Goal: Task Accomplishment & Management: Complete application form

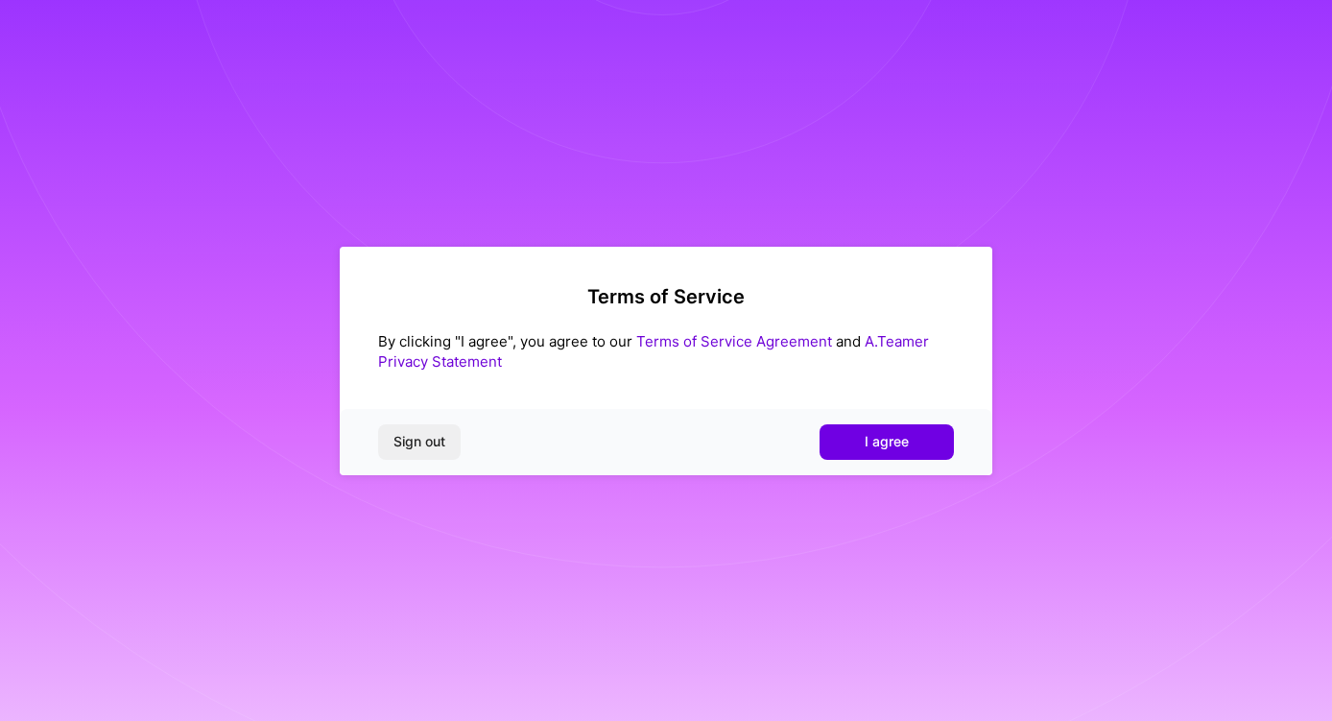
click at [869, 463] on div "Sign out I agree" at bounding box center [666, 441] width 653 height 65
click at [882, 453] on button "I agree" at bounding box center [886, 441] width 134 height 35
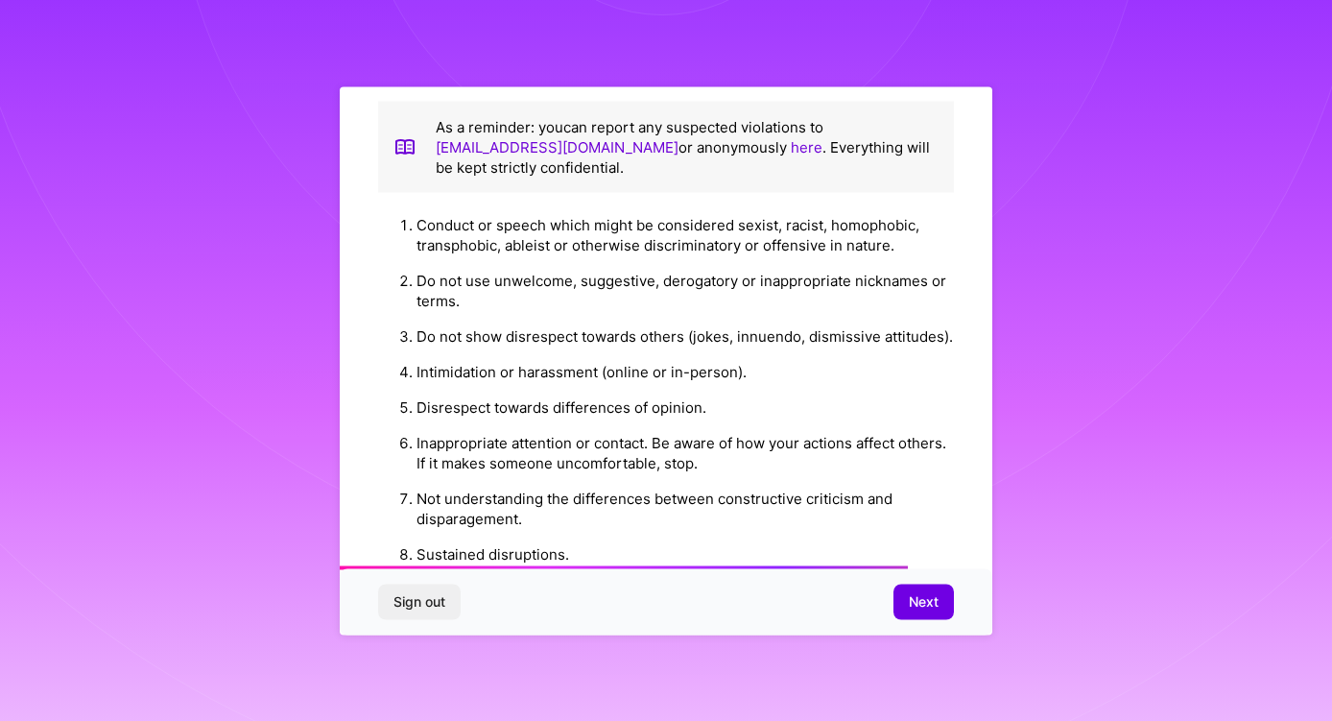
scroll to position [2173, 0]
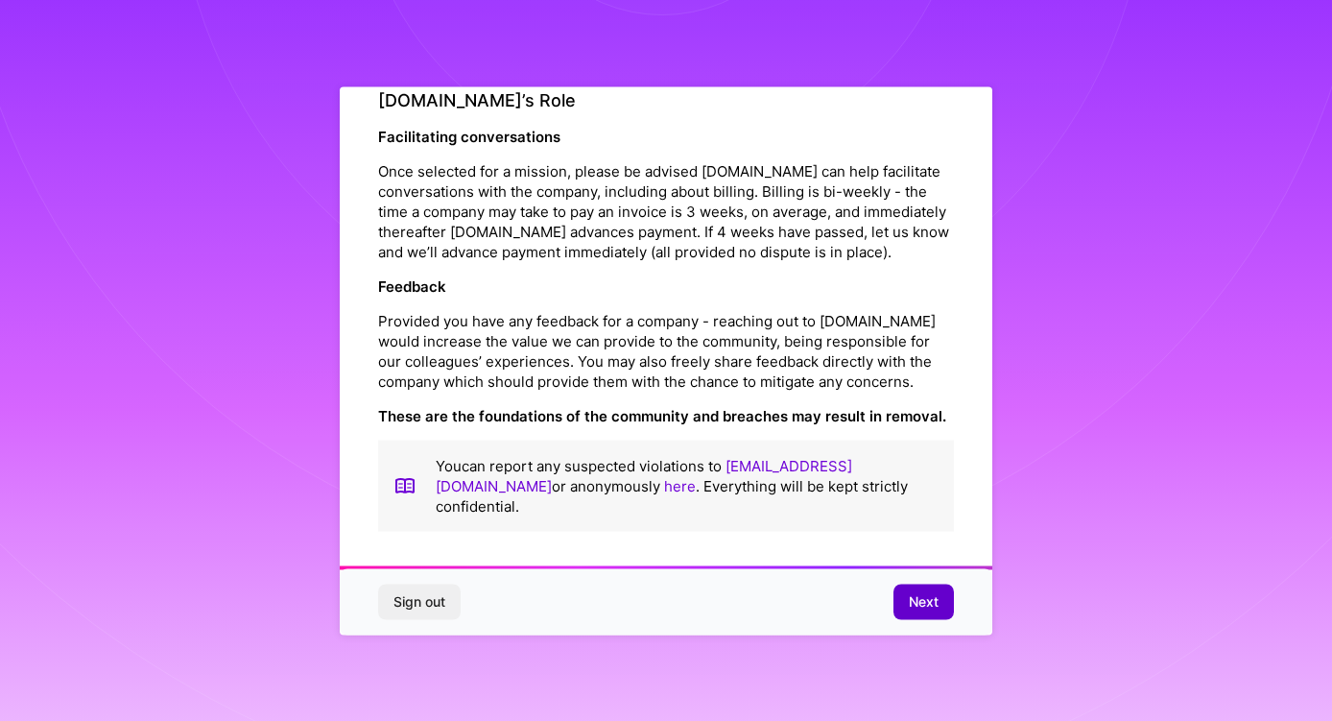
click at [918, 595] on span "Next" at bounding box center [924, 601] width 30 height 19
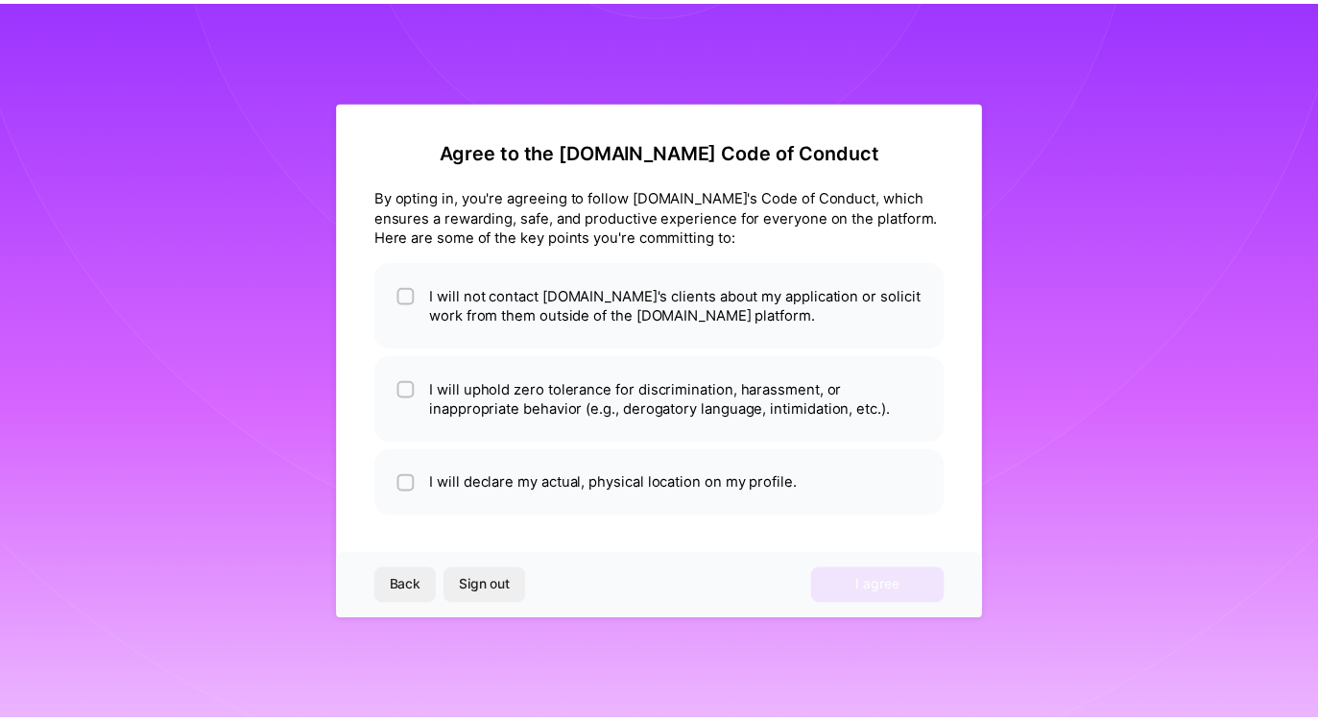
scroll to position [0, 0]
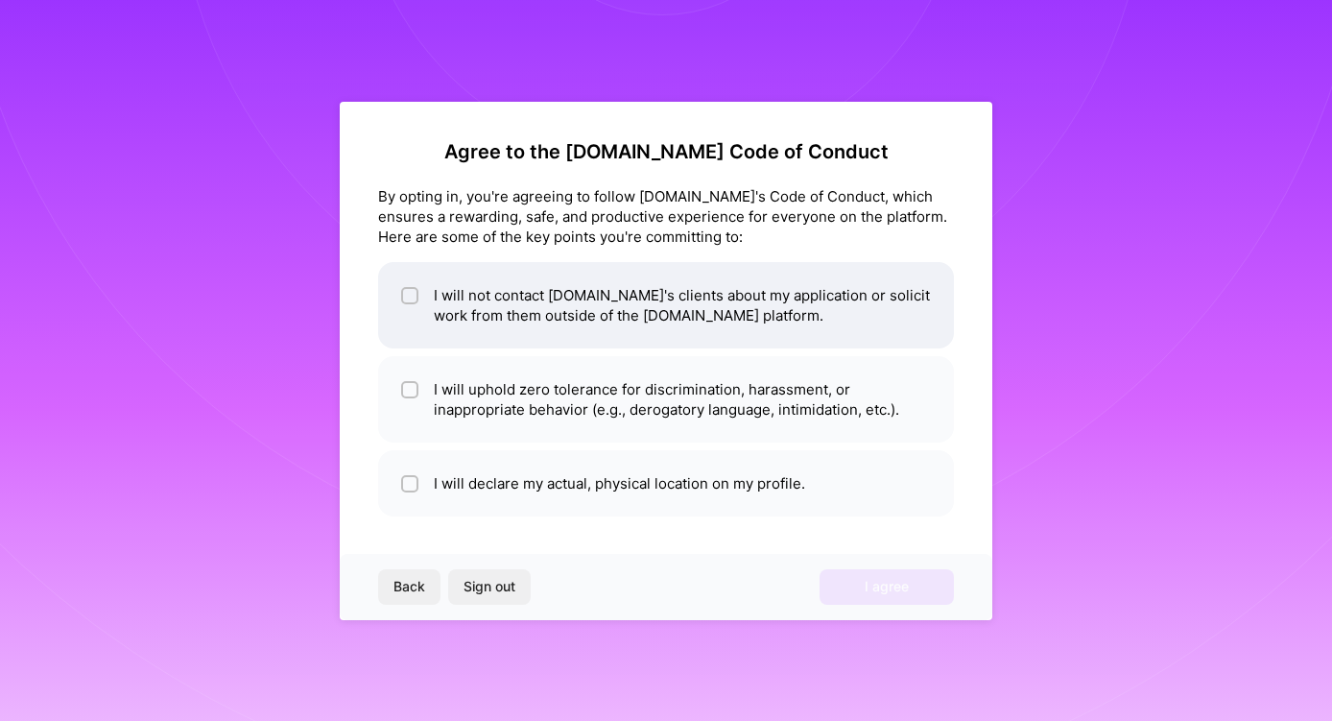
click at [394, 299] on li "I will not contact [DOMAIN_NAME]'s clients about my application or solicit work…" at bounding box center [666, 305] width 576 height 86
checkbox input "true"
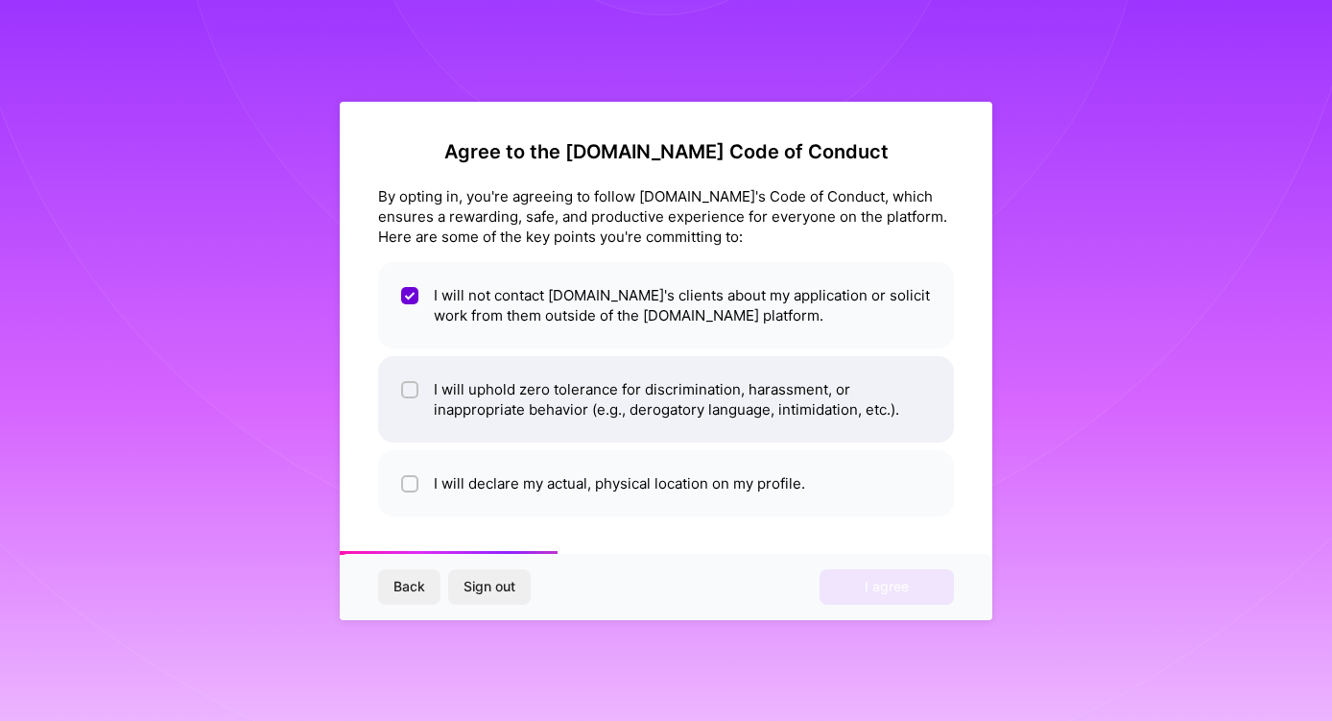
click at [418, 404] on li "I will uphold zero tolerance for discrimination, harassment, or inappropriate b…" at bounding box center [666, 399] width 576 height 86
checkbox input "true"
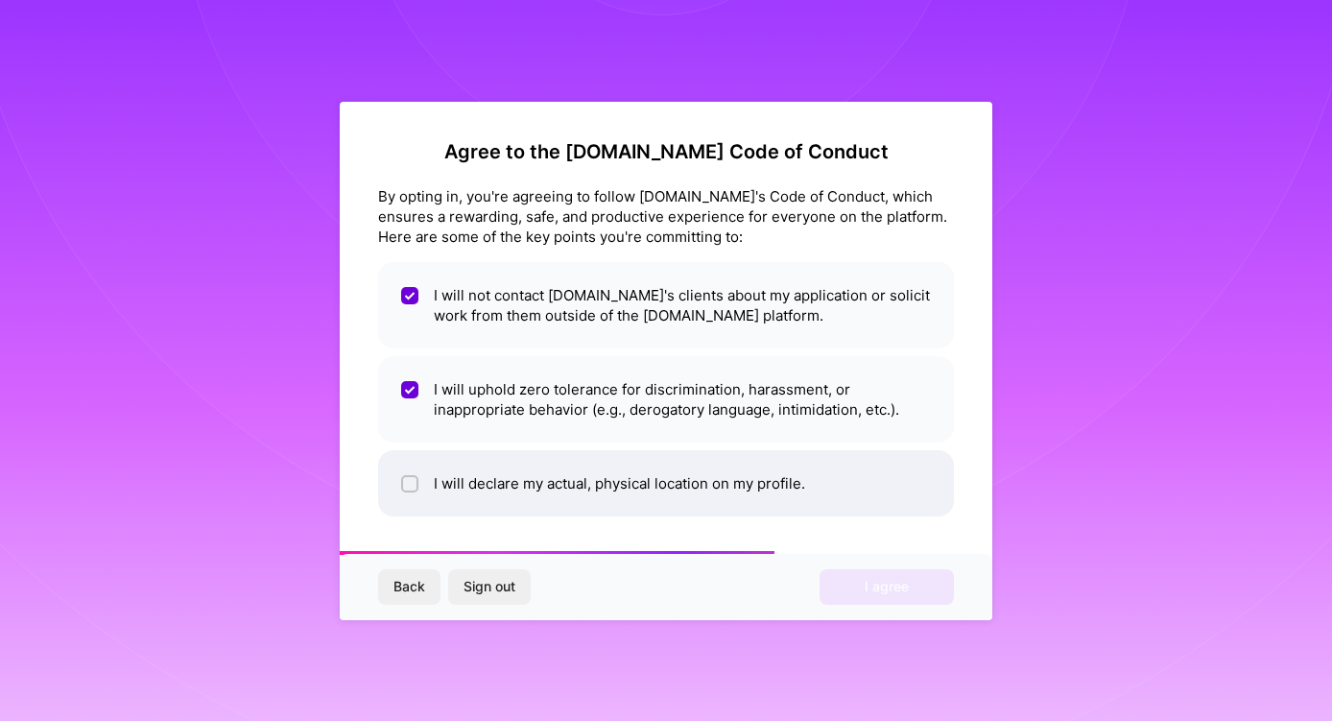
click at [410, 475] on div at bounding box center [409, 483] width 17 height 17
checkbox input "true"
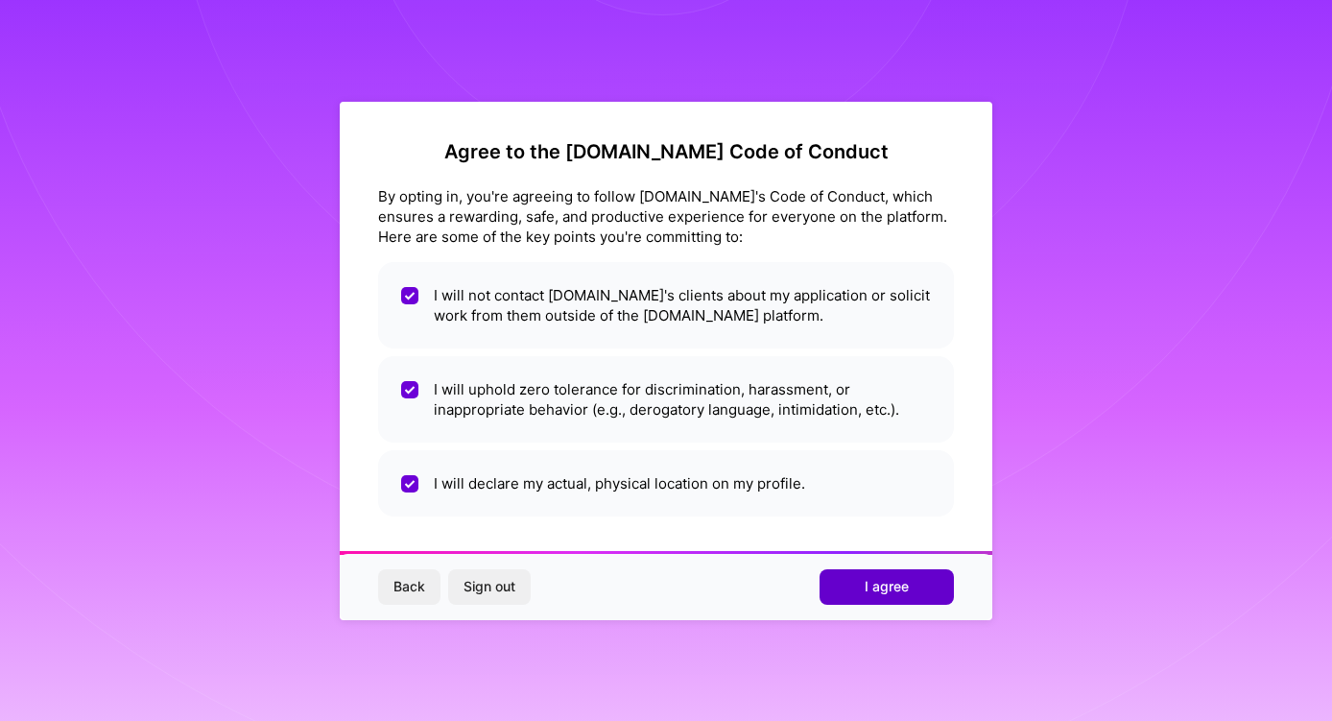
click at [901, 582] on span "I agree" at bounding box center [887, 586] width 44 height 19
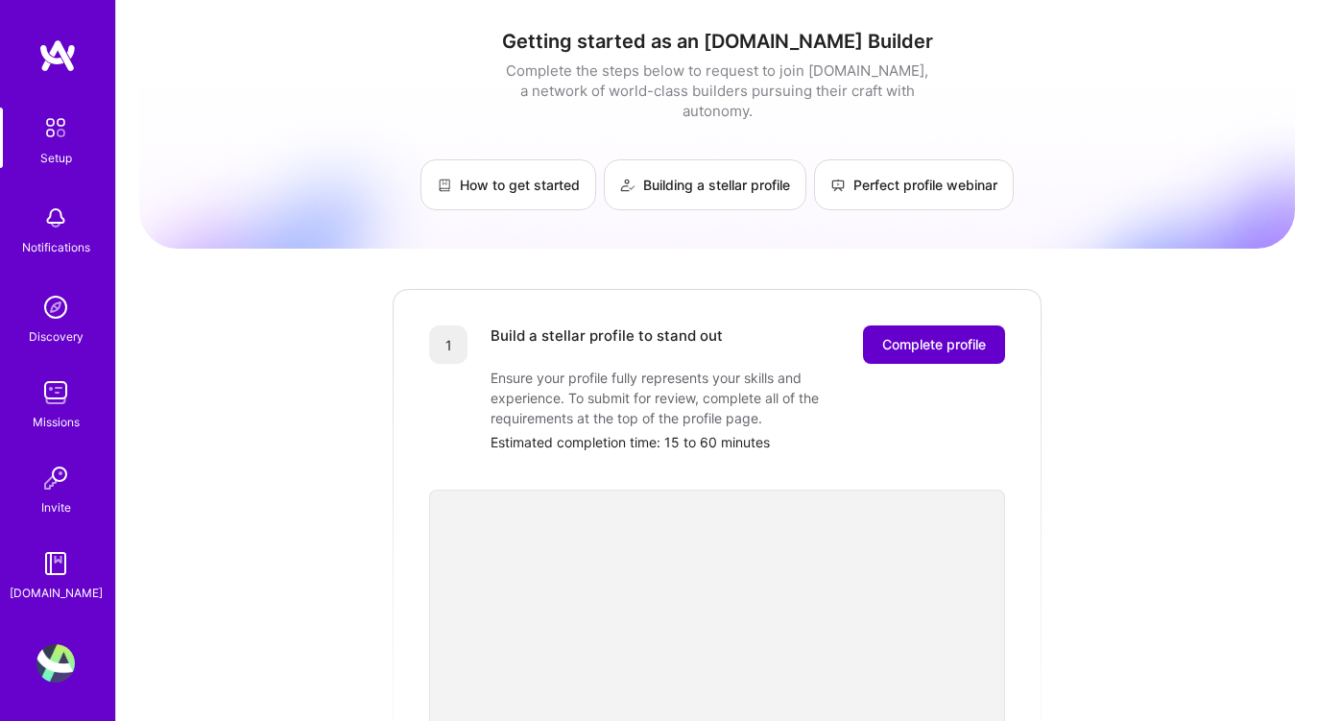
click at [926, 335] on span "Complete profile" at bounding box center [934, 344] width 104 height 19
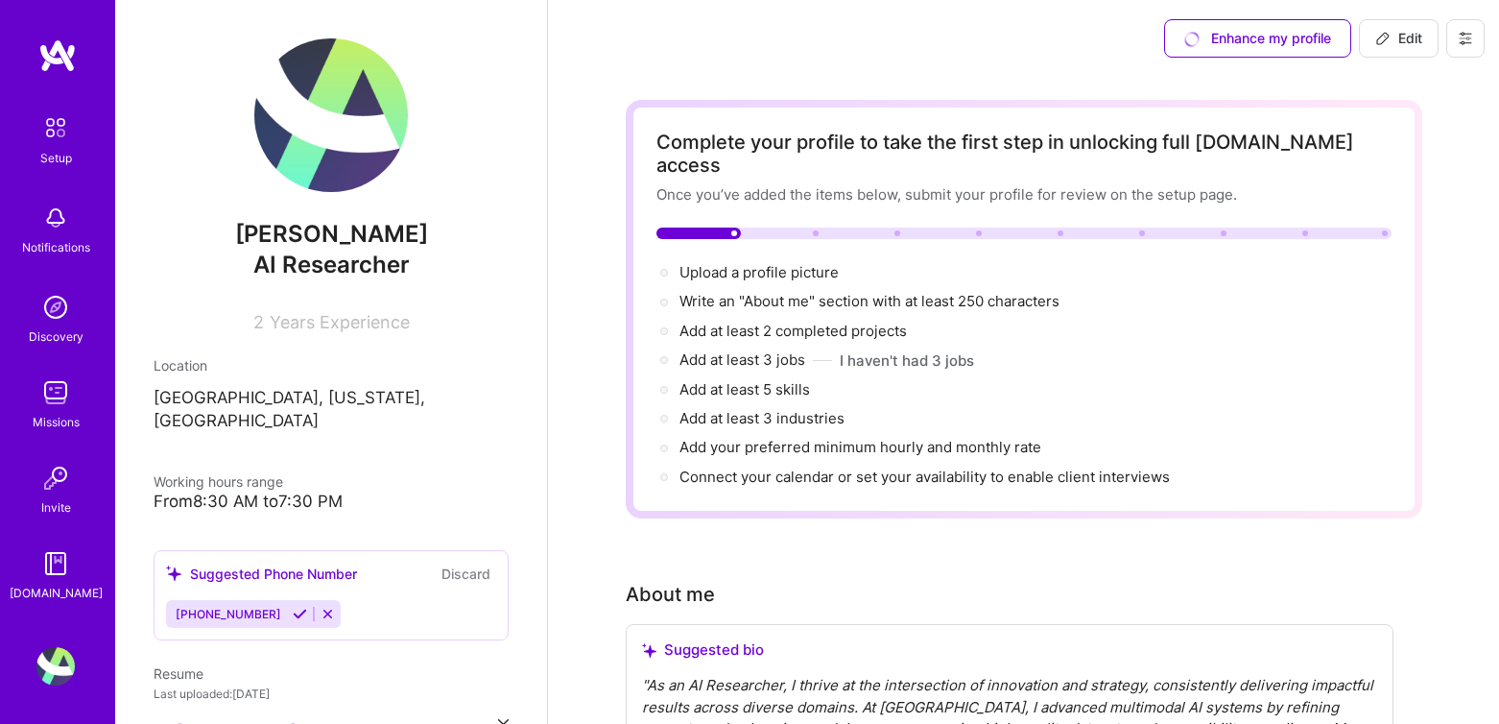
scroll to position [4, 0]
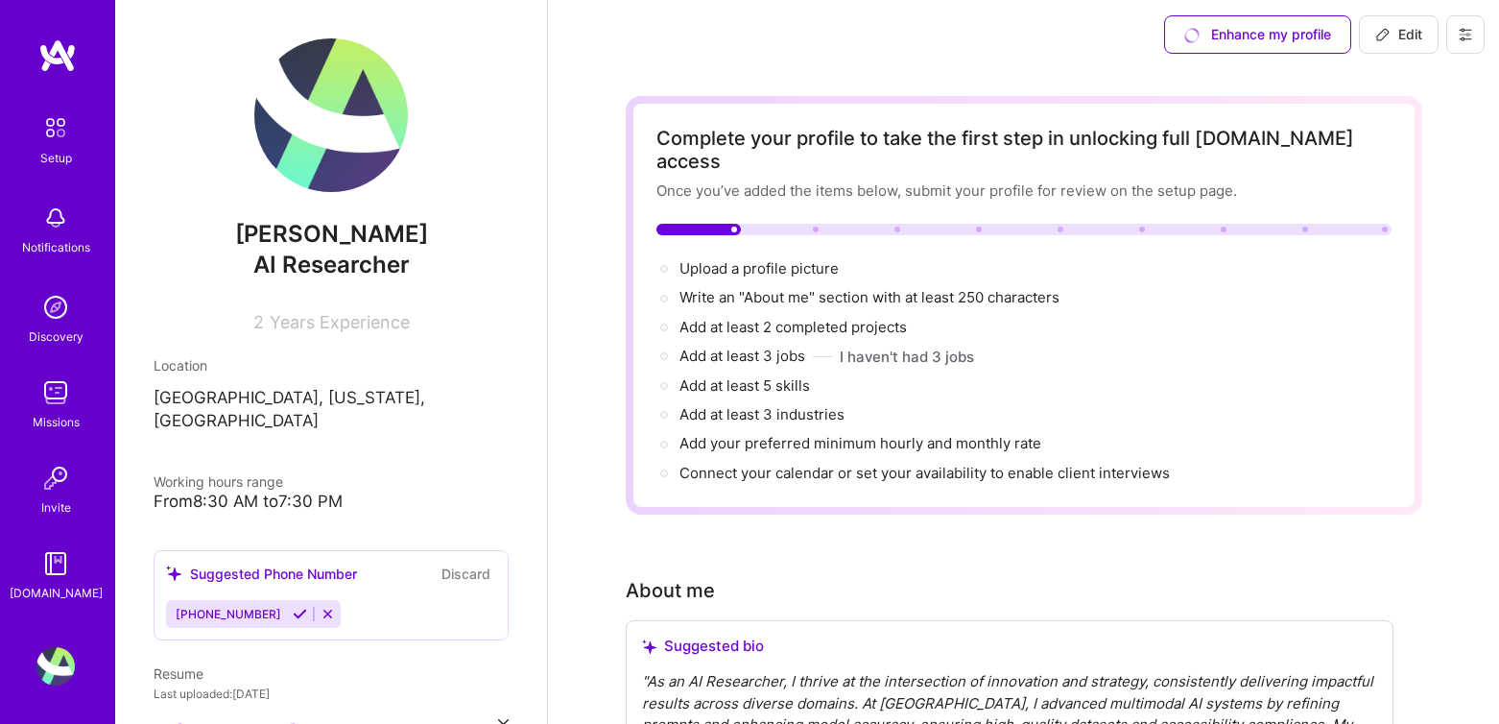
click at [1331, 40] on icon at bounding box center [1382, 34] width 15 height 15
select select "US"
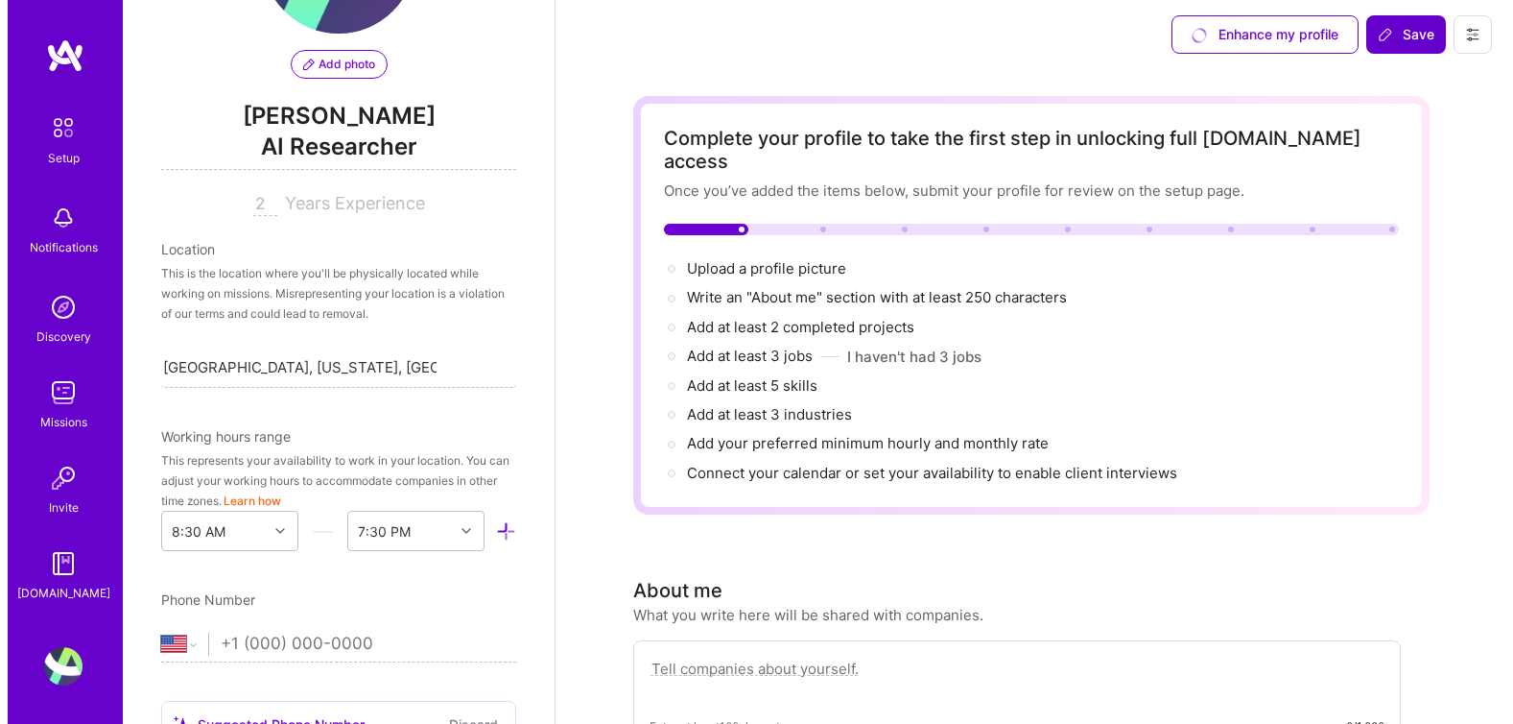
scroll to position [141, 0]
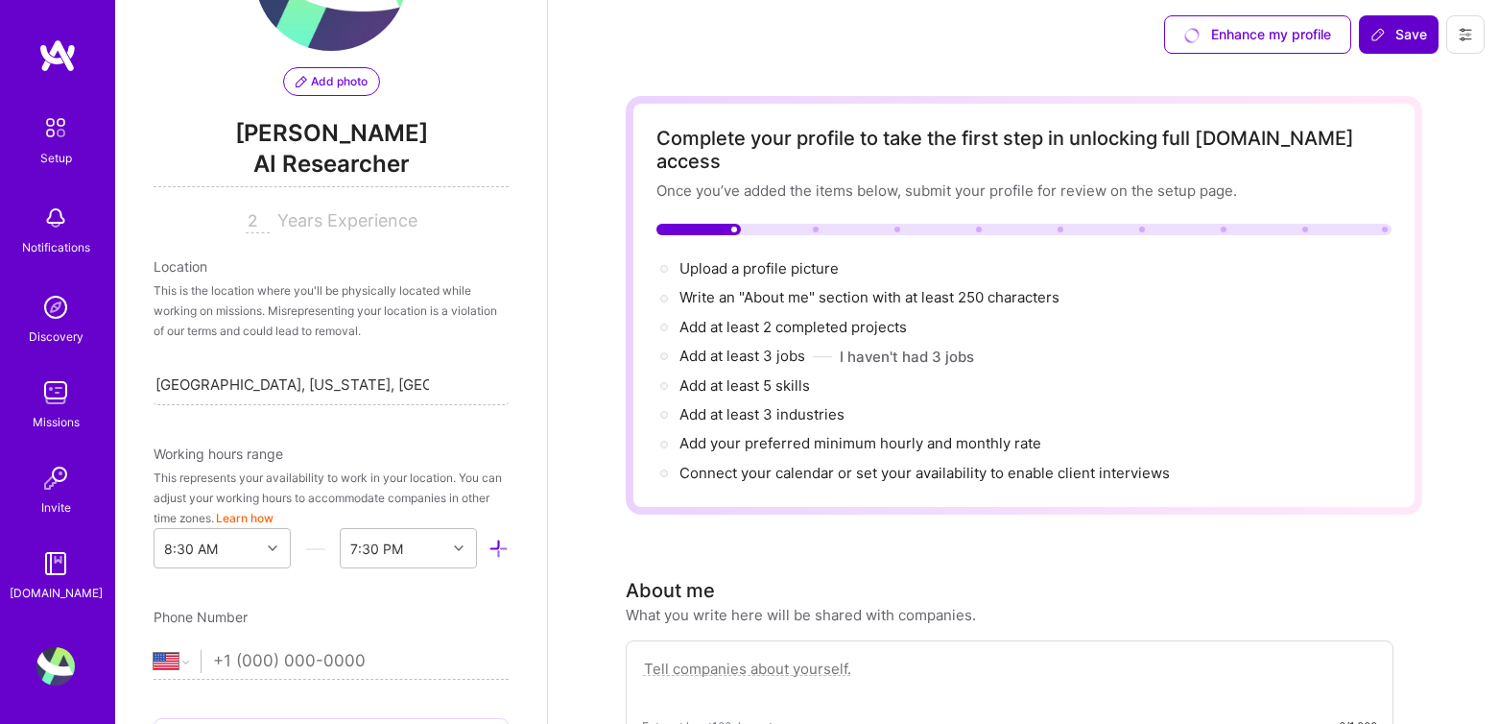
click at [299, 83] on span "Add photo" at bounding box center [332, 81] width 72 height 17
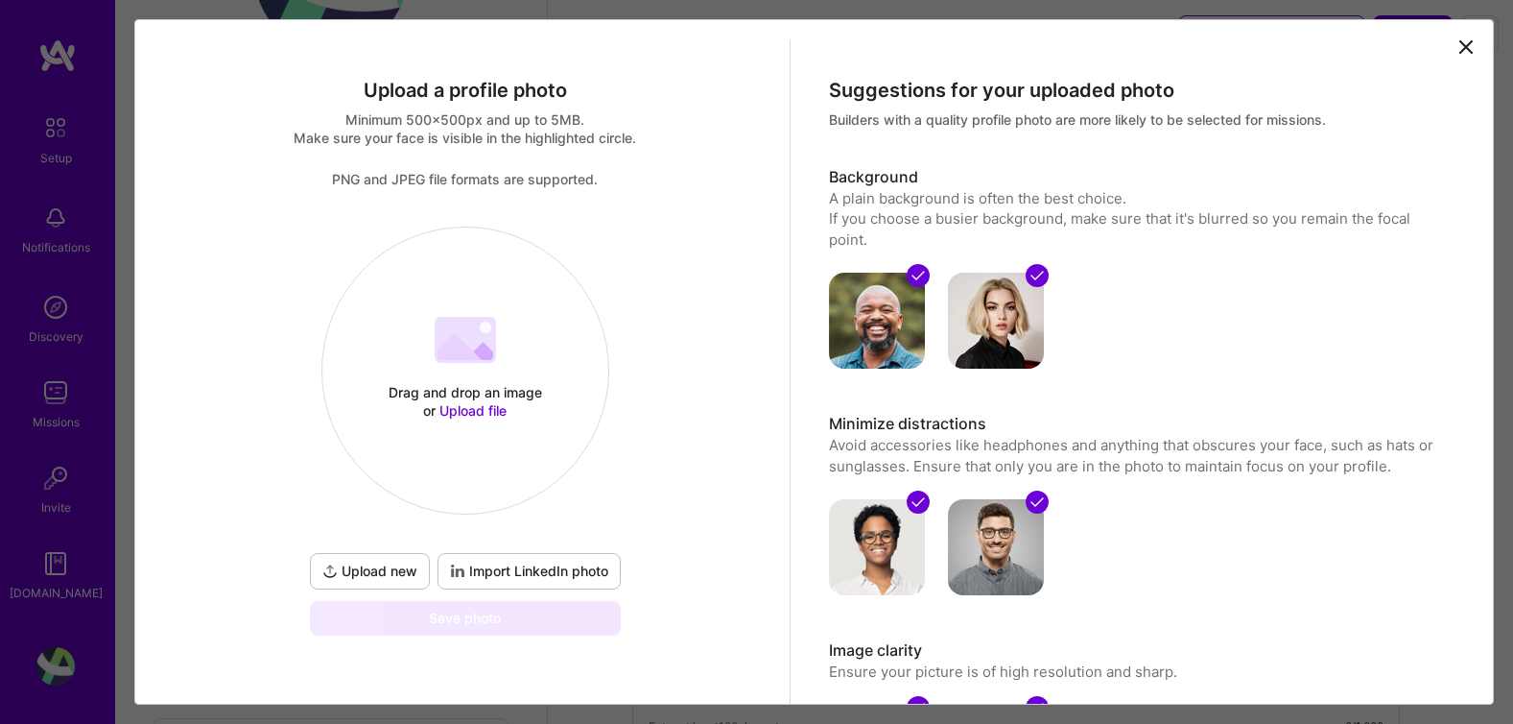
click at [463, 363] on div at bounding box center [465, 342] width 61 height 51
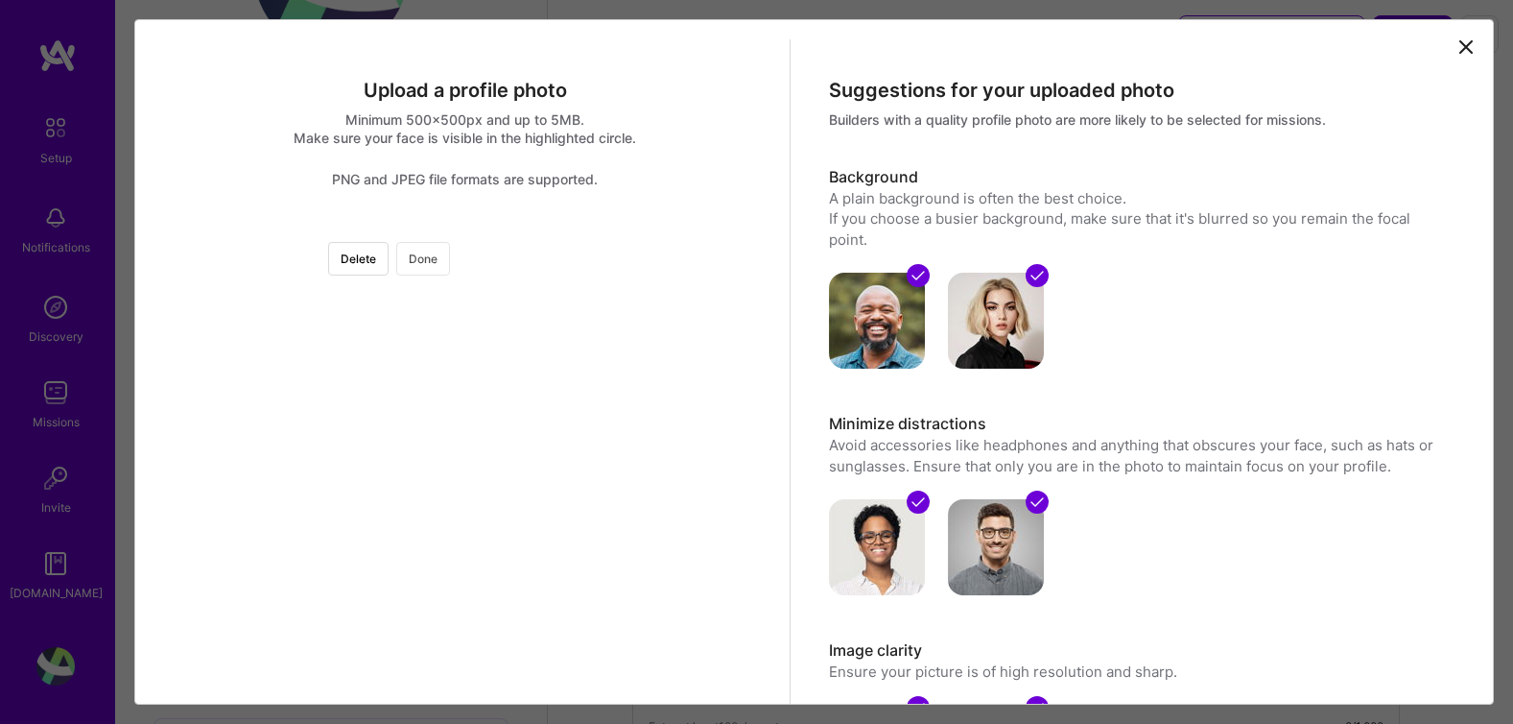
click at [450, 258] on button "Done" at bounding box center [423, 259] width 54 height 34
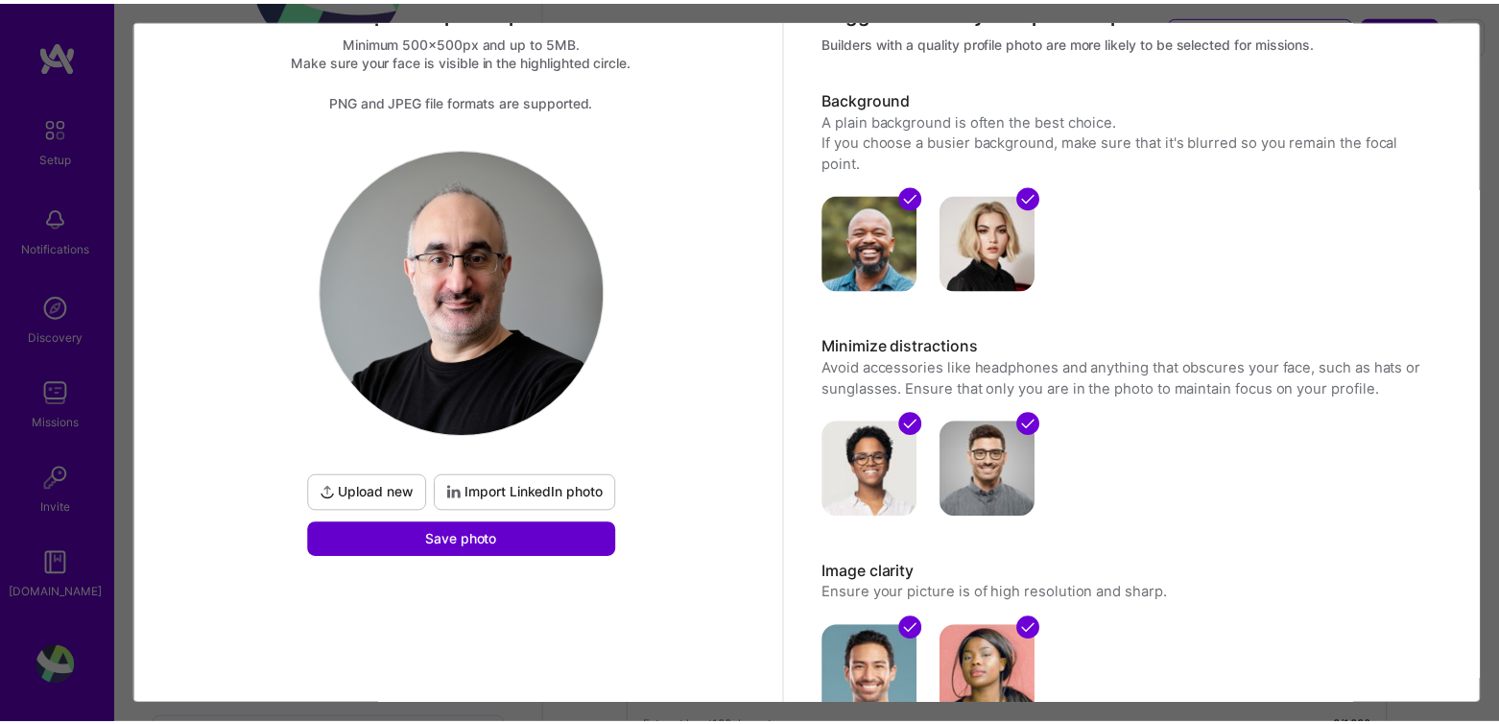
scroll to position [80, 0]
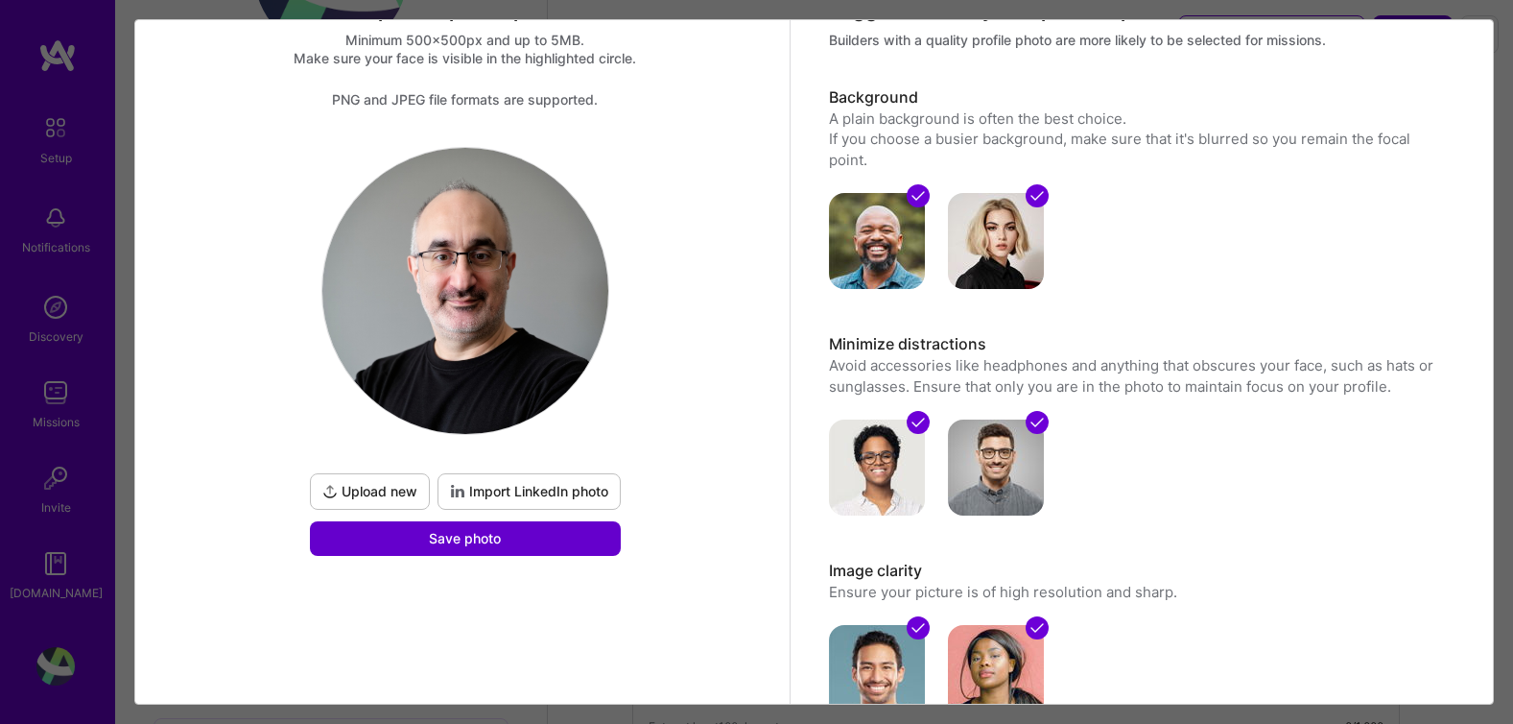
click at [576, 541] on button "Save photo" at bounding box center [465, 538] width 311 height 35
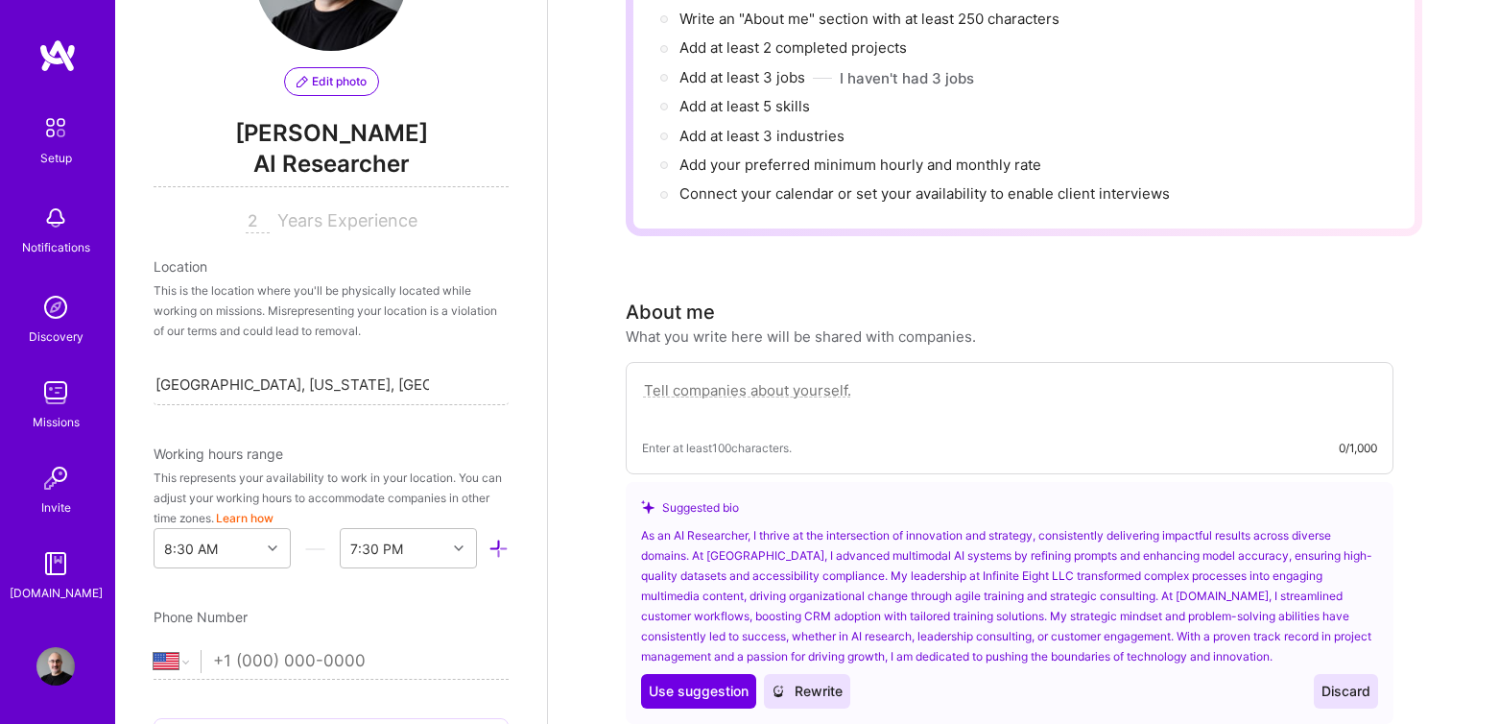
scroll to position [254, 0]
click at [921, 402] on div "Enter at least 100 characters. 0/1,000" at bounding box center [1010, 417] width 768 height 112
drag, startPoint x: 785, startPoint y: 367, endPoint x: 773, endPoint y: 360, distance: 13.3
click at [783, 377] on textarea at bounding box center [1009, 399] width 735 height 44
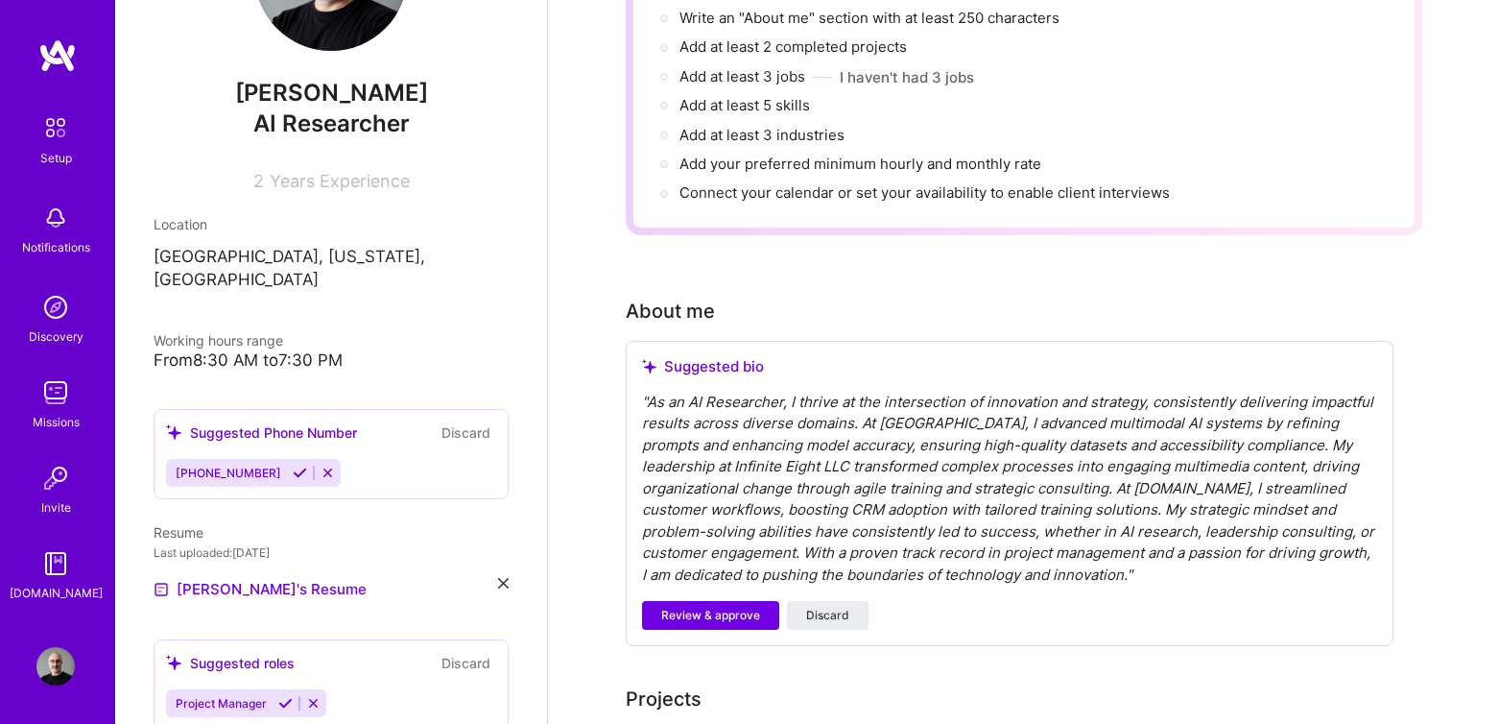
click at [888, 392] on div "" As an AI Researcher, I thrive at the intersection of innovation and strategy,…" at bounding box center [1009, 489] width 735 height 195
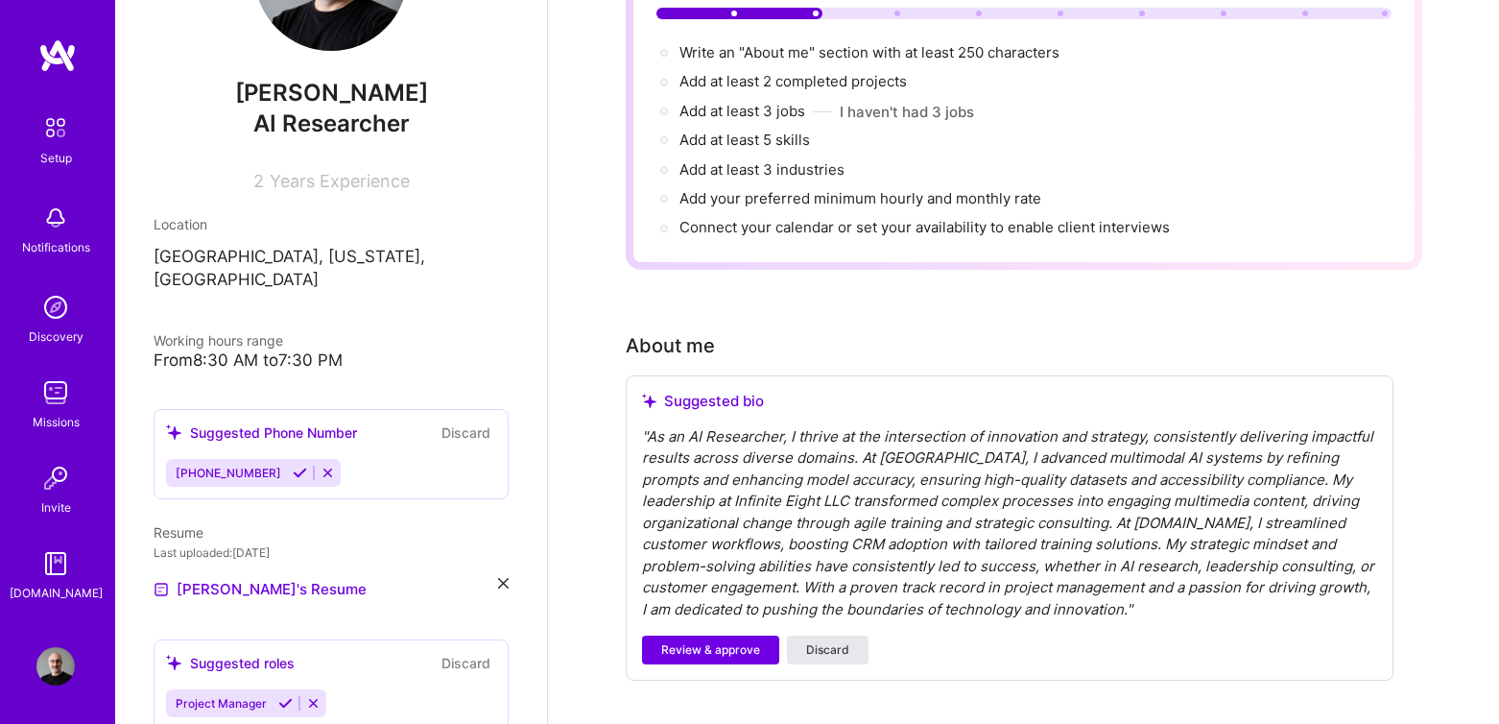
scroll to position [437, 0]
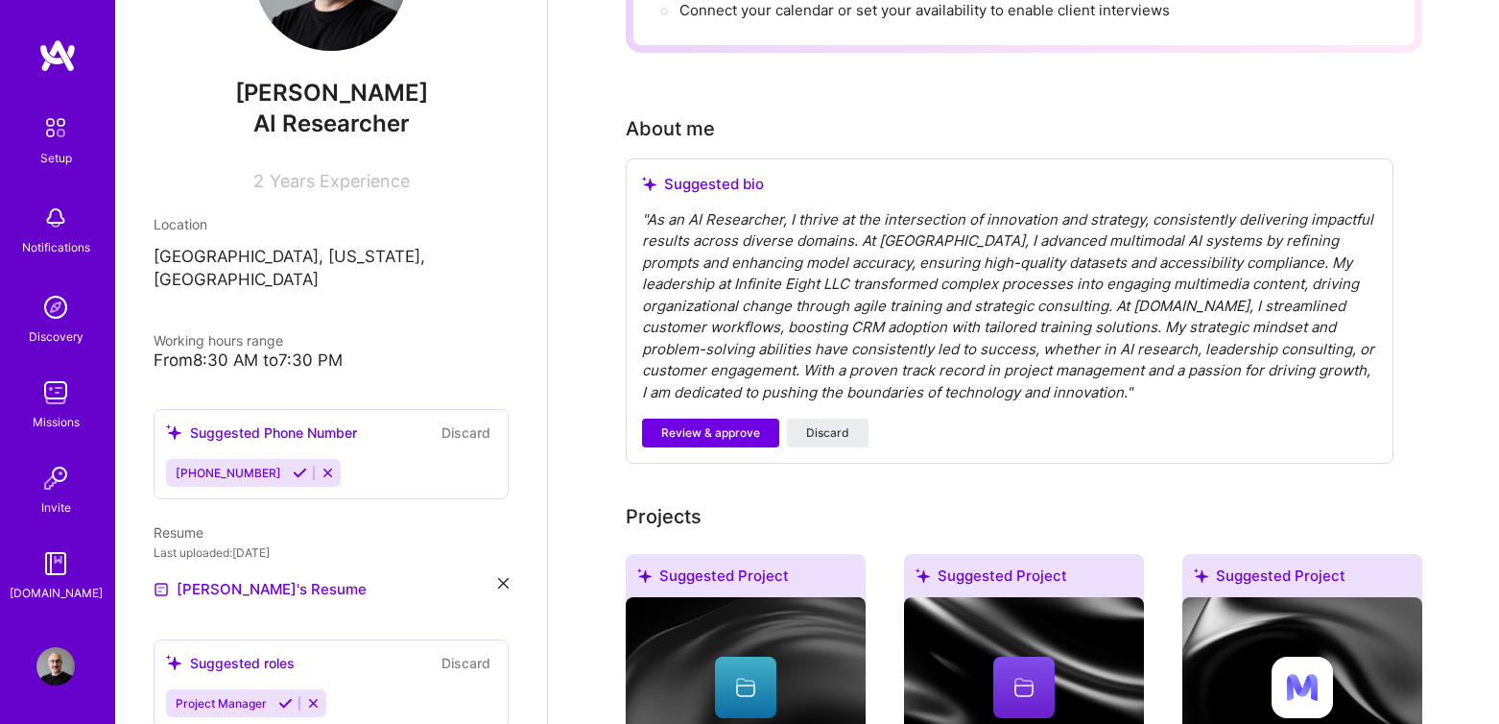
click at [808, 298] on div "" As an AI Researcher, I thrive at the intersection of innovation and strategy,…" at bounding box center [1009, 306] width 735 height 195
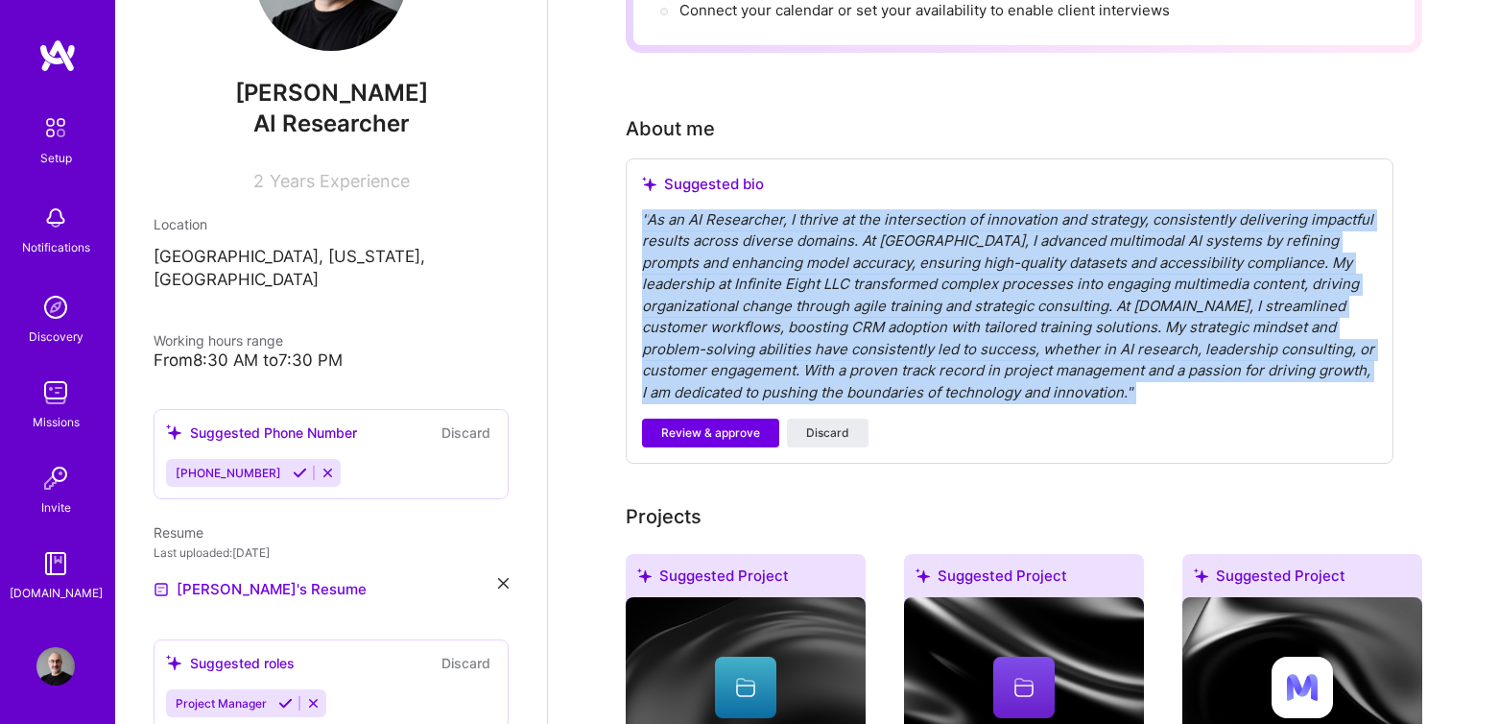
click at [808, 298] on div "" As an AI Researcher, I thrive at the intersection of innovation and strategy,…" at bounding box center [1009, 306] width 735 height 195
click at [1171, 315] on div "" As an AI Researcher, I thrive at the intersection of innovation and strategy,…" at bounding box center [1009, 306] width 735 height 195
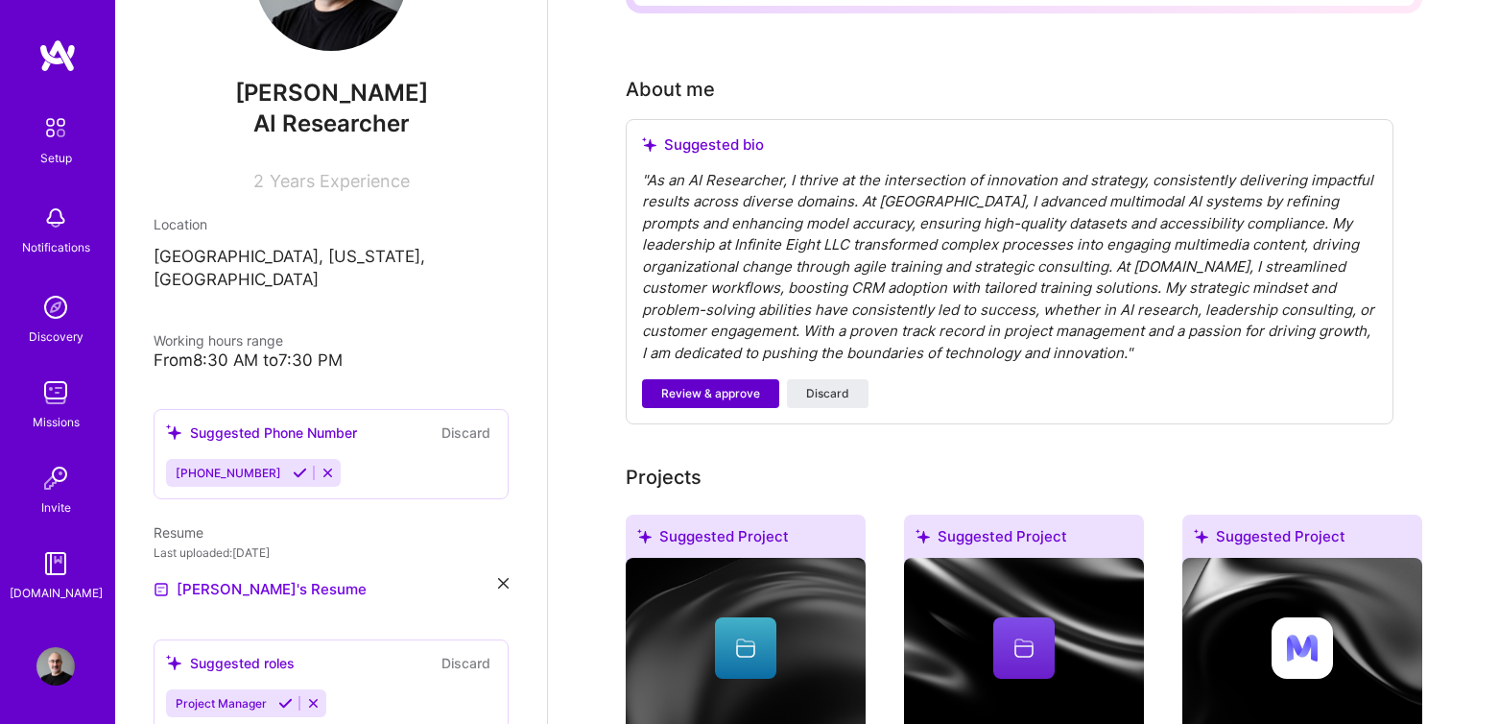
scroll to position [478, 0]
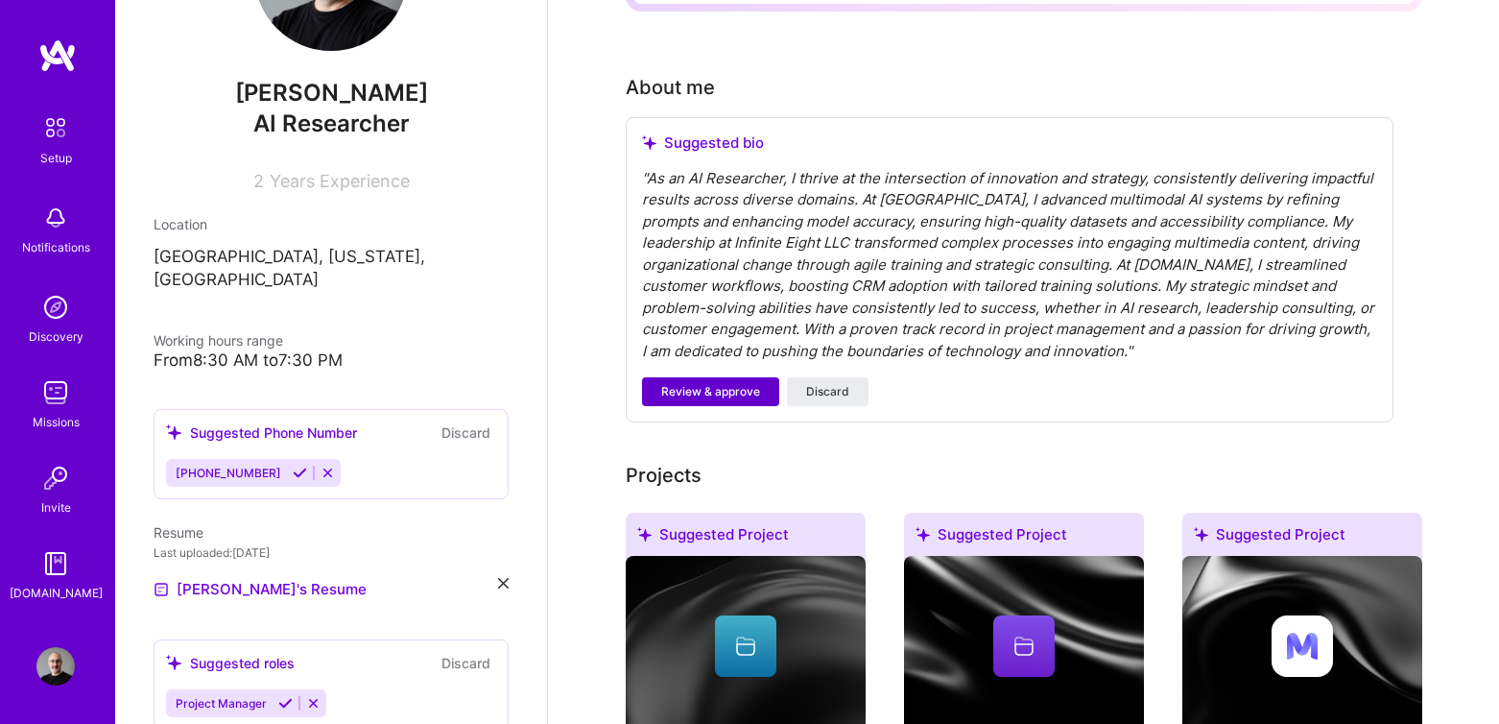
click at [677, 383] on span "Review & approve" at bounding box center [710, 391] width 99 height 17
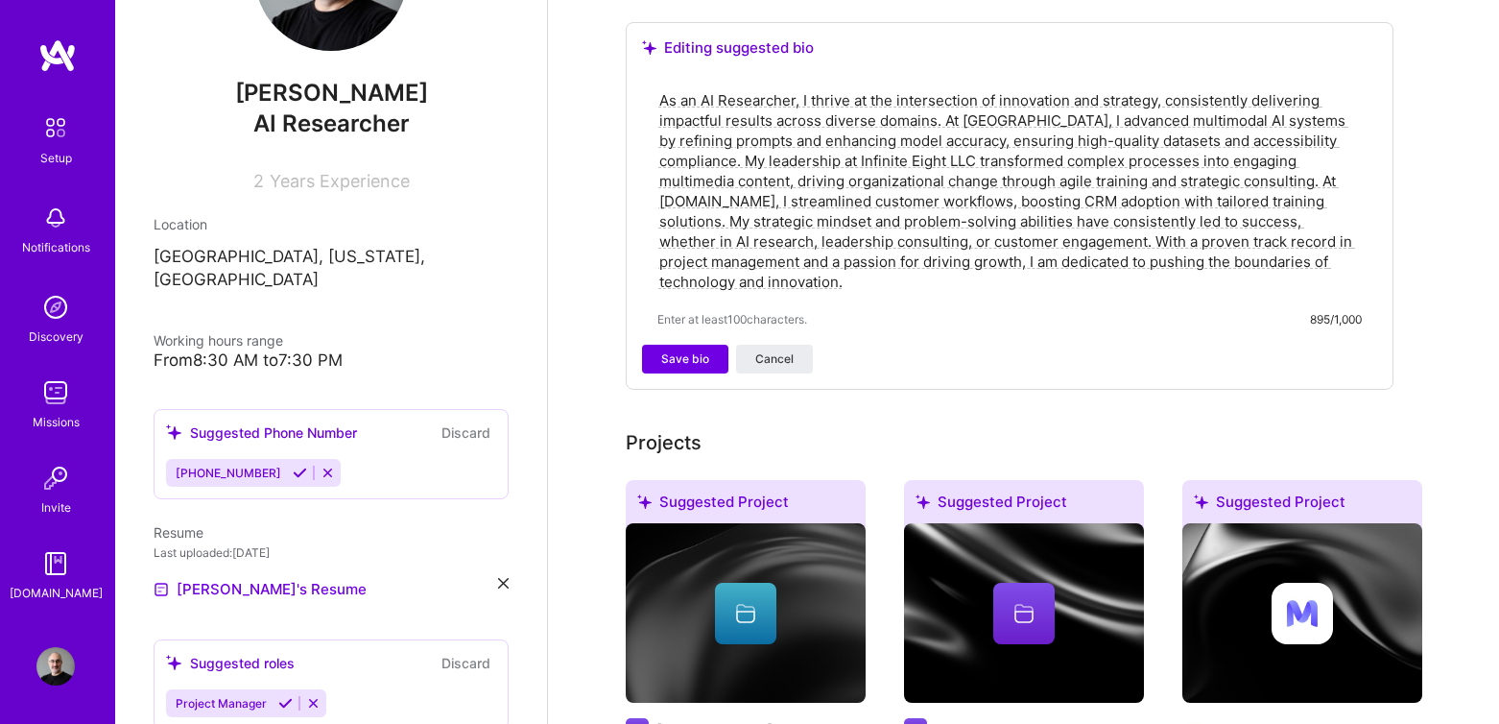
scroll to position [589, 0]
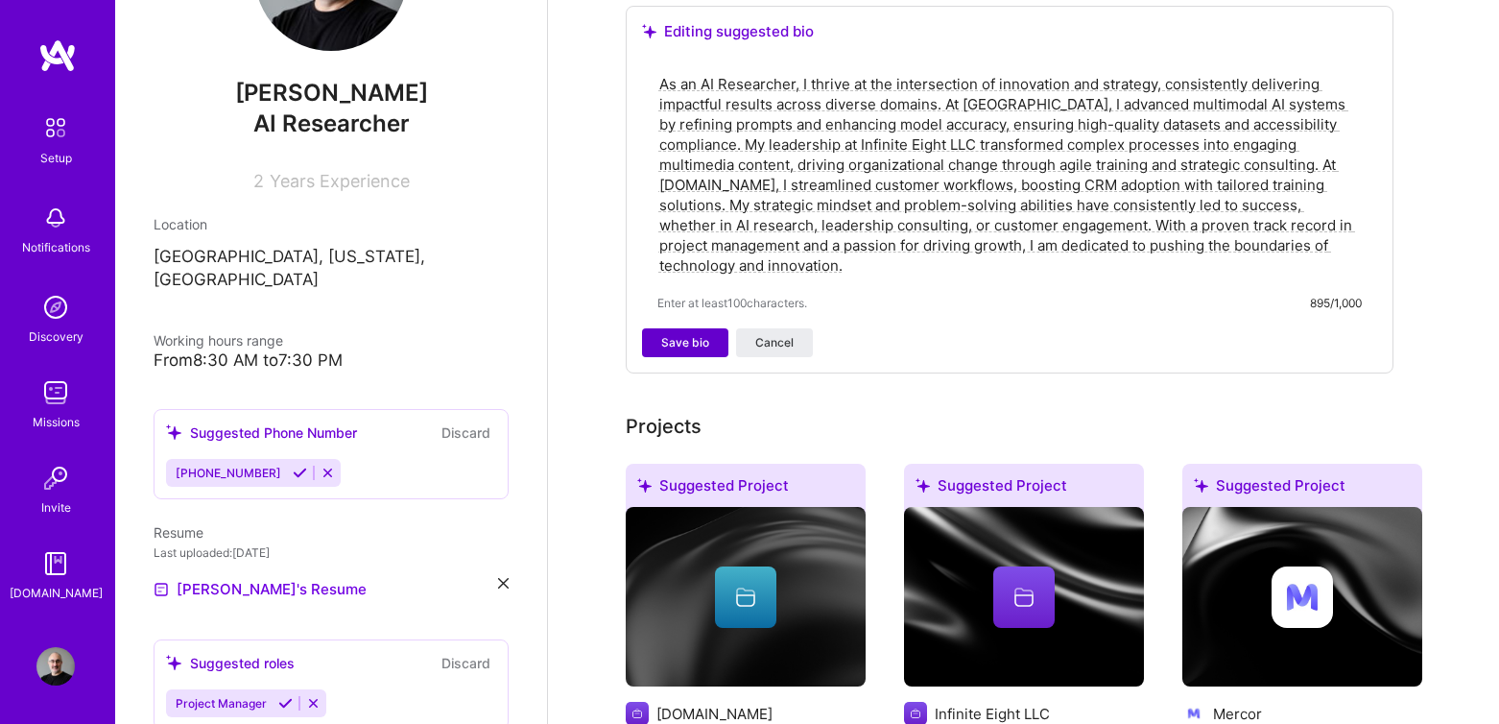
click at [682, 334] on span "Save bio" at bounding box center [685, 342] width 48 height 17
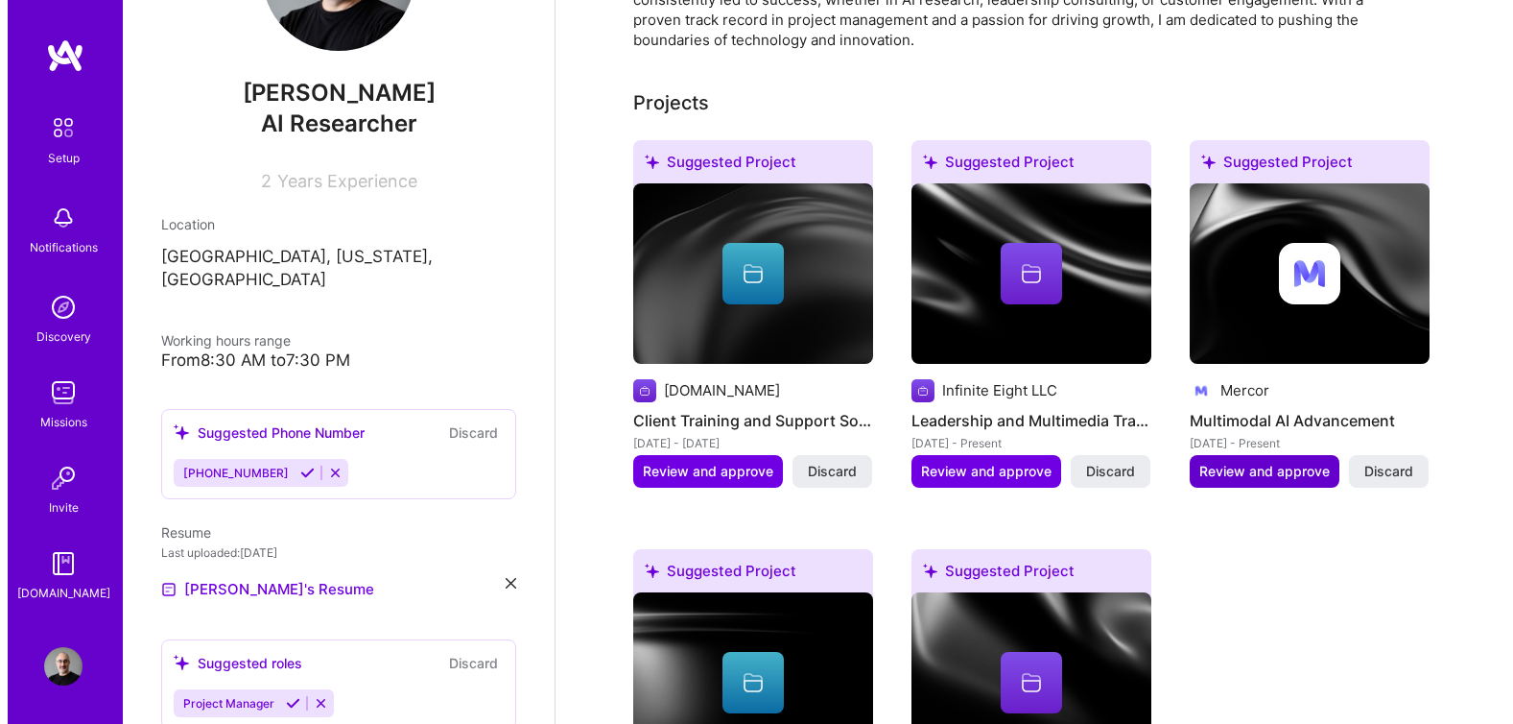
scroll to position [719, 0]
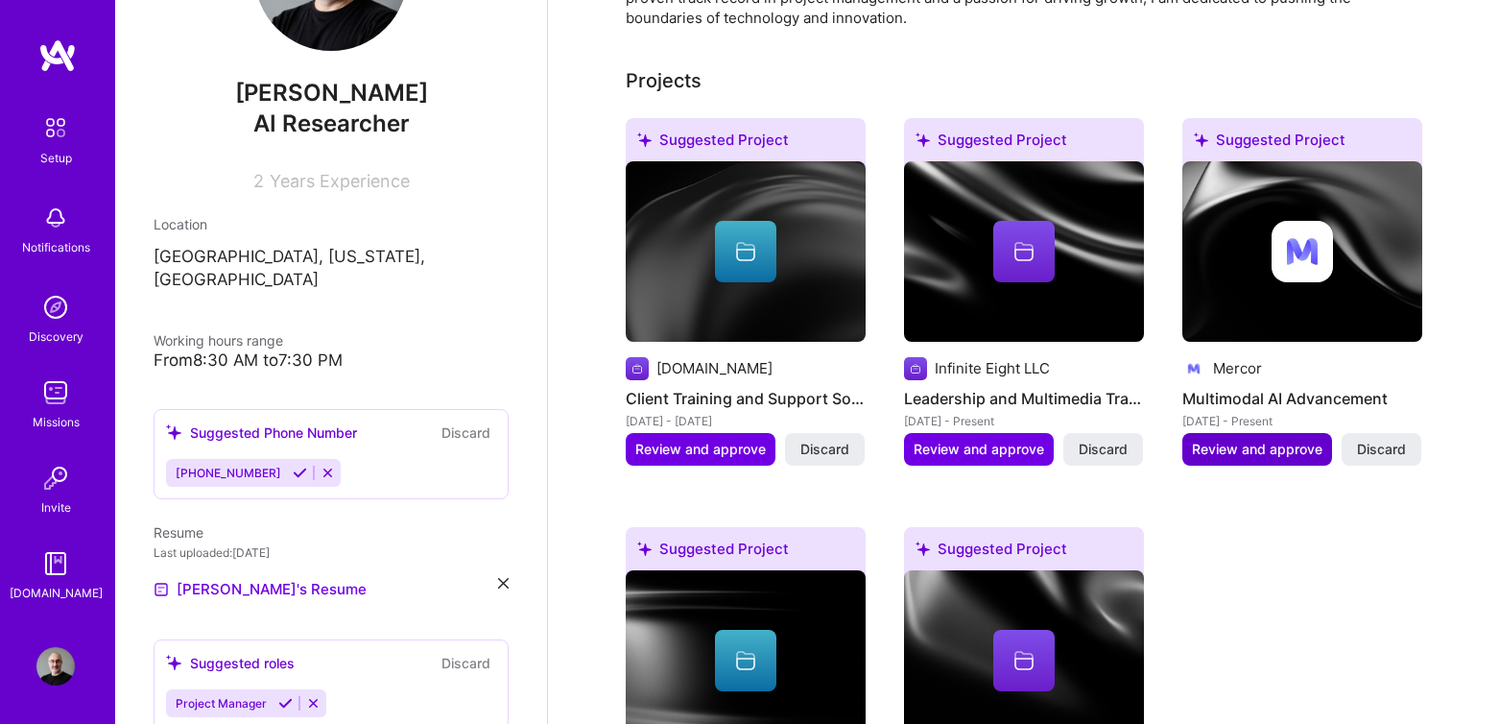
click at [1228, 439] on span "Review and approve" at bounding box center [1257, 448] width 131 height 19
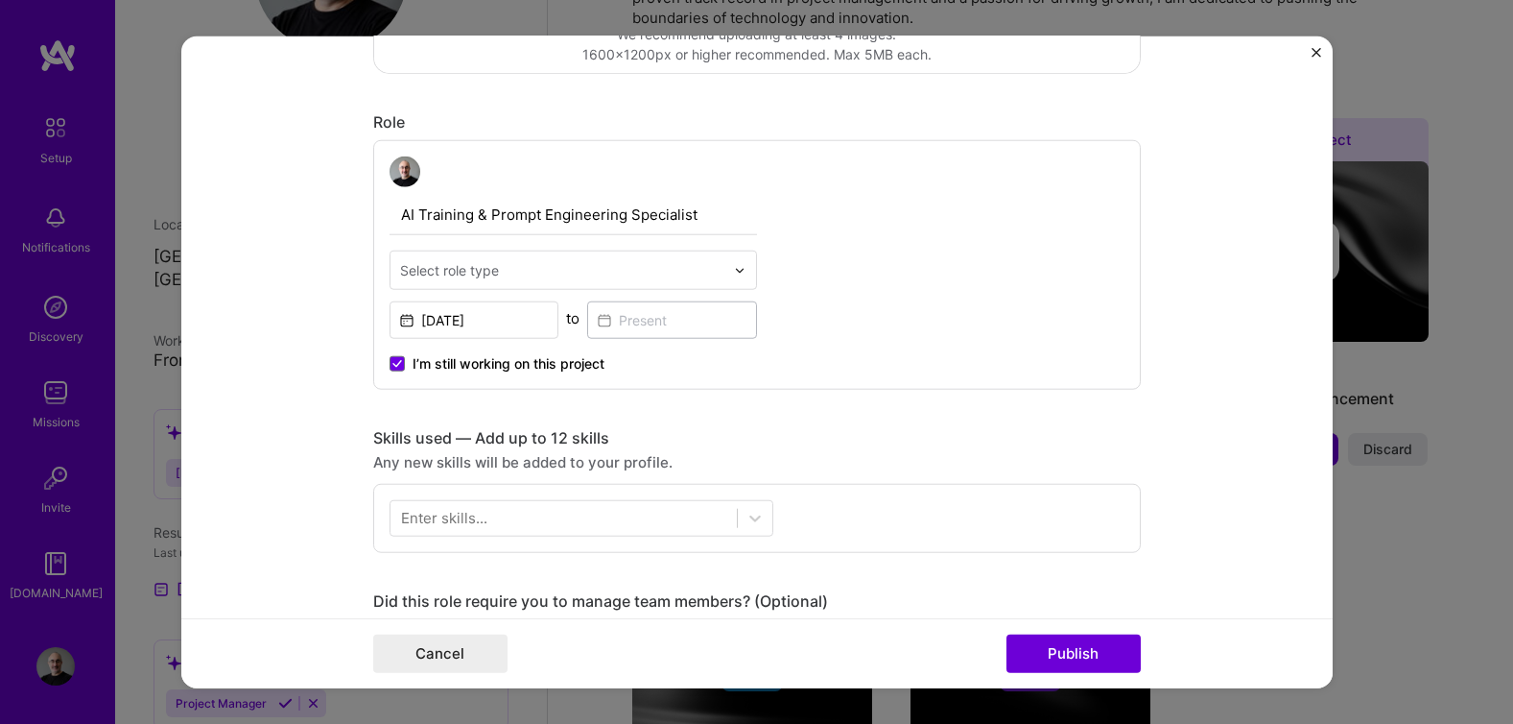
scroll to position [569, 0]
click at [1067, 650] on button "Publish" at bounding box center [1074, 652] width 134 height 38
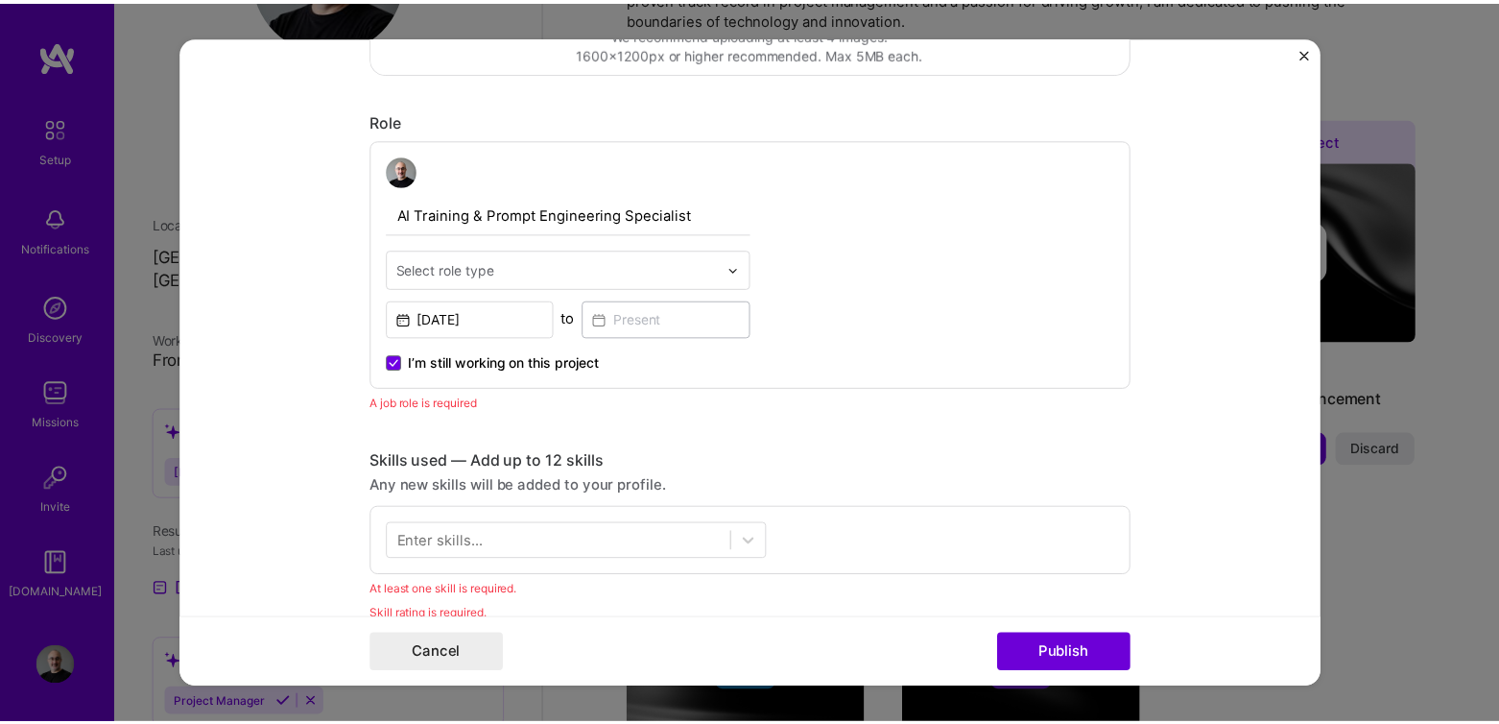
scroll to position [644, 0]
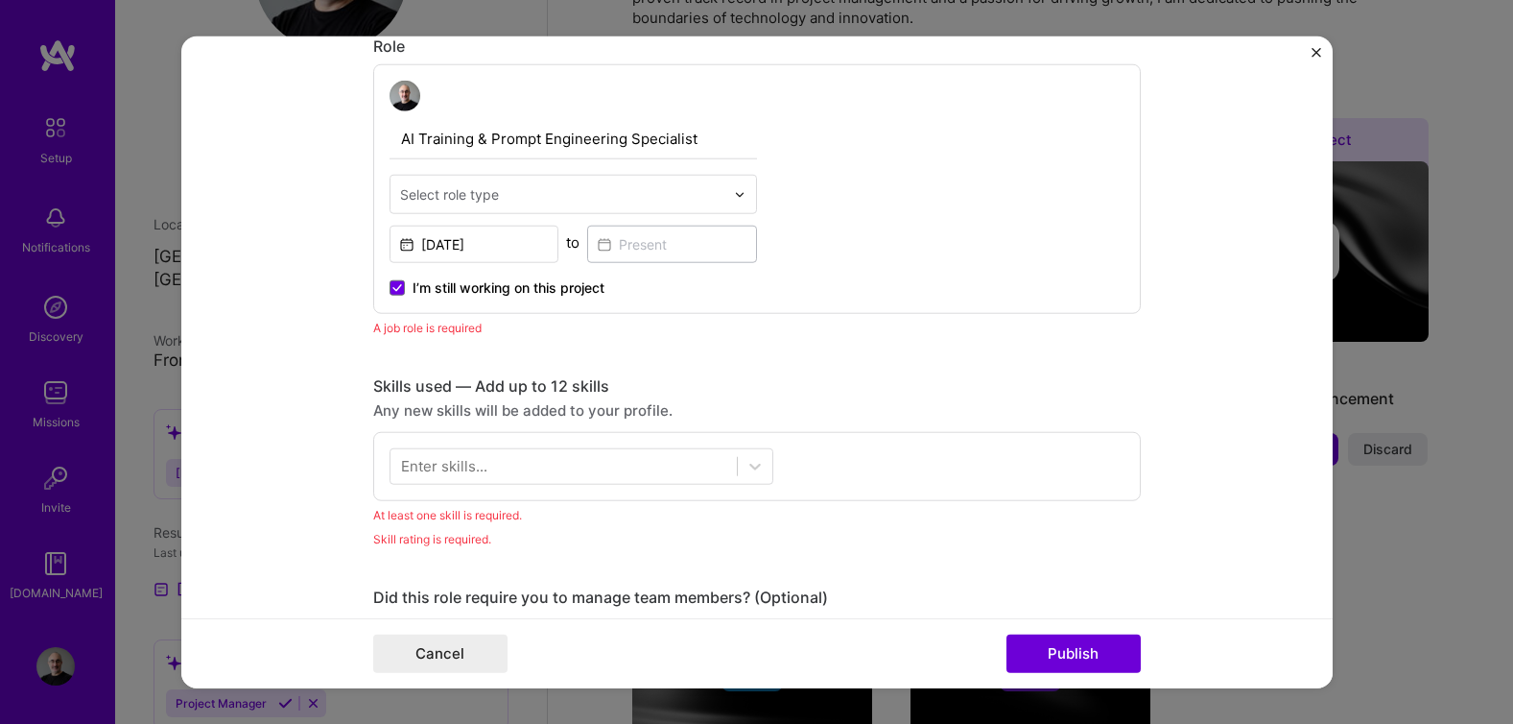
click at [1312, 62] on button "Close" at bounding box center [1317, 58] width 10 height 20
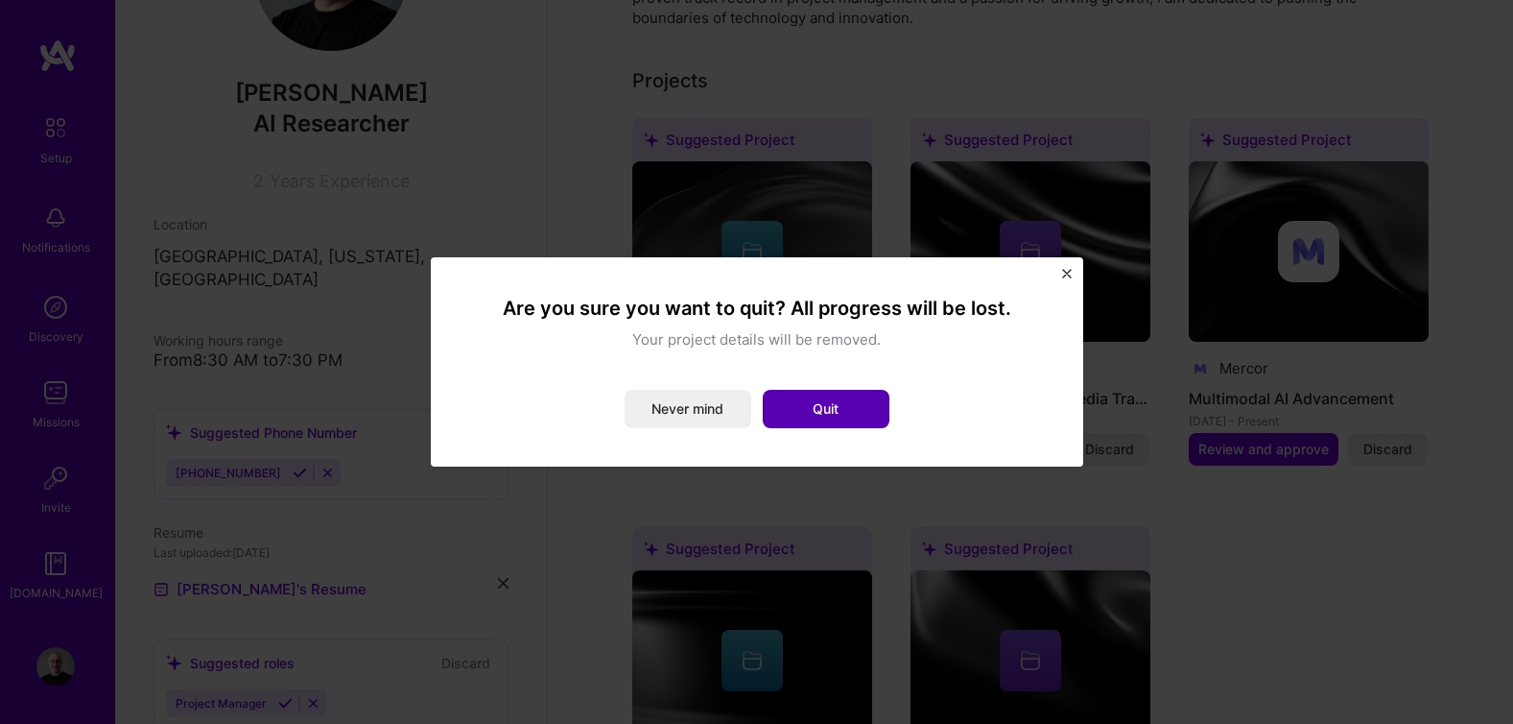
click at [847, 394] on button "Quit" at bounding box center [826, 409] width 127 height 38
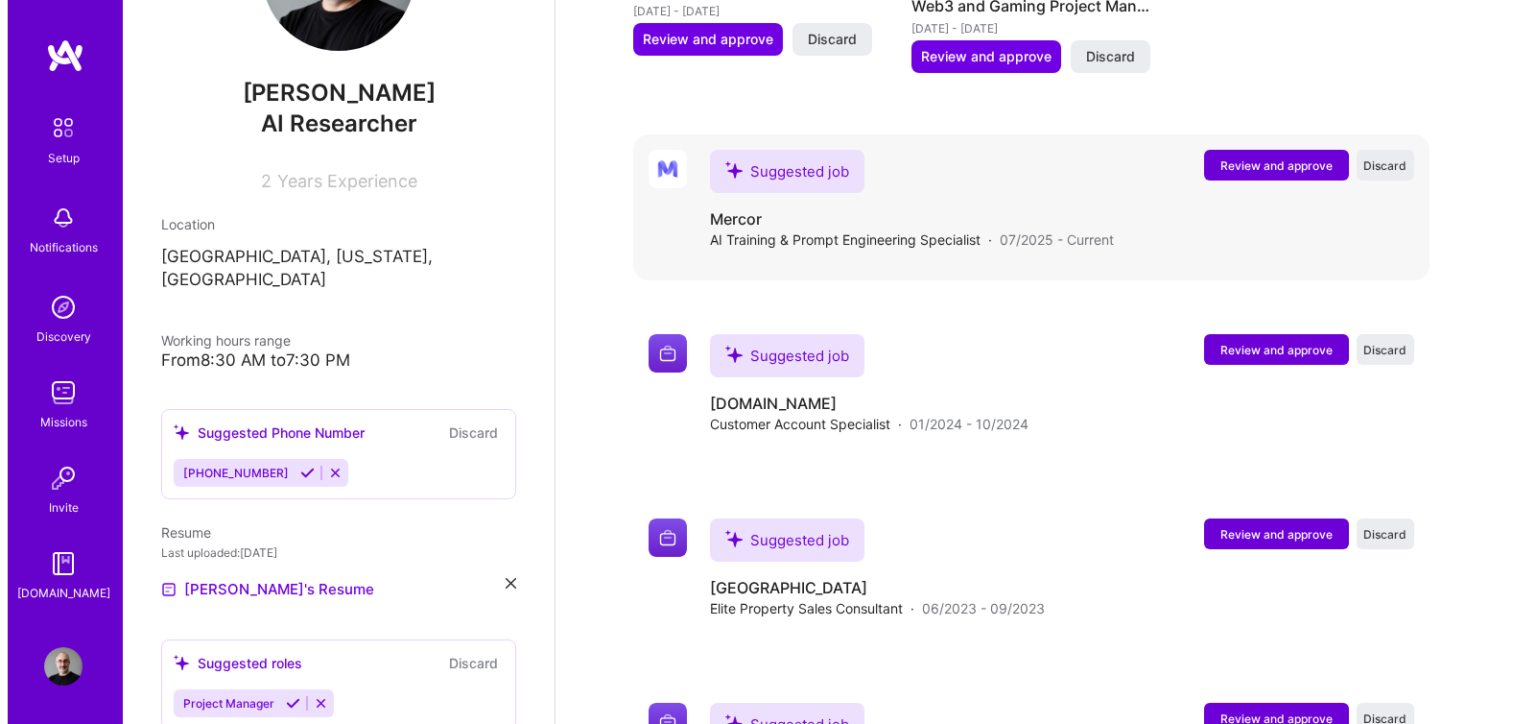
scroll to position [1651, 0]
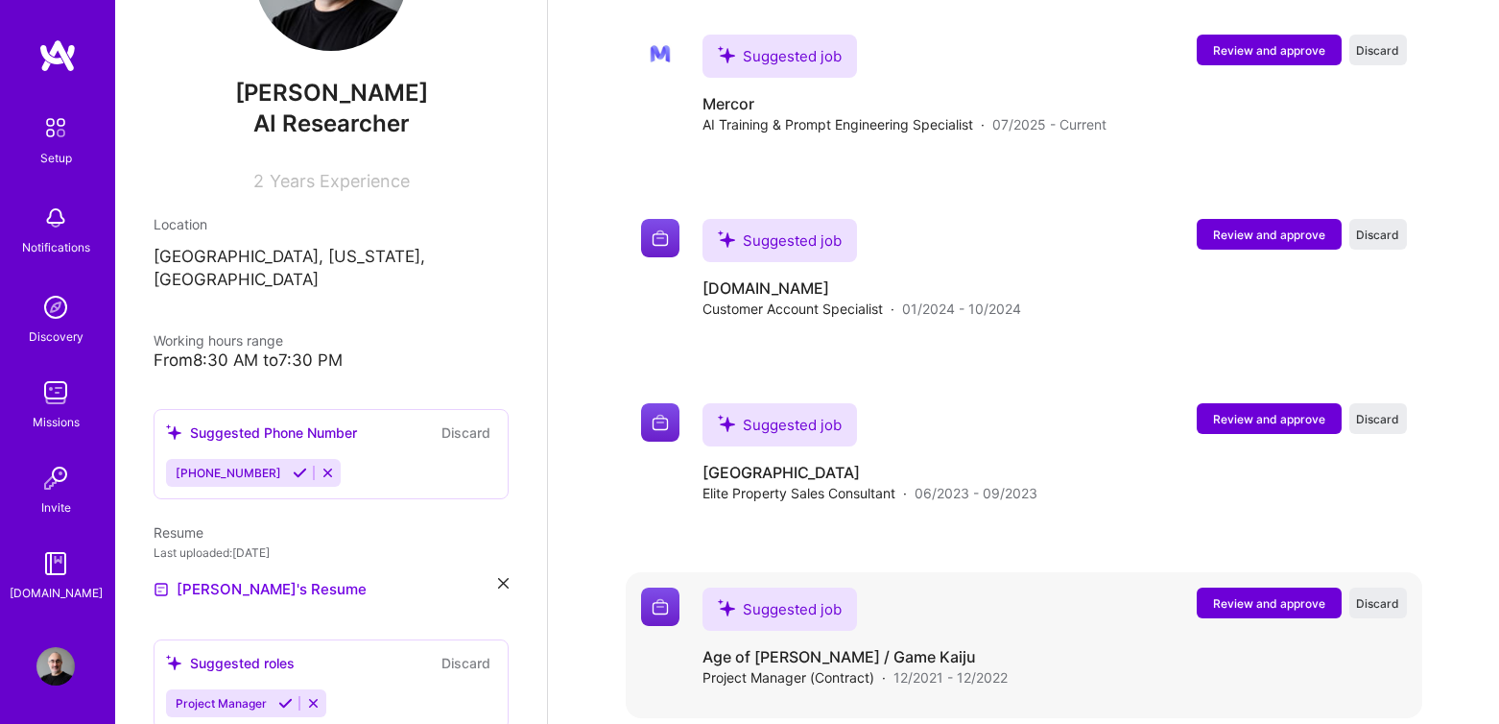
click at [1235, 595] on span "Review and approve" at bounding box center [1269, 603] width 112 height 16
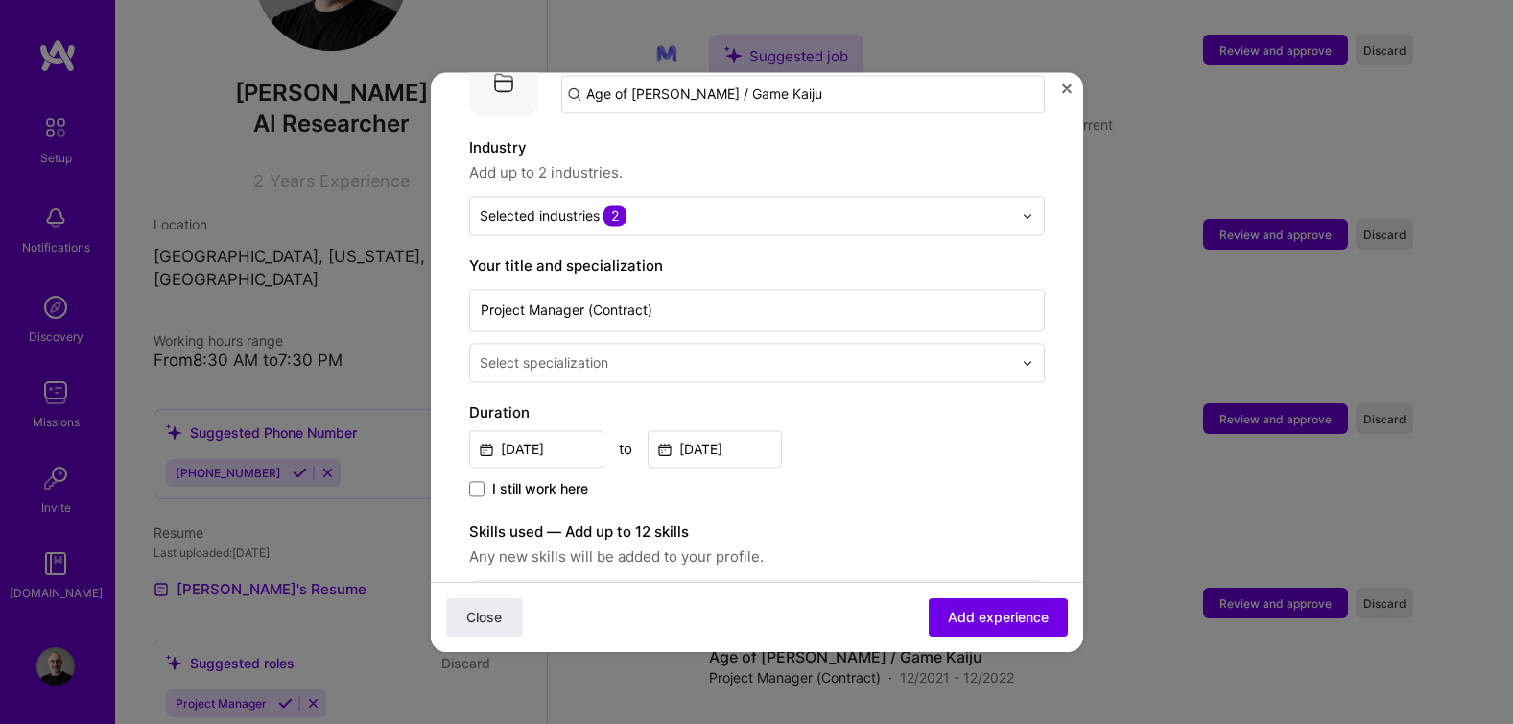
scroll to position [306, 0]
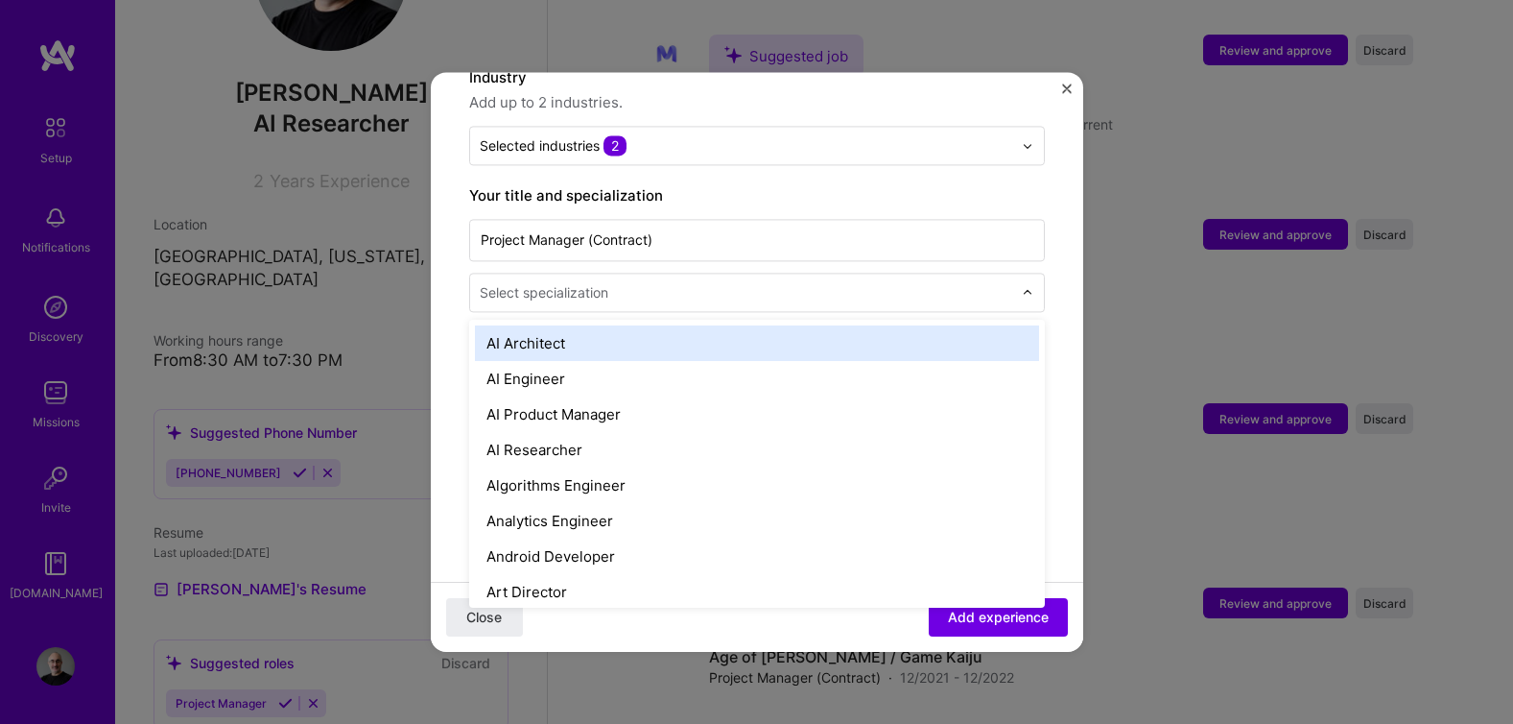
click at [637, 286] on div "Select specialization" at bounding box center [746, 291] width 552 height 37
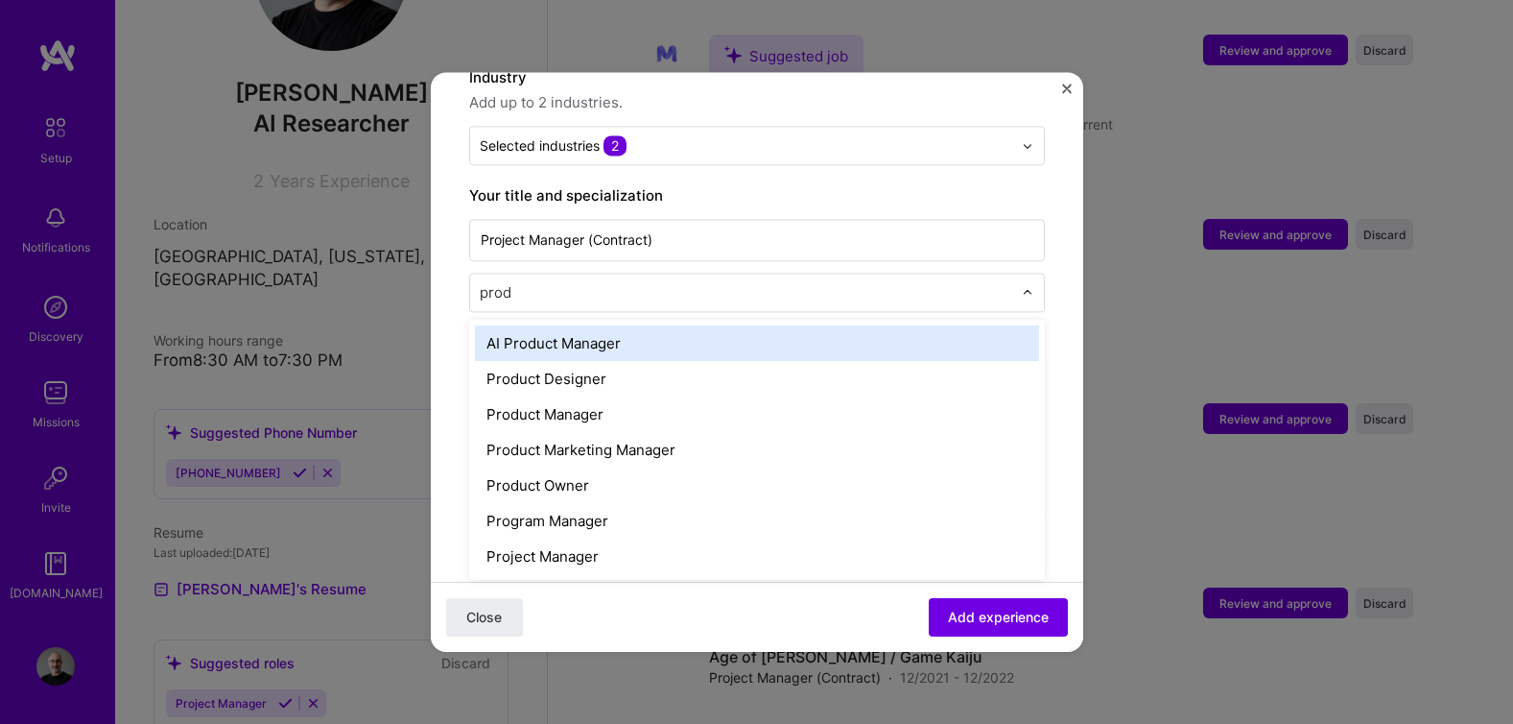
type input "produ"
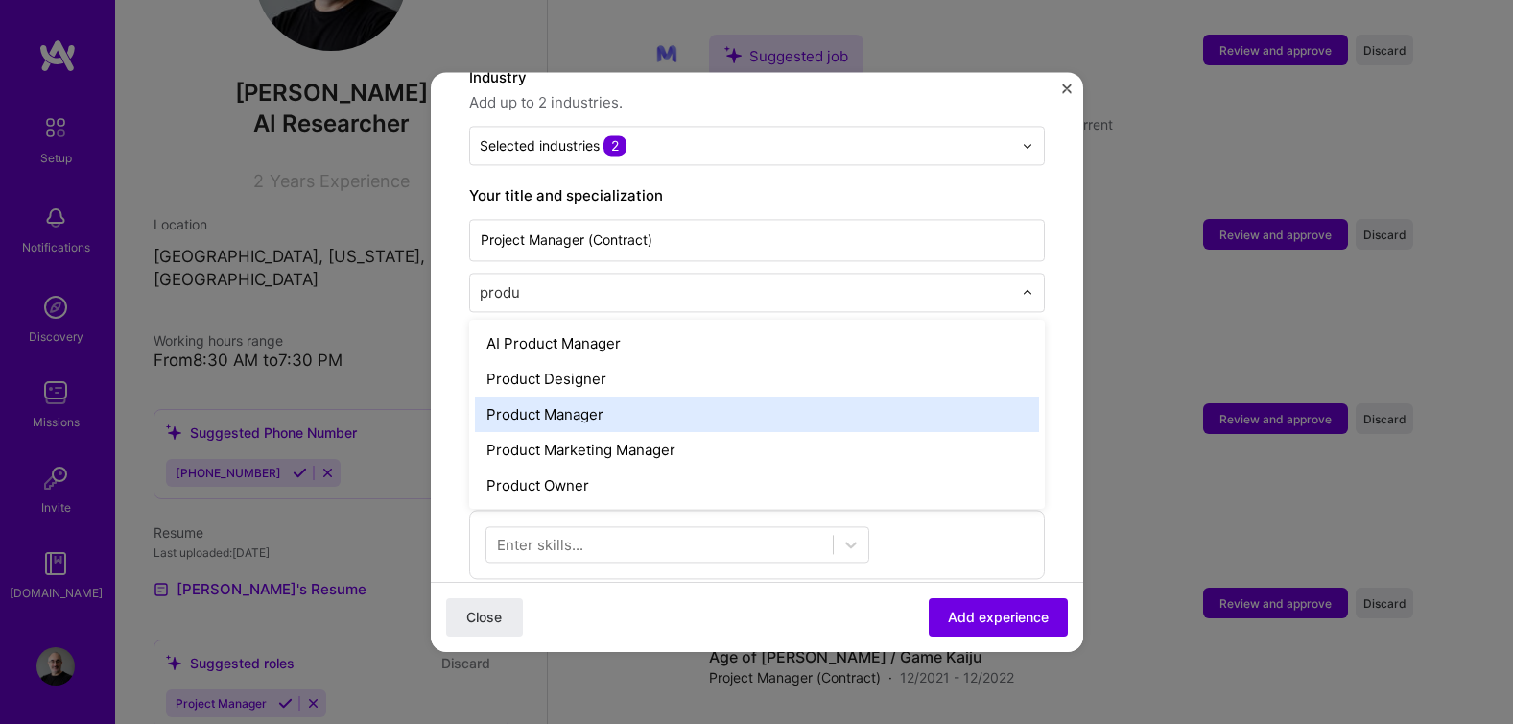
click at [593, 396] on div "Product Manager" at bounding box center [757, 414] width 564 height 36
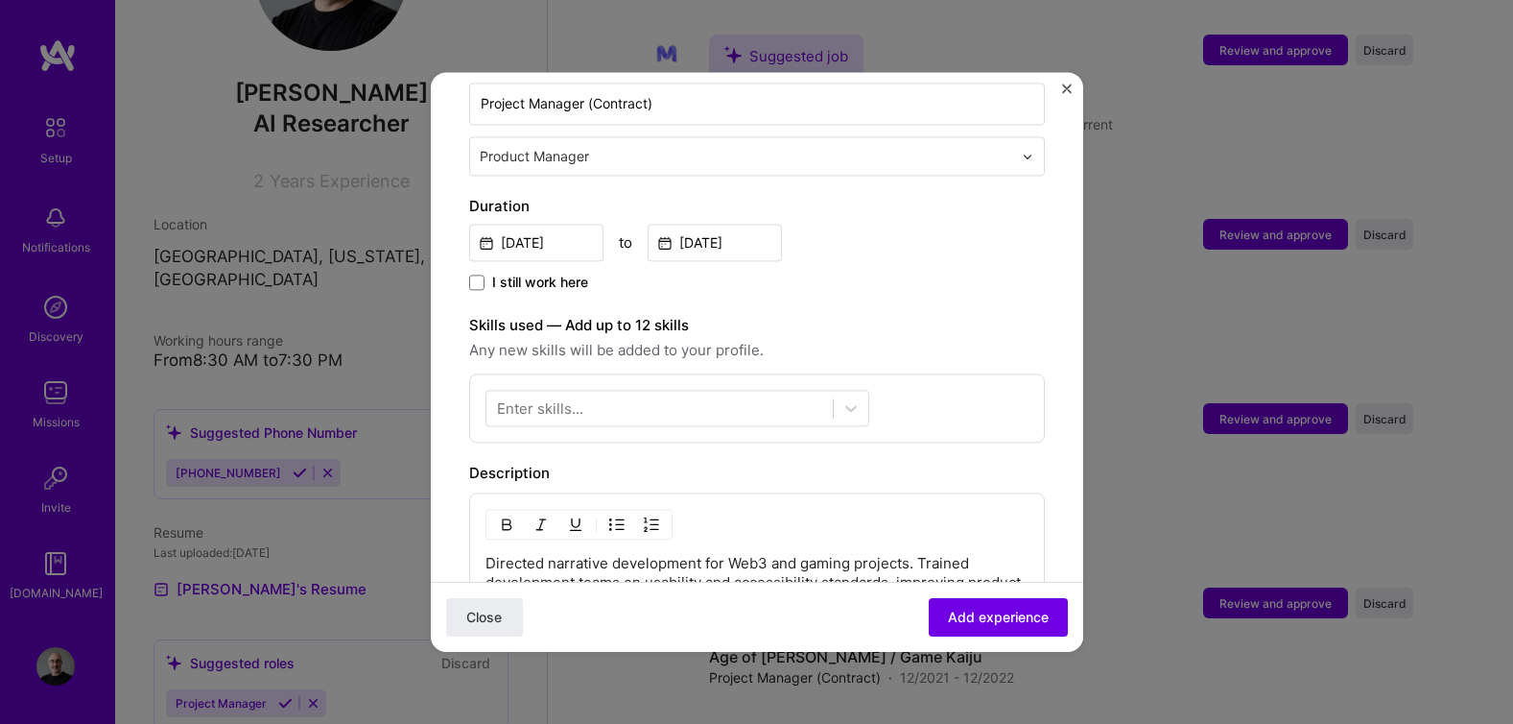
scroll to position [446, 0]
click at [674, 389] on div at bounding box center [660, 405] width 346 height 32
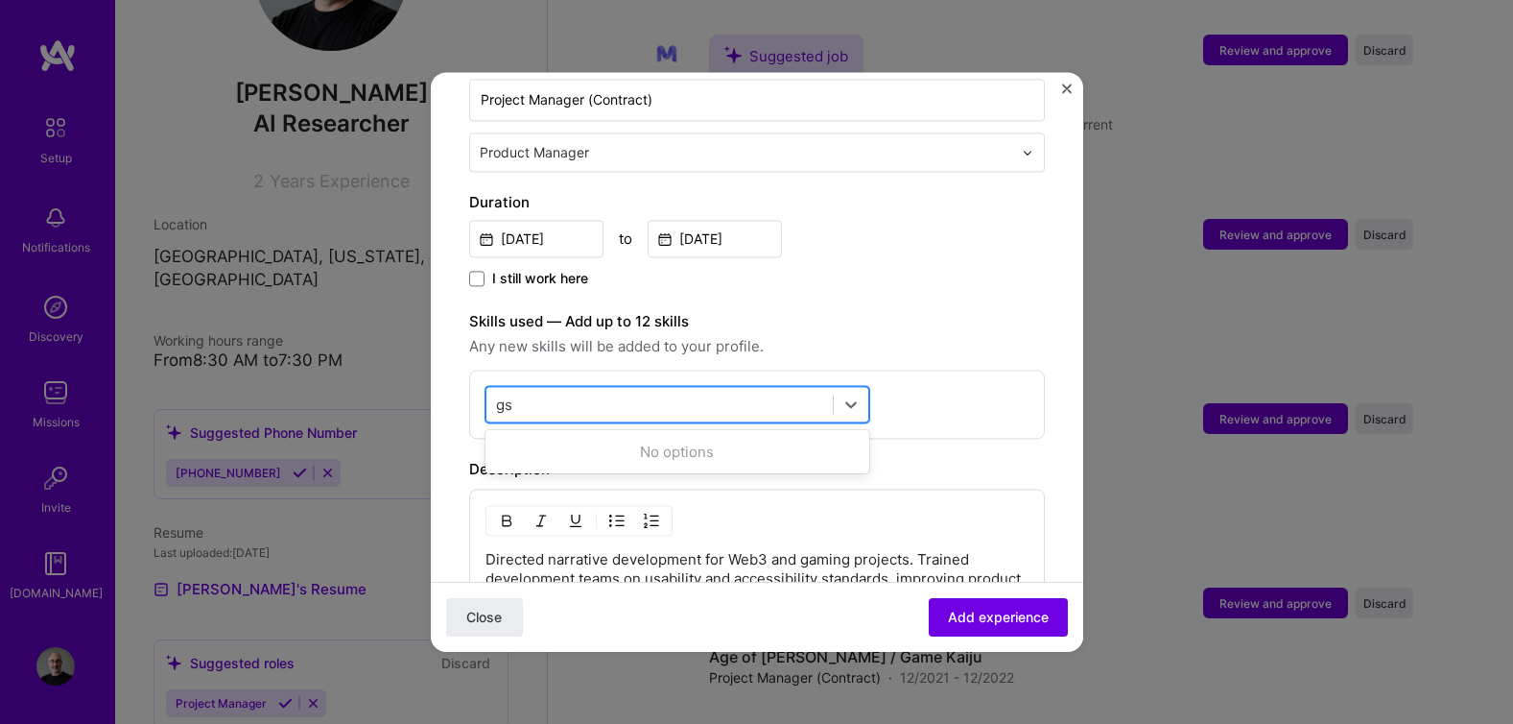
type input "g"
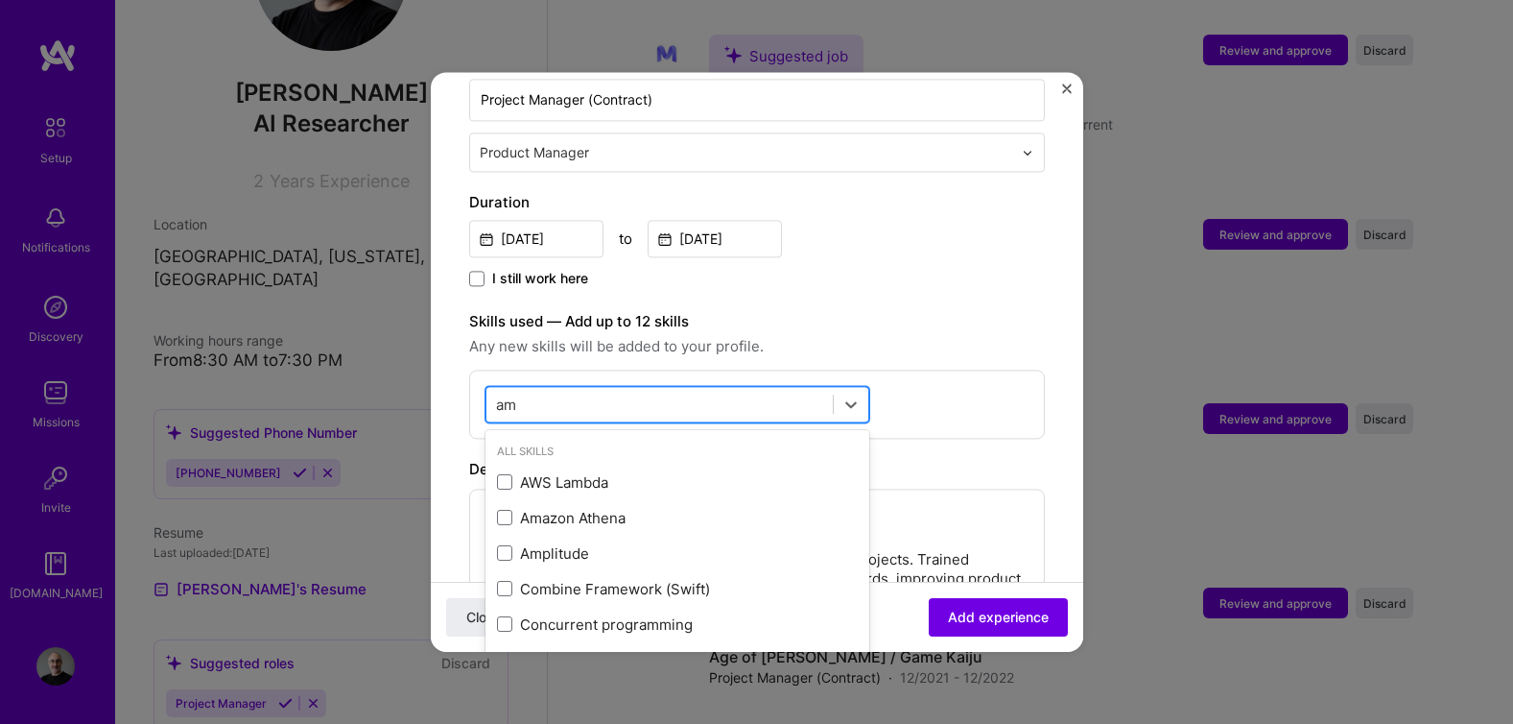
type input "a"
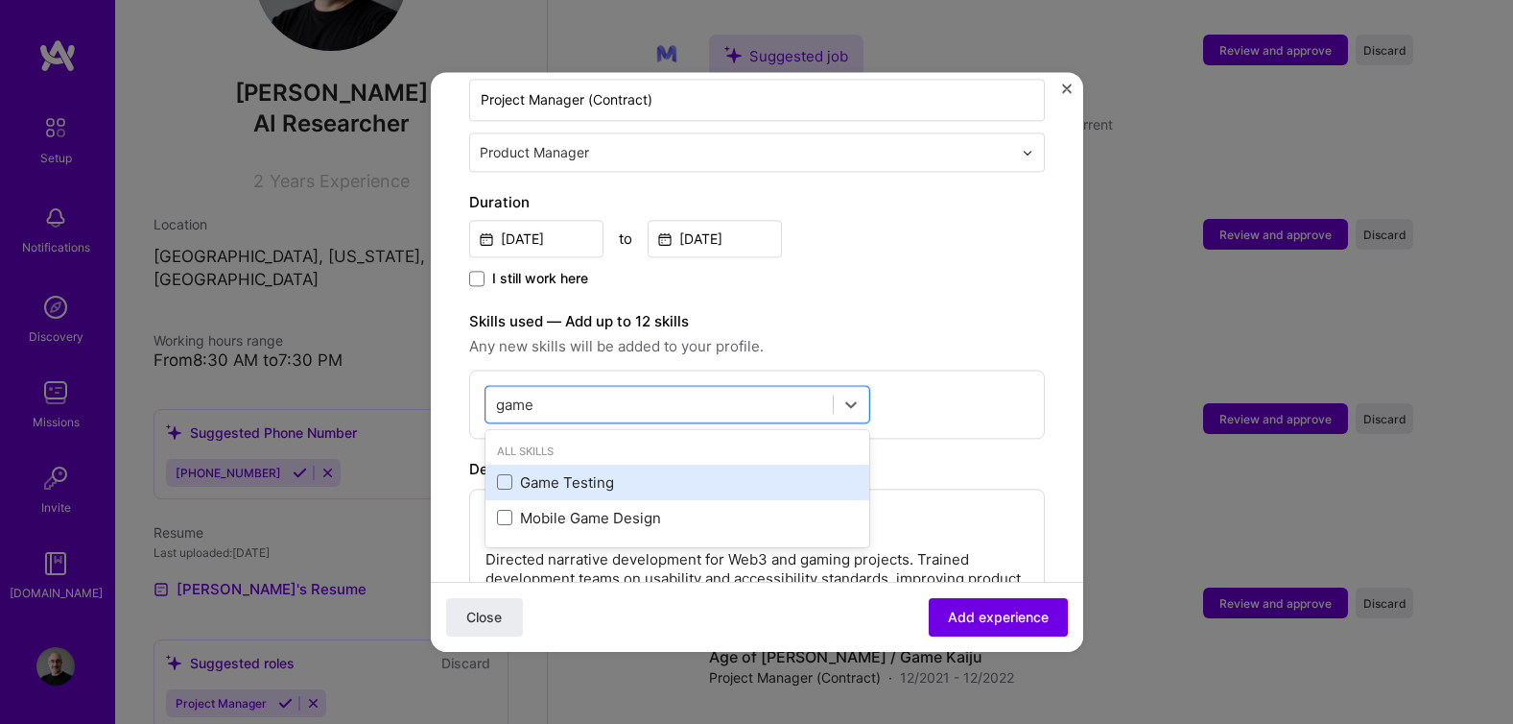
click at [522, 472] on div "Game Testing" at bounding box center [677, 482] width 361 height 20
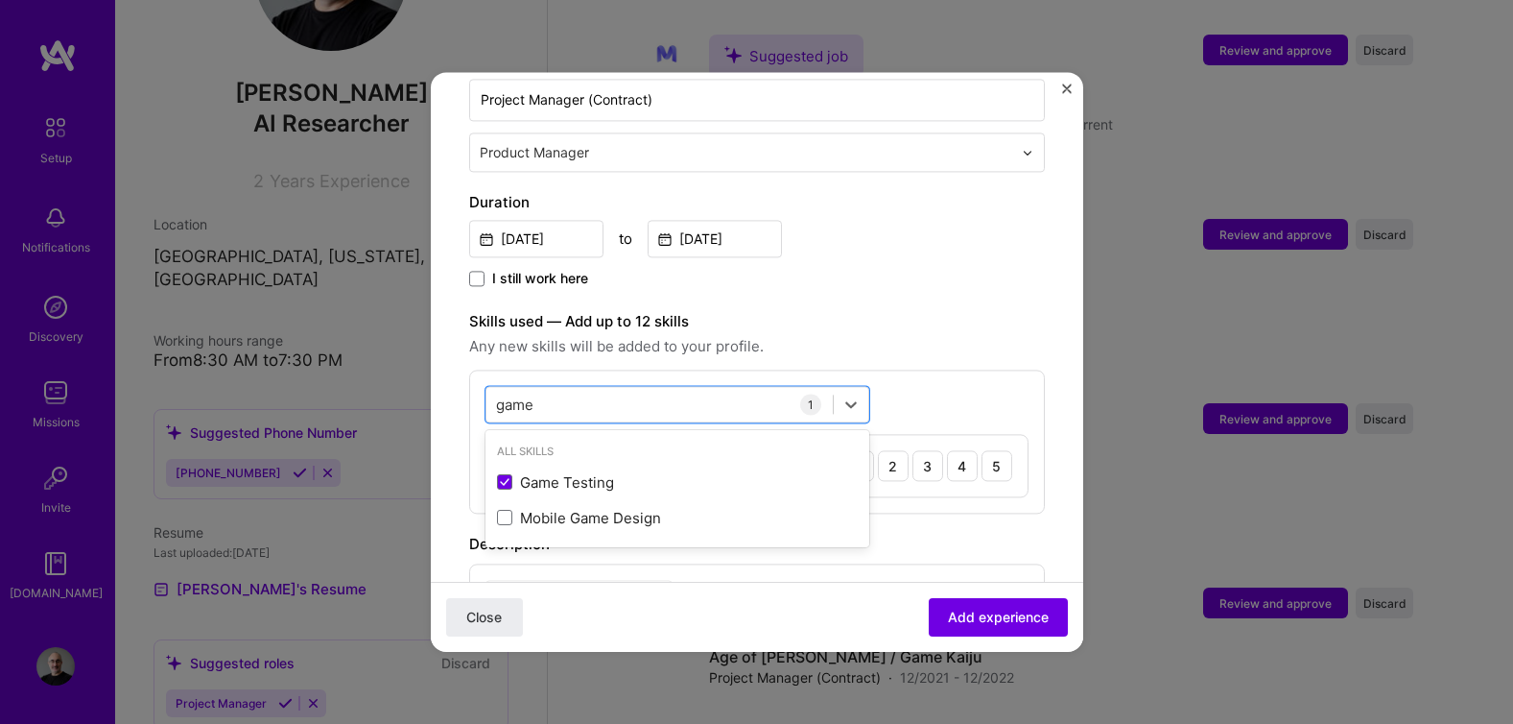
type input "game"
click at [1008, 335] on span "Any new skills will be added to your profile." at bounding box center [757, 346] width 576 height 23
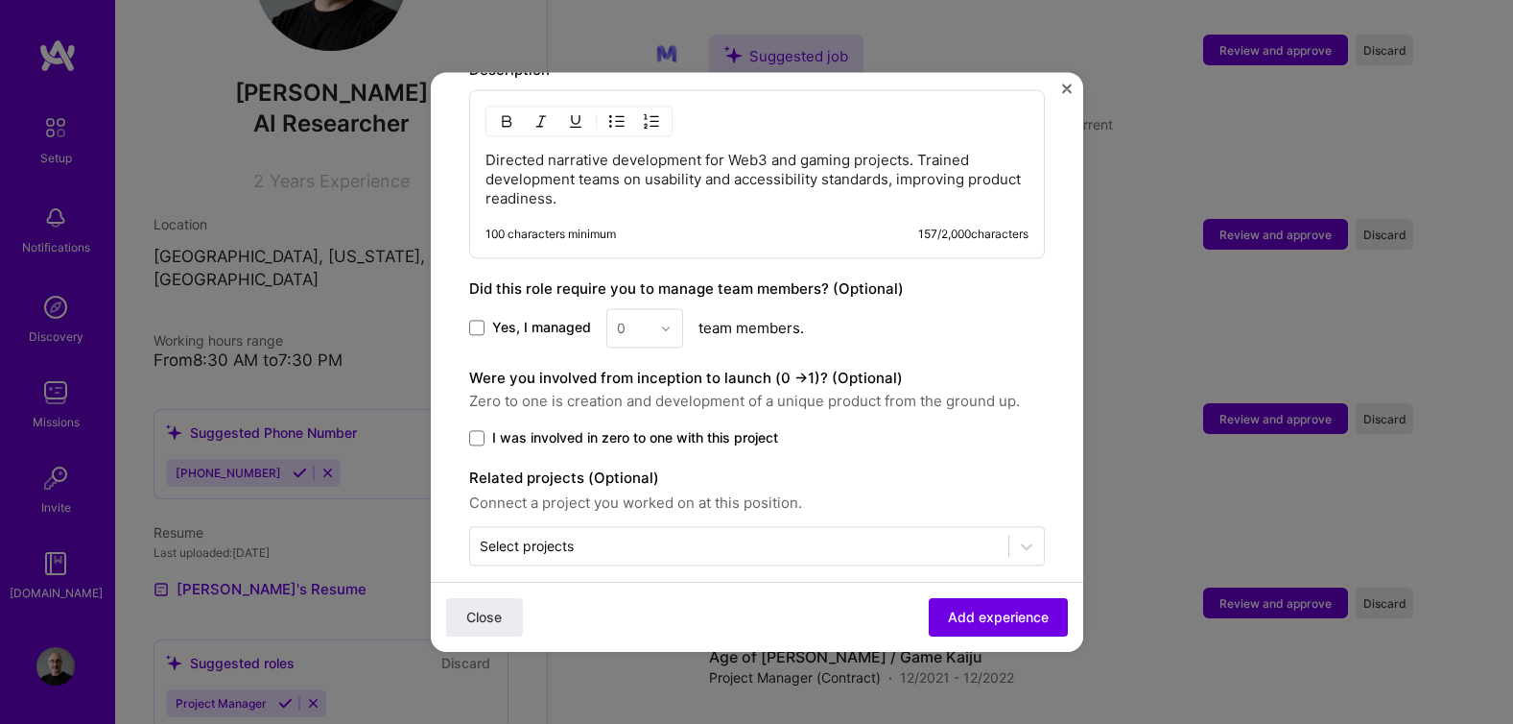
scroll to position [923, 0]
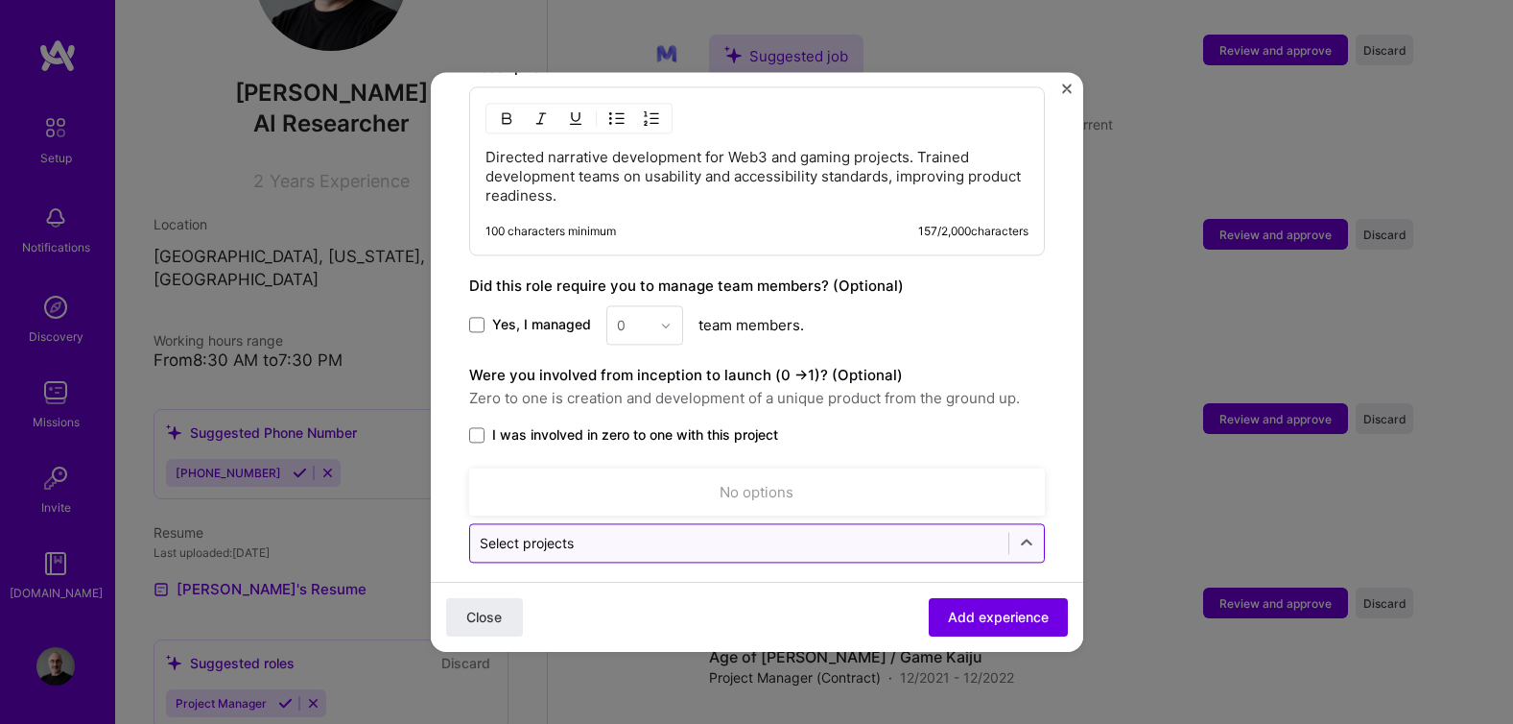
click at [773, 533] on input "text" at bounding box center [739, 543] width 519 height 20
click at [1017, 534] on icon at bounding box center [1026, 543] width 19 height 19
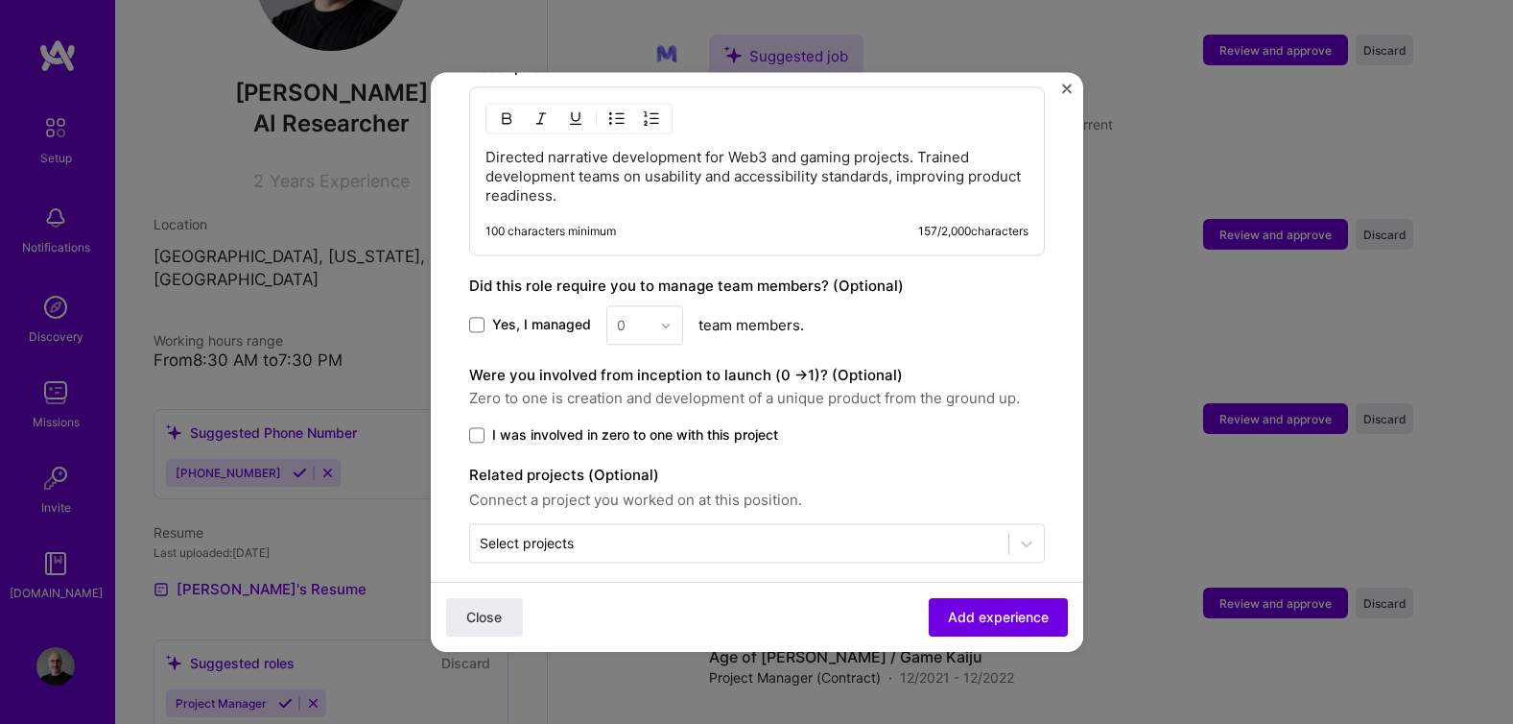
click at [1084, 460] on div "Adding suggested job This job is suggested based on your LinkedIn, resume or [D…" at bounding box center [756, 362] width 1513 height 724
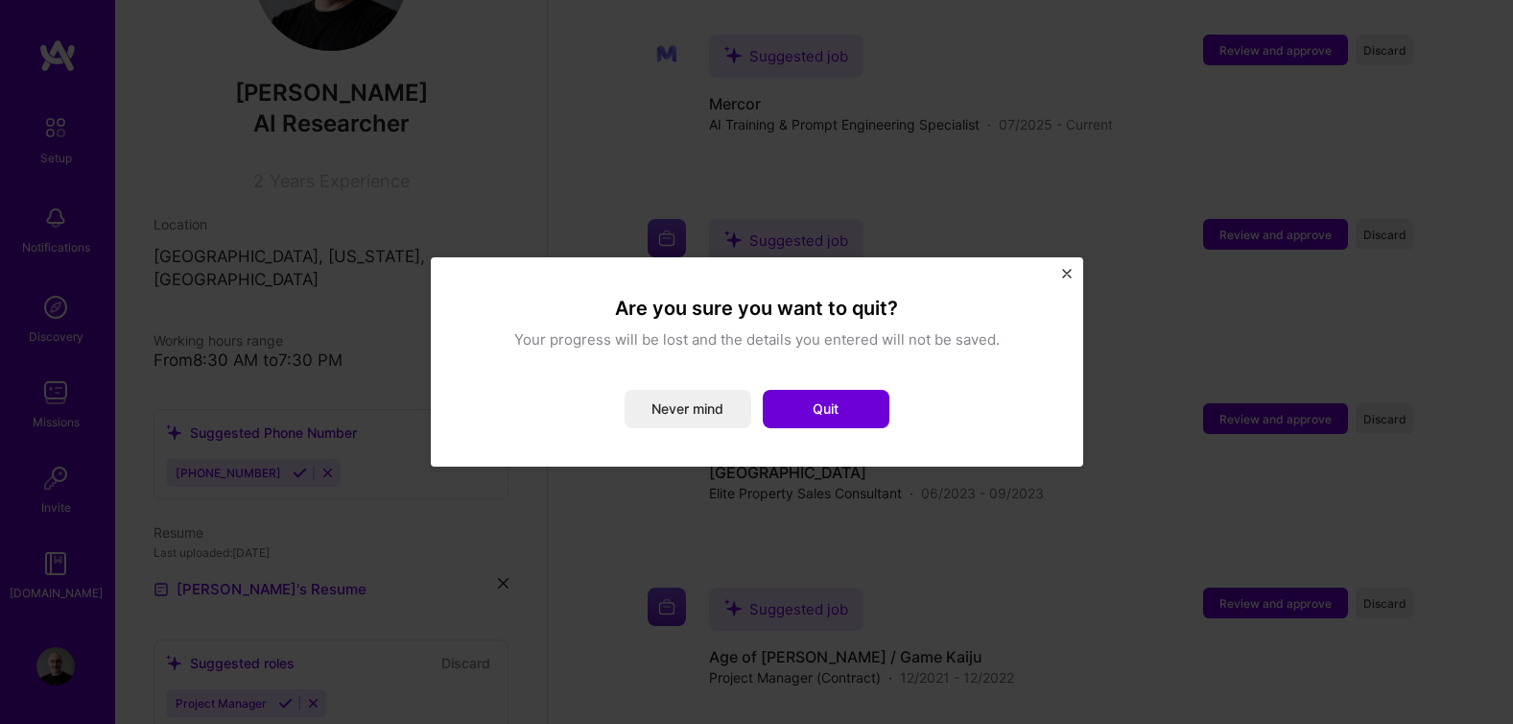
click at [1057, 274] on div "Are you sure you want to quit? Your progress will be lost and the details you e…" at bounding box center [757, 361] width 653 height 209
click at [1067, 273] on img "Close" at bounding box center [1067, 274] width 10 height 10
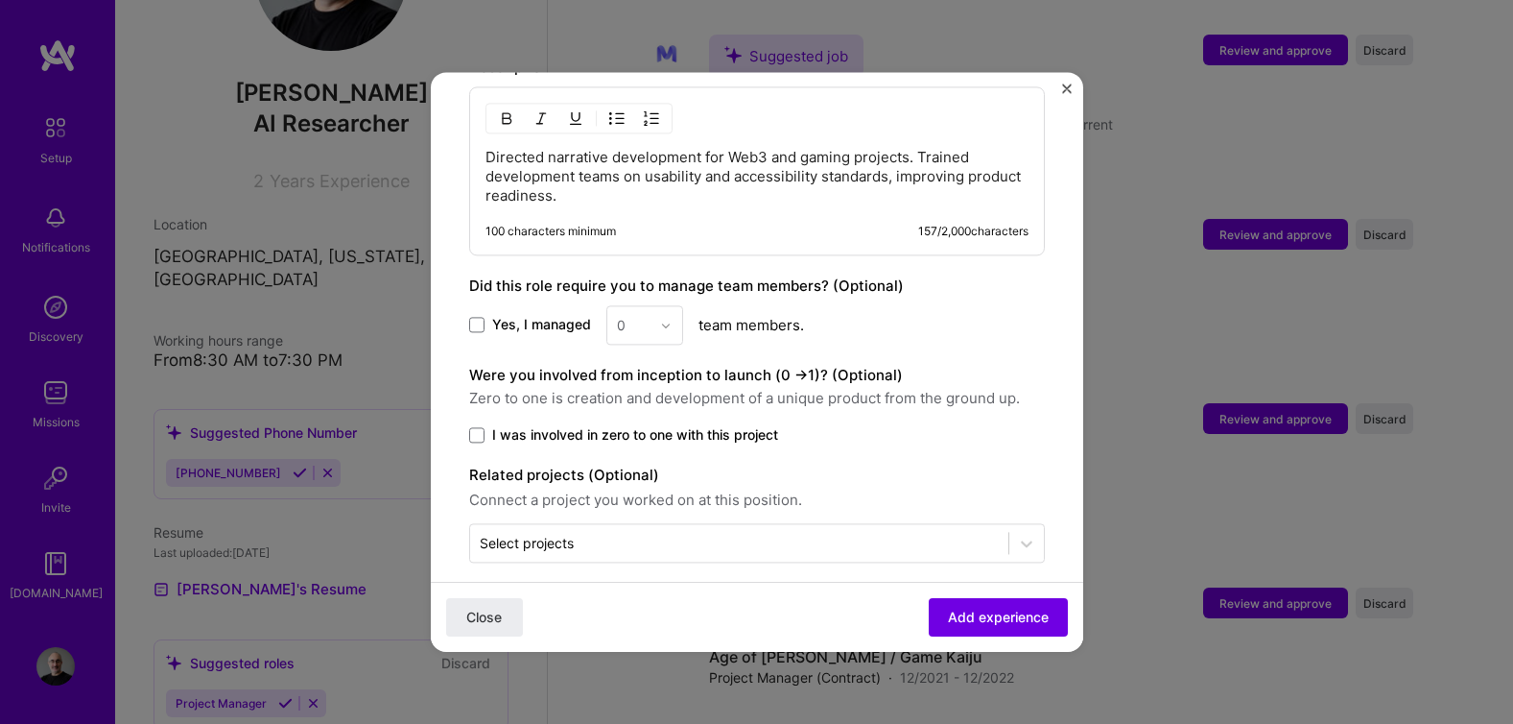
click at [784, 499] on div "Related projects (Optional) Connect a project you worked on at this position. S…" at bounding box center [757, 512] width 576 height 99
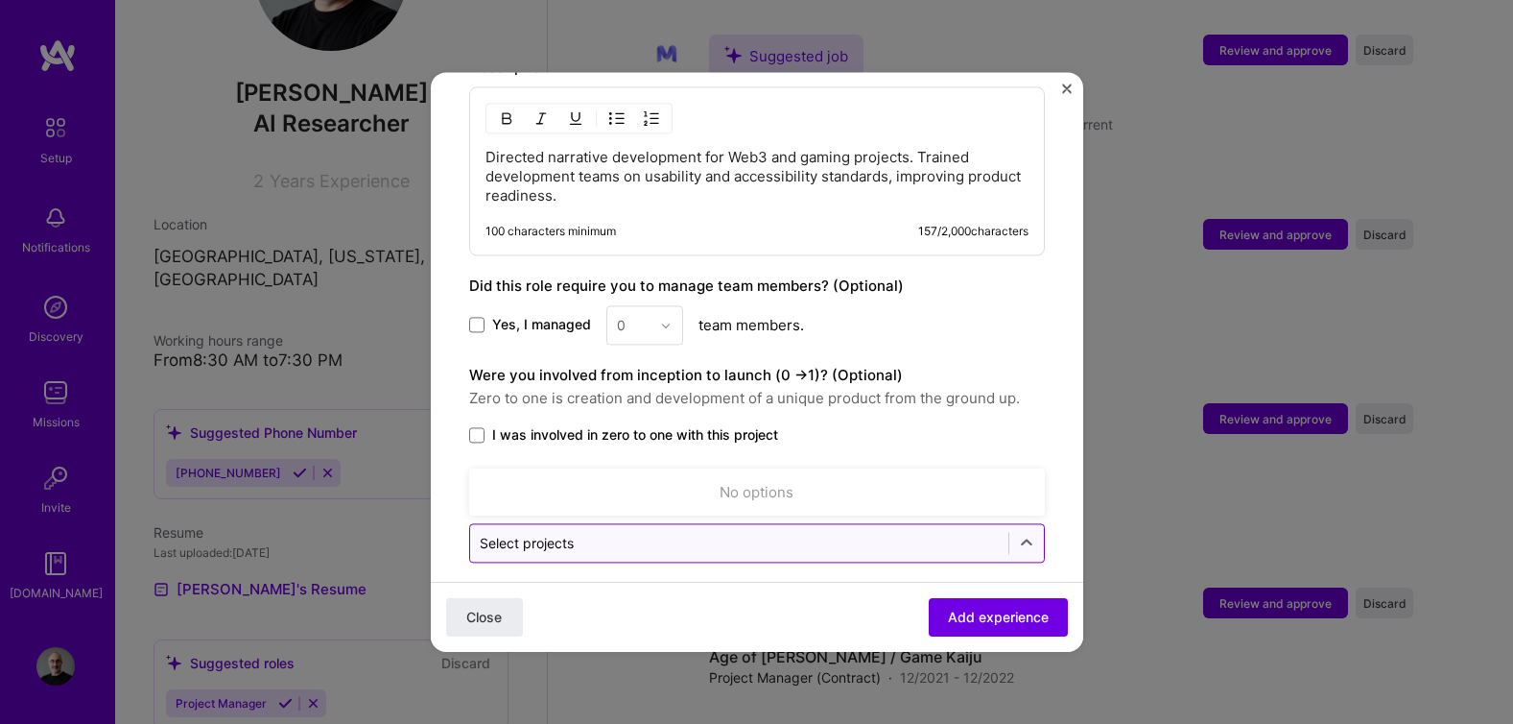
click at [784, 533] on input "text" at bounding box center [739, 543] width 519 height 20
click at [905, 425] on label "I was involved in zero to one with this project" at bounding box center [757, 434] width 576 height 19
click at [0, 0] on input "I was involved in zero to one with this project" at bounding box center [0, 0] width 0 height 0
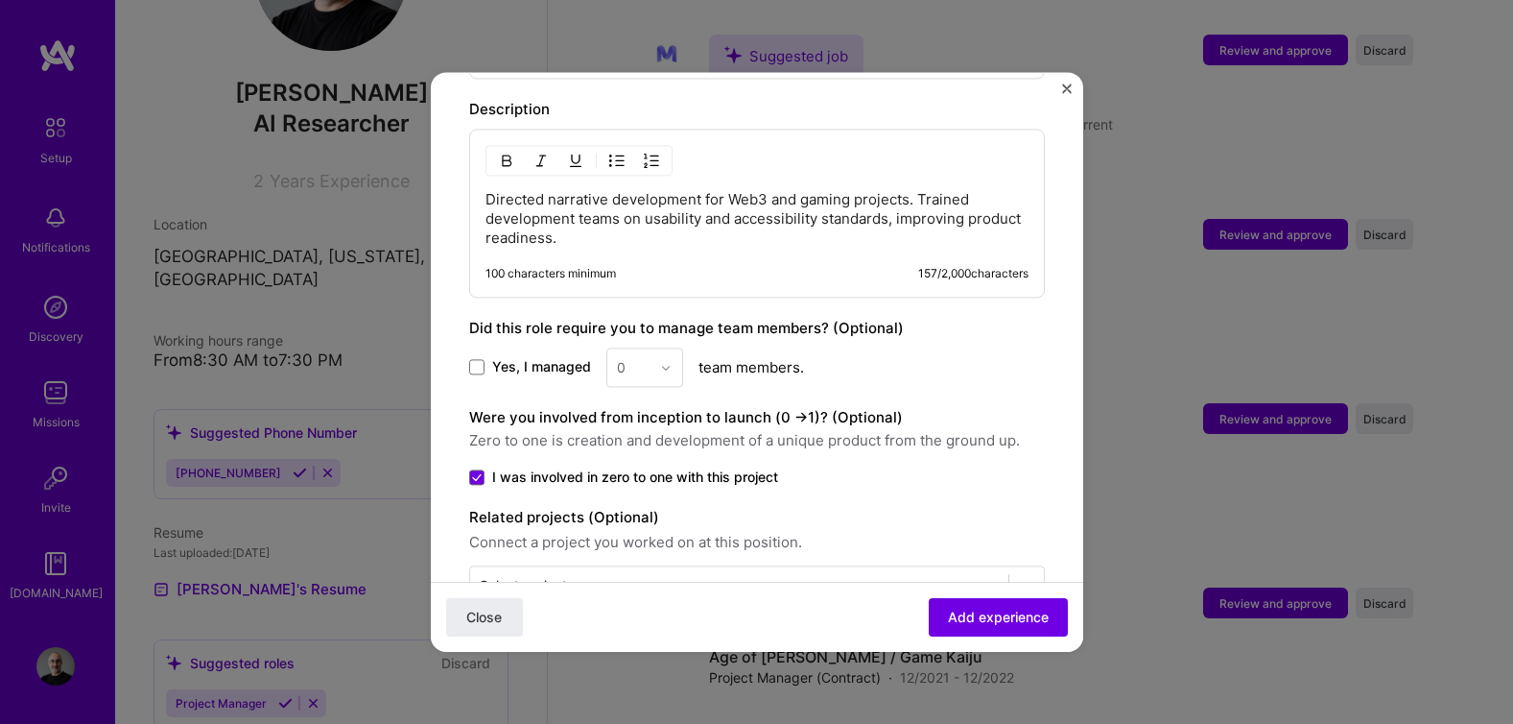
scroll to position [868, 0]
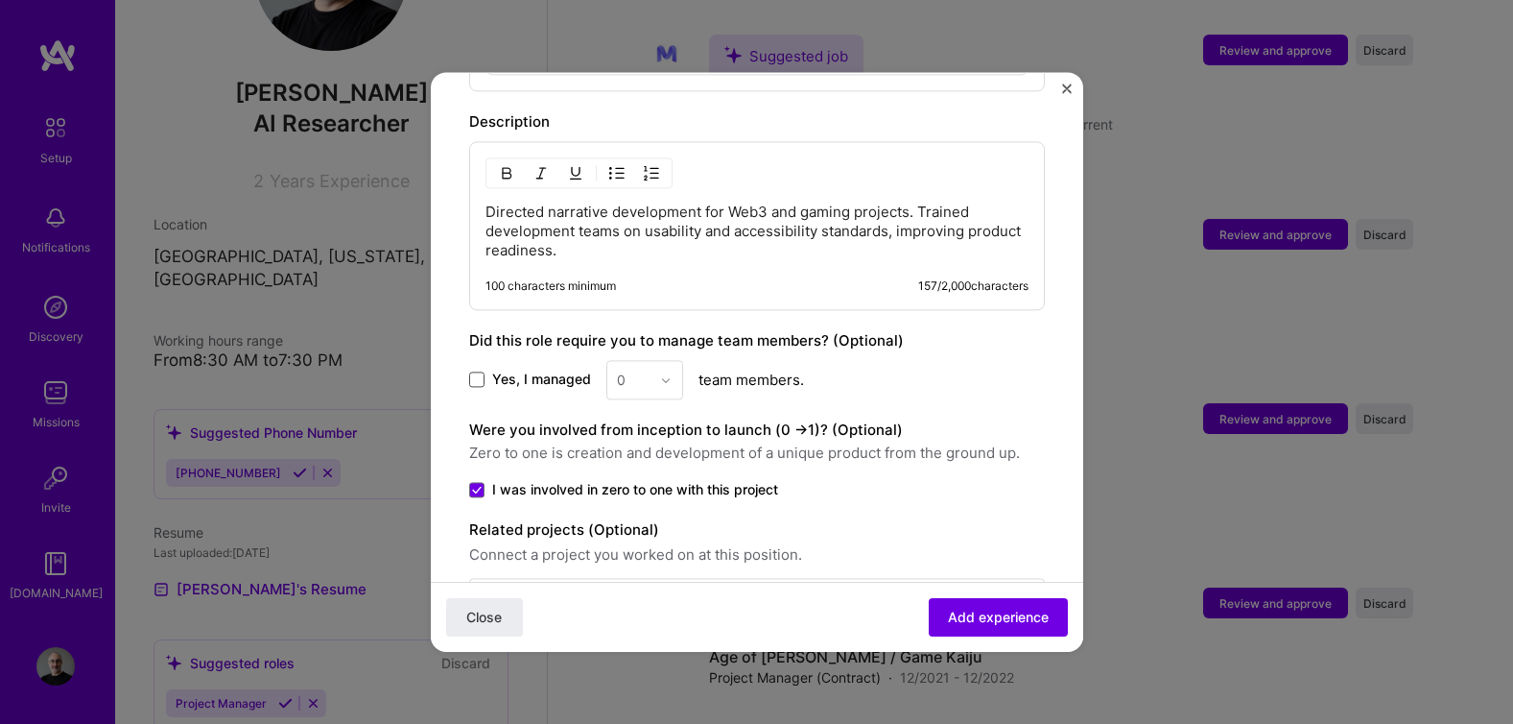
click at [480, 372] on span at bounding box center [476, 379] width 15 height 15
click at [0, 0] on input "Yes, I managed" at bounding box center [0, 0] width 0 height 0
click at [630, 369] on input "text" at bounding box center [634, 379] width 34 height 20
type input "6"
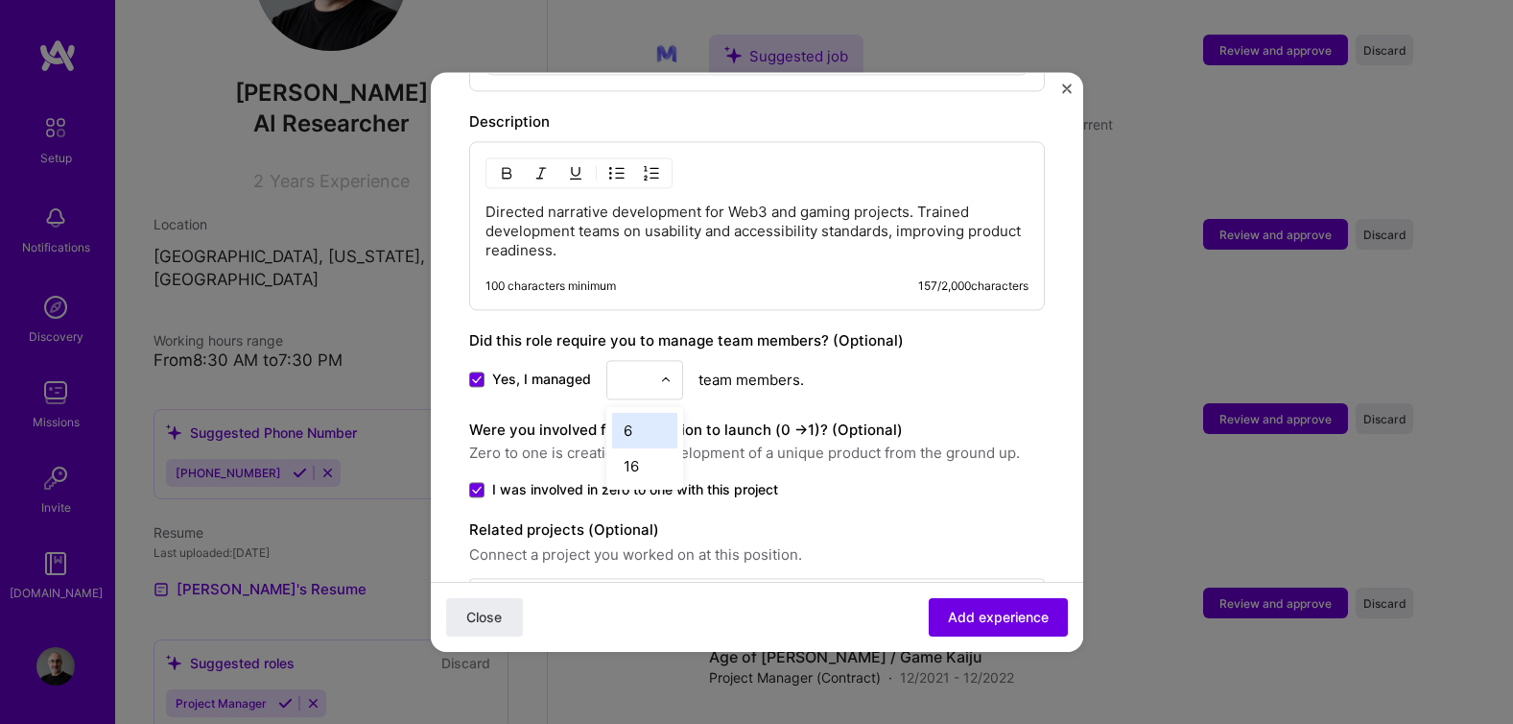
click at [626, 369] on input "text" at bounding box center [634, 379] width 34 height 20
click at [638, 590] on div "6" at bounding box center [644, 608] width 65 height 36
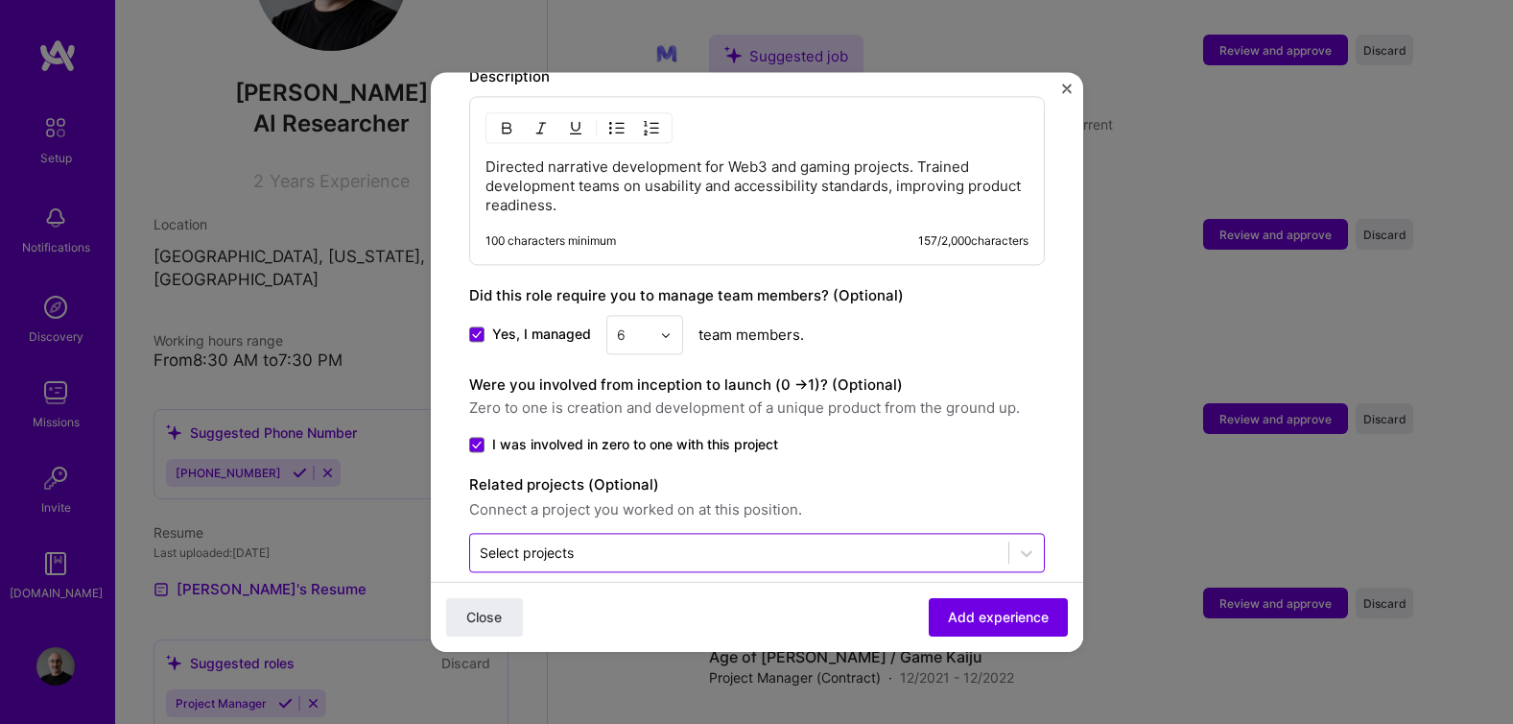
scroll to position [923, 0]
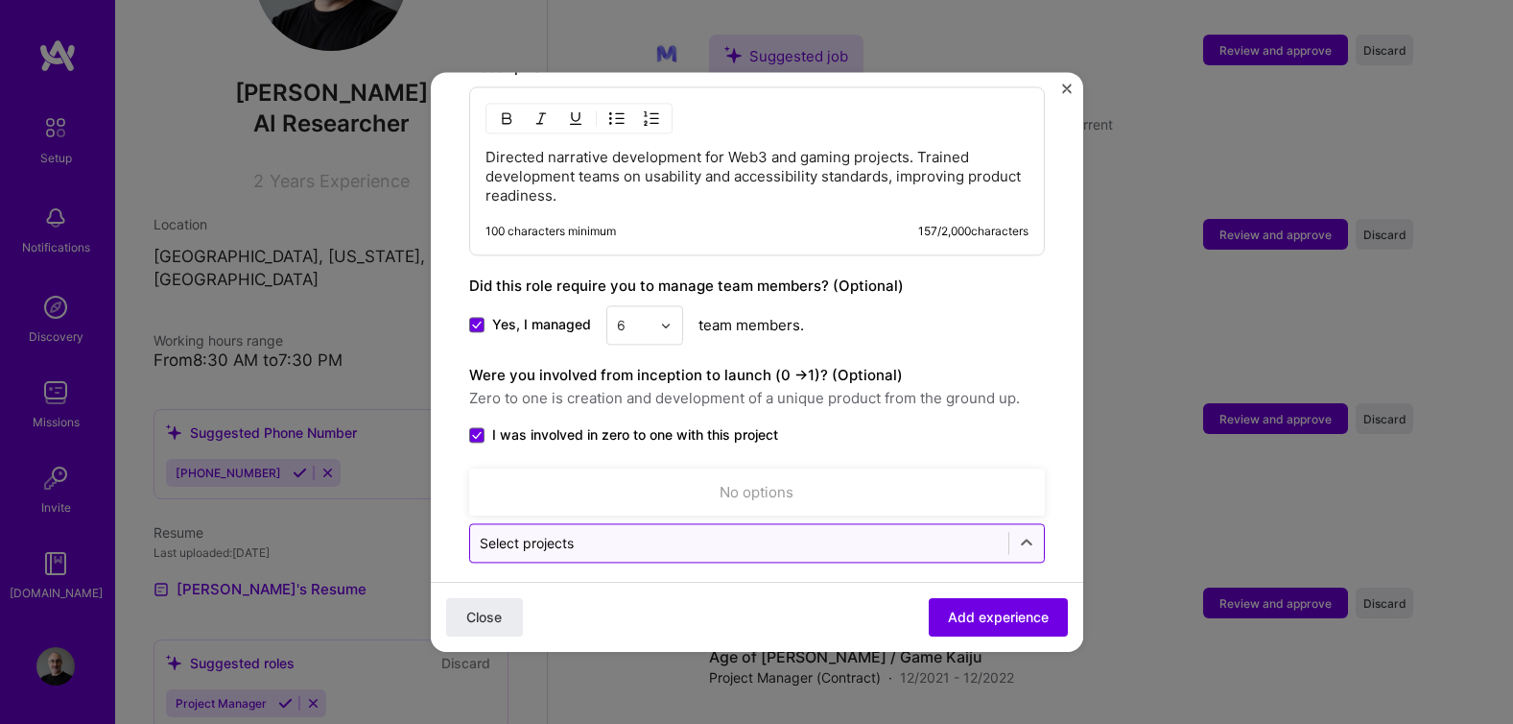
click at [705, 533] on input "text" at bounding box center [739, 543] width 519 height 20
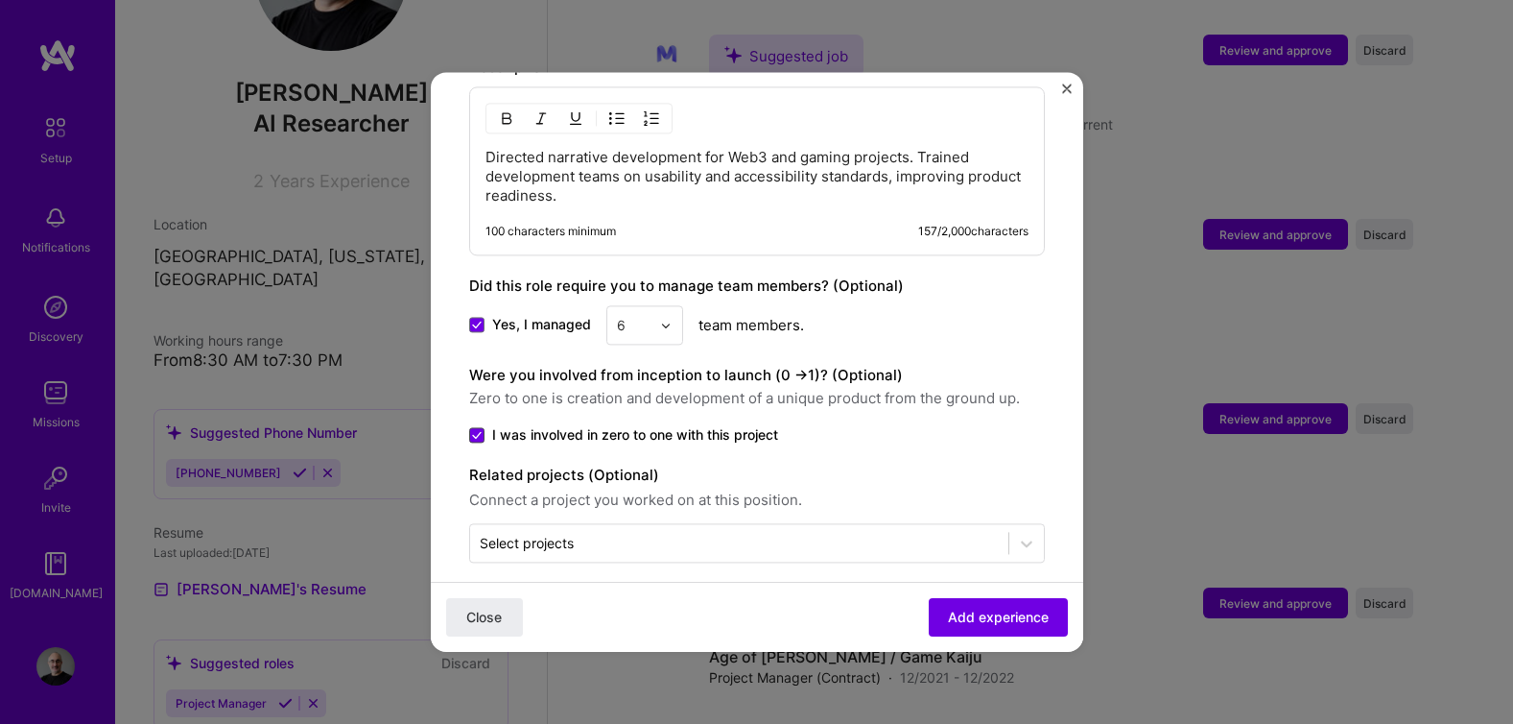
click at [472, 431] on icon at bounding box center [477, 435] width 10 height 8
click at [0, 0] on input "I was involved in zero to one with this project" at bounding box center [0, 0] width 0 height 0
click at [969, 616] on span "Add experience" at bounding box center [998, 616] width 101 height 19
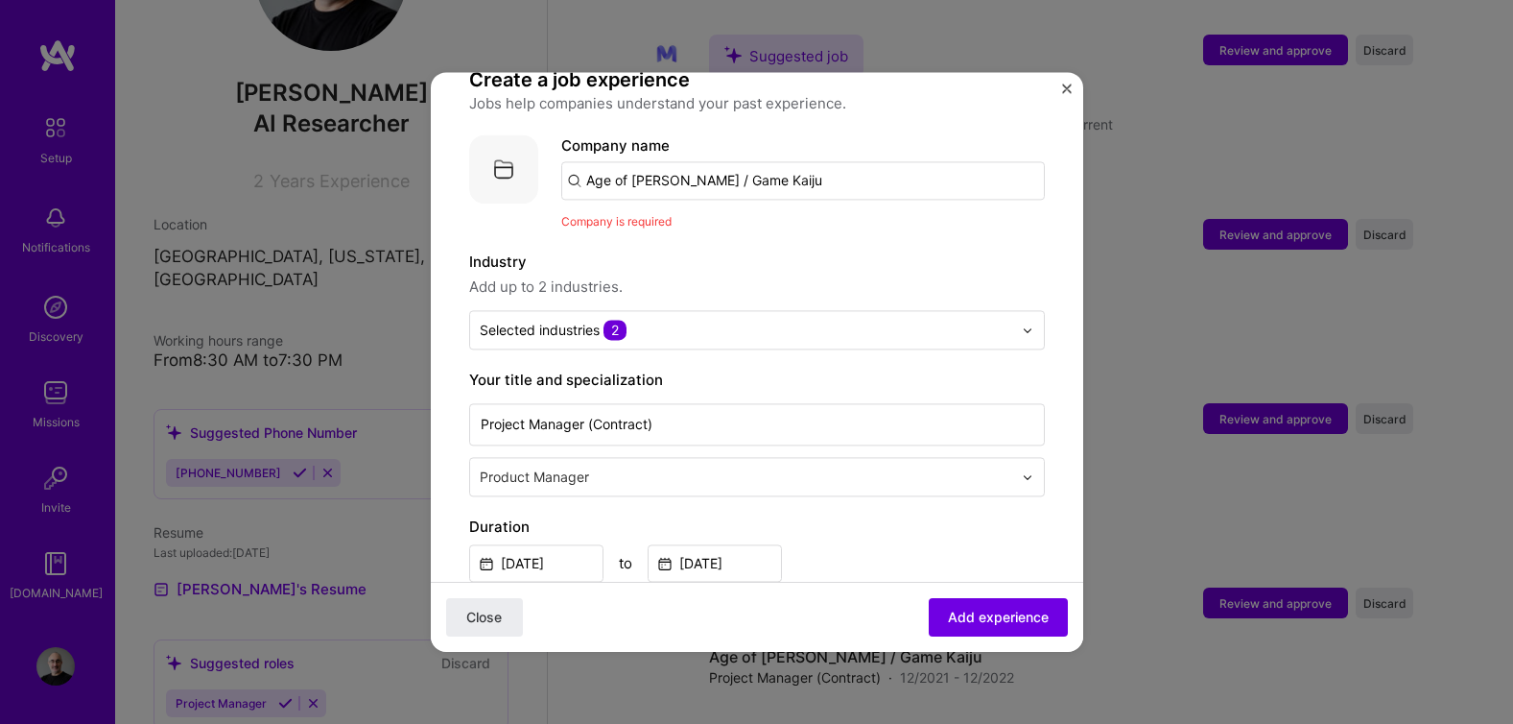
scroll to position [109, 0]
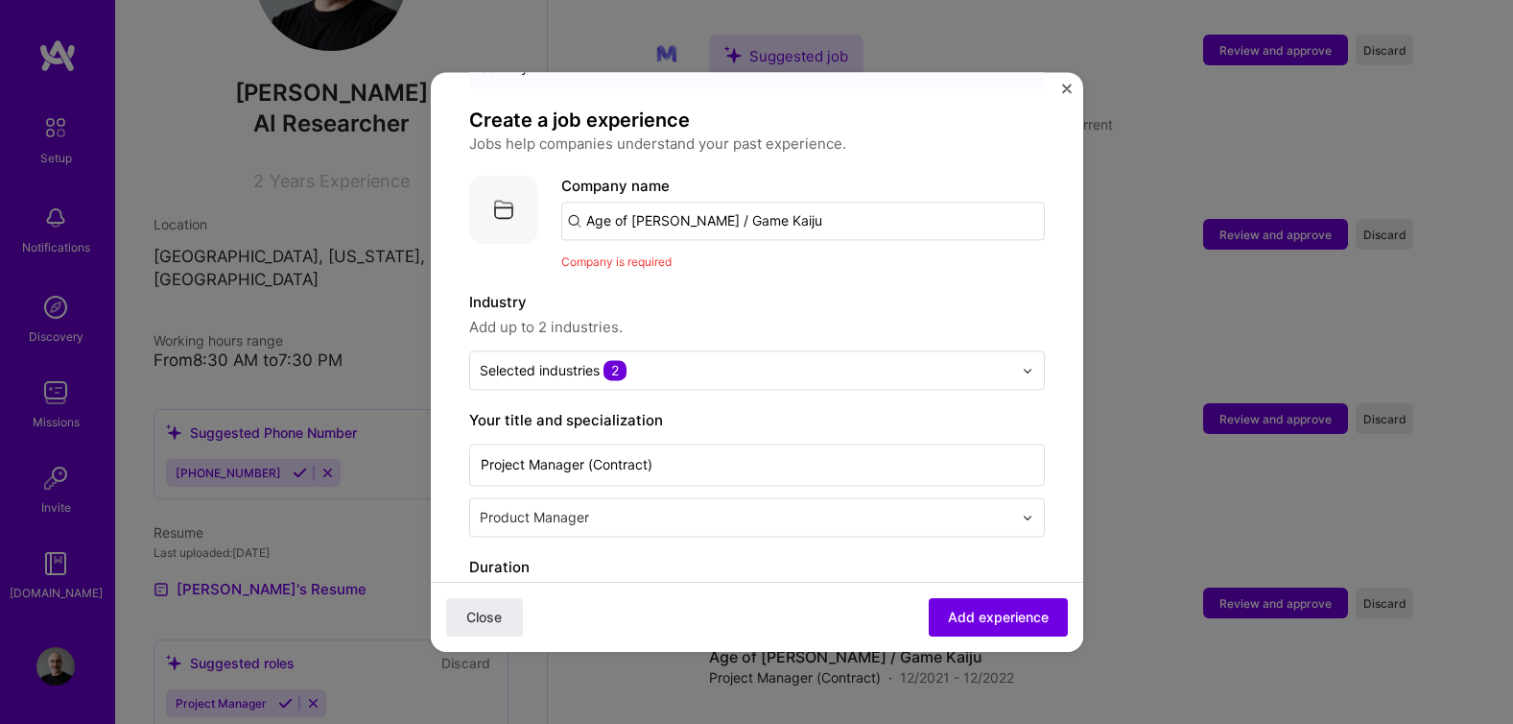
click at [822, 214] on input "Age of [PERSON_NAME] / Game Kaiju" at bounding box center [803, 221] width 484 height 38
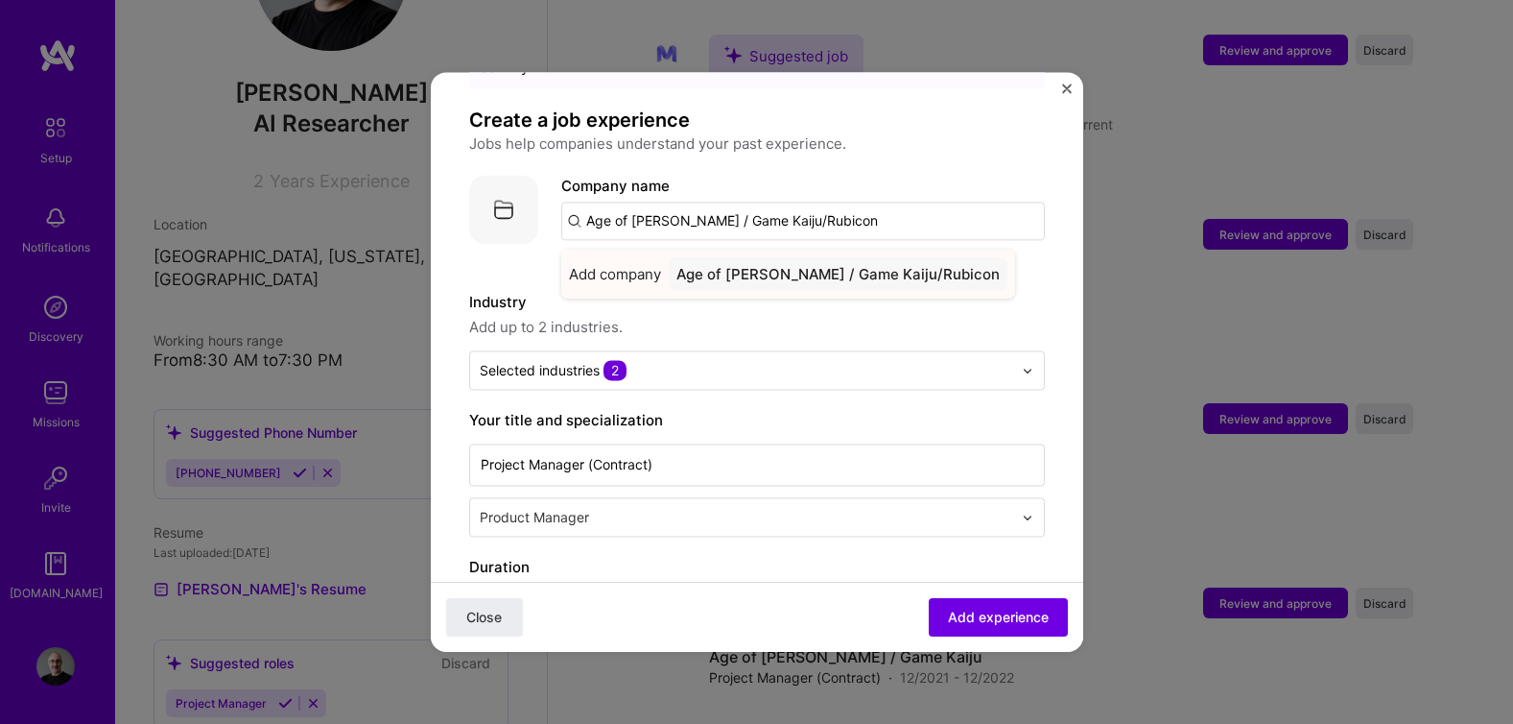
type input "Age of [PERSON_NAME] / Game Kaiju/Rubicon"
click at [734, 260] on div "Age of [PERSON_NAME] / Game Kaiju/Rubicon" at bounding box center [838, 274] width 339 height 34
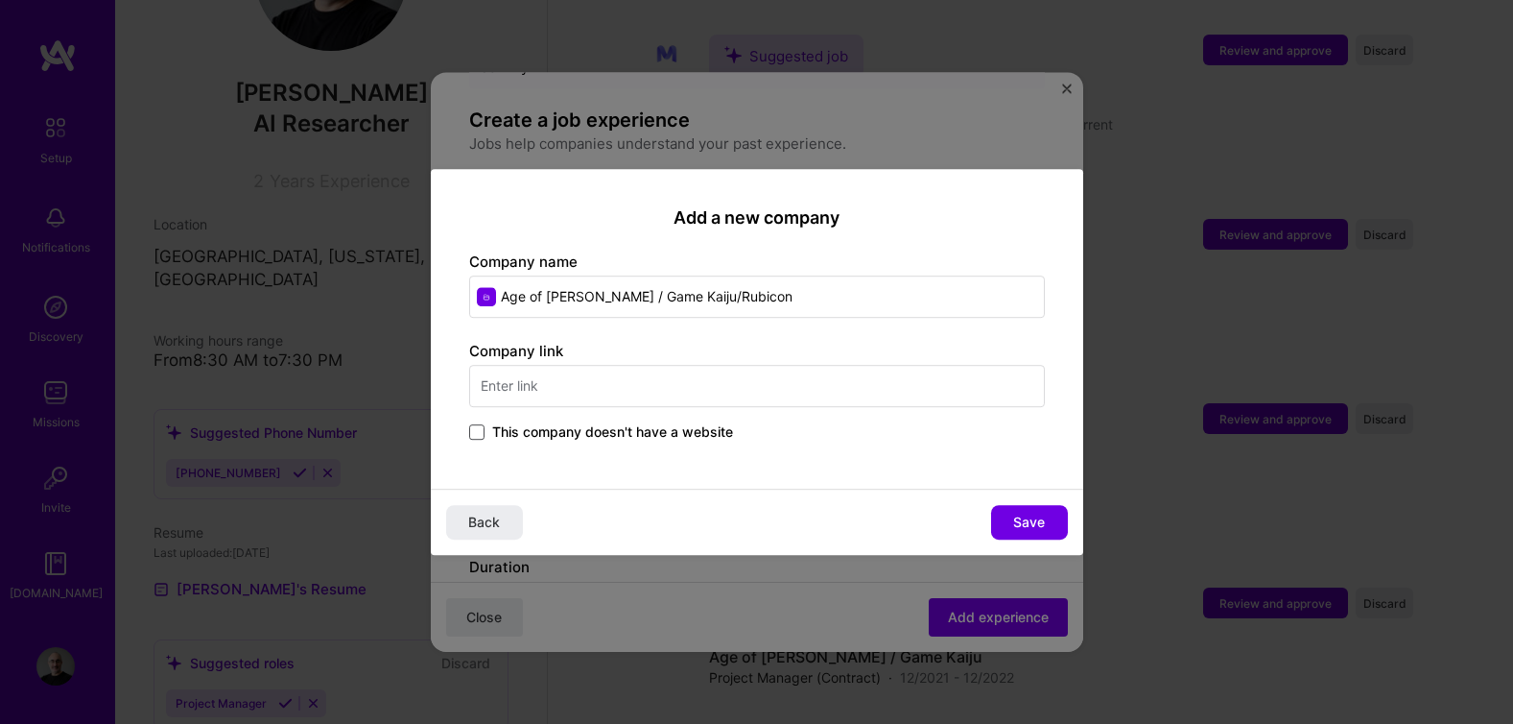
click at [480, 428] on span at bounding box center [476, 431] width 15 height 15
click at [0, 0] on input "This company doesn't have a website" at bounding box center [0, 0] width 0 height 0
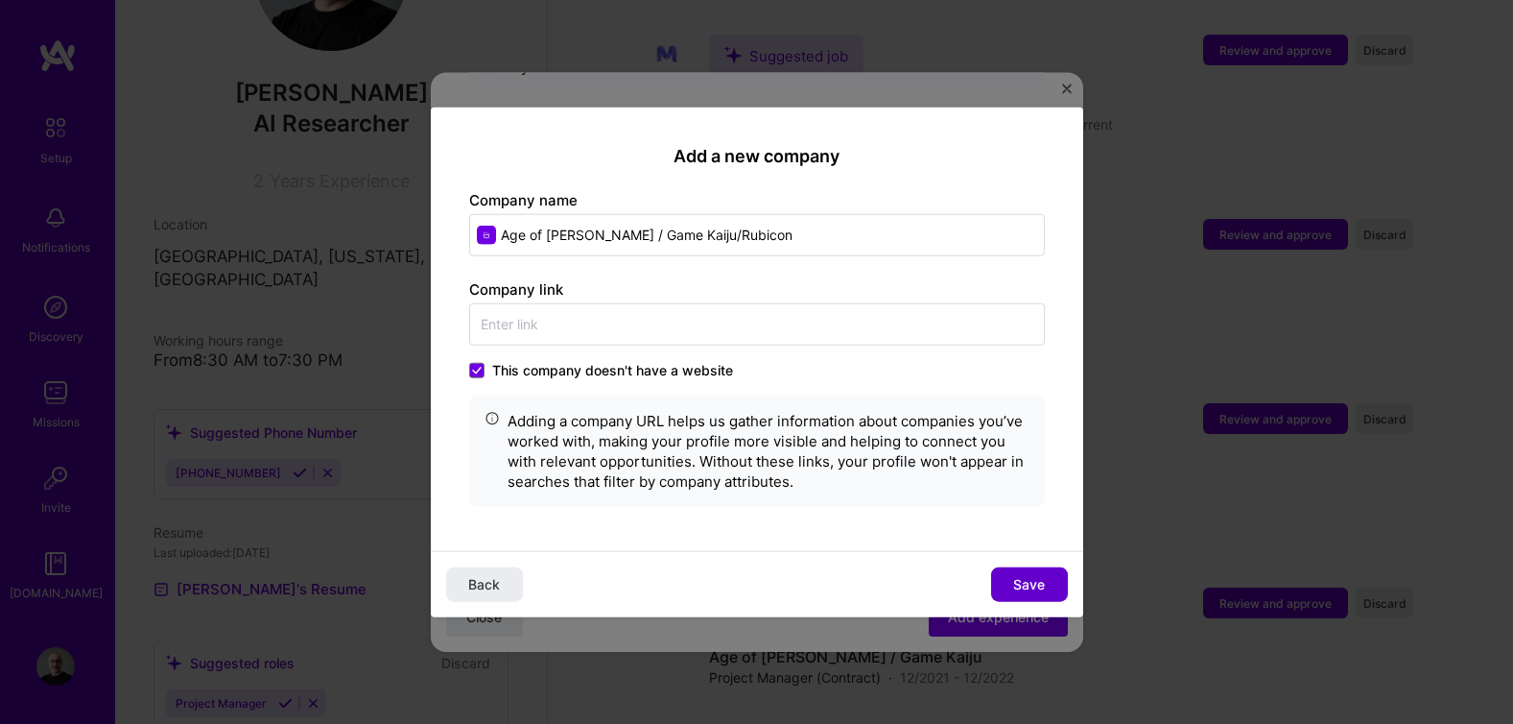
click at [1031, 580] on span "Save" at bounding box center [1029, 583] width 32 height 19
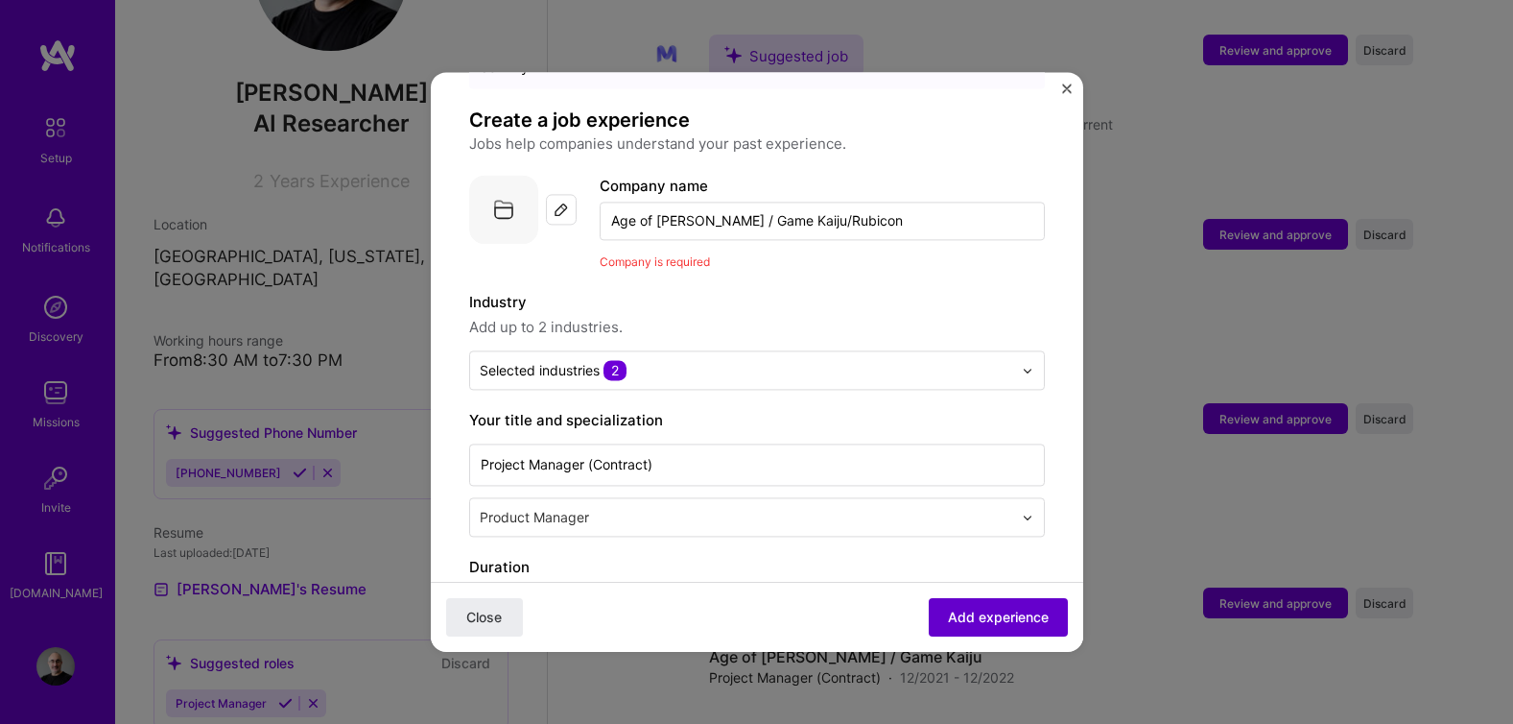
click at [970, 613] on span "Add experience" at bounding box center [998, 616] width 101 height 19
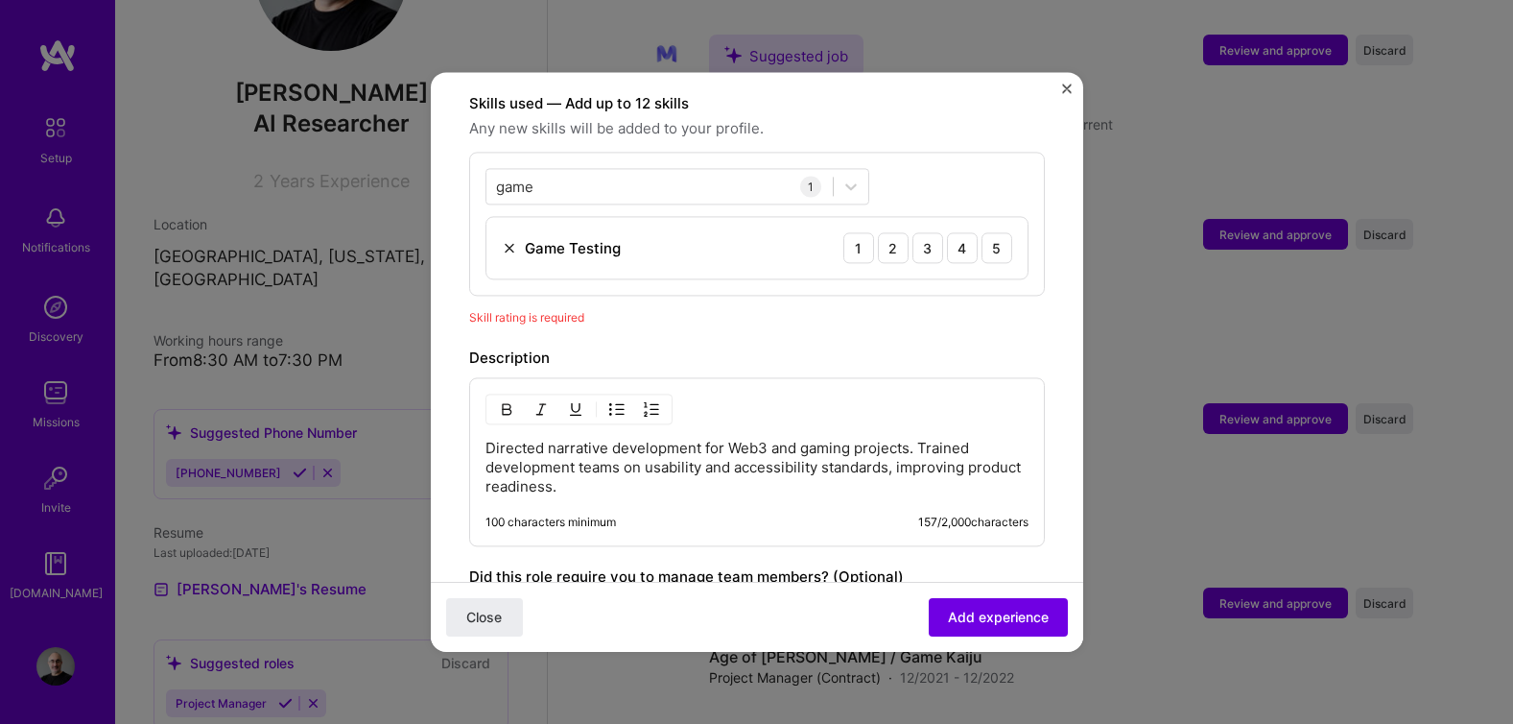
scroll to position [668, 0]
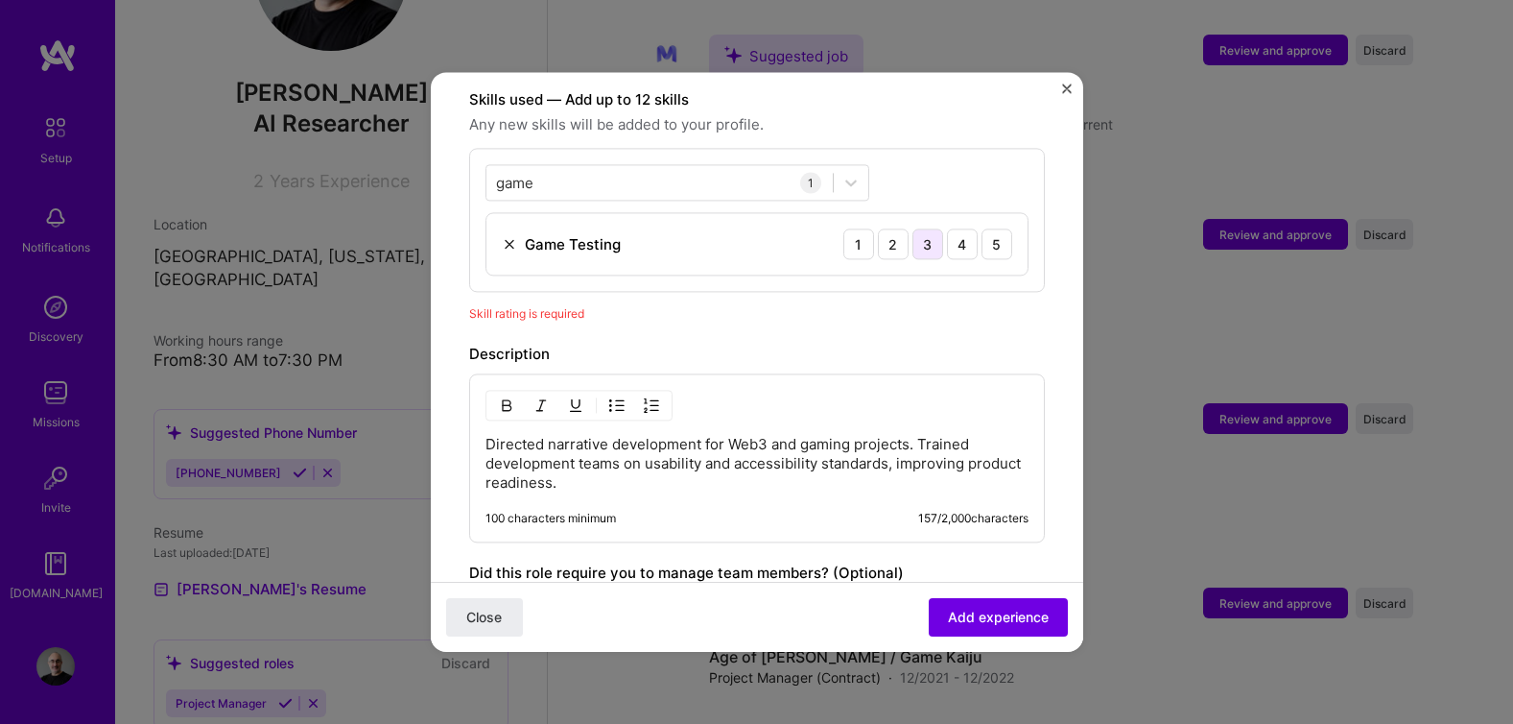
click at [916, 228] on div "3" at bounding box center [928, 243] width 31 height 31
click at [878, 228] on div "2" at bounding box center [893, 243] width 31 height 31
click at [913, 228] on div "3" at bounding box center [928, 243] width 31 height 31
click at [975, 601] on button "Add experience" at bounding box center [998, 617] width 139 height 38
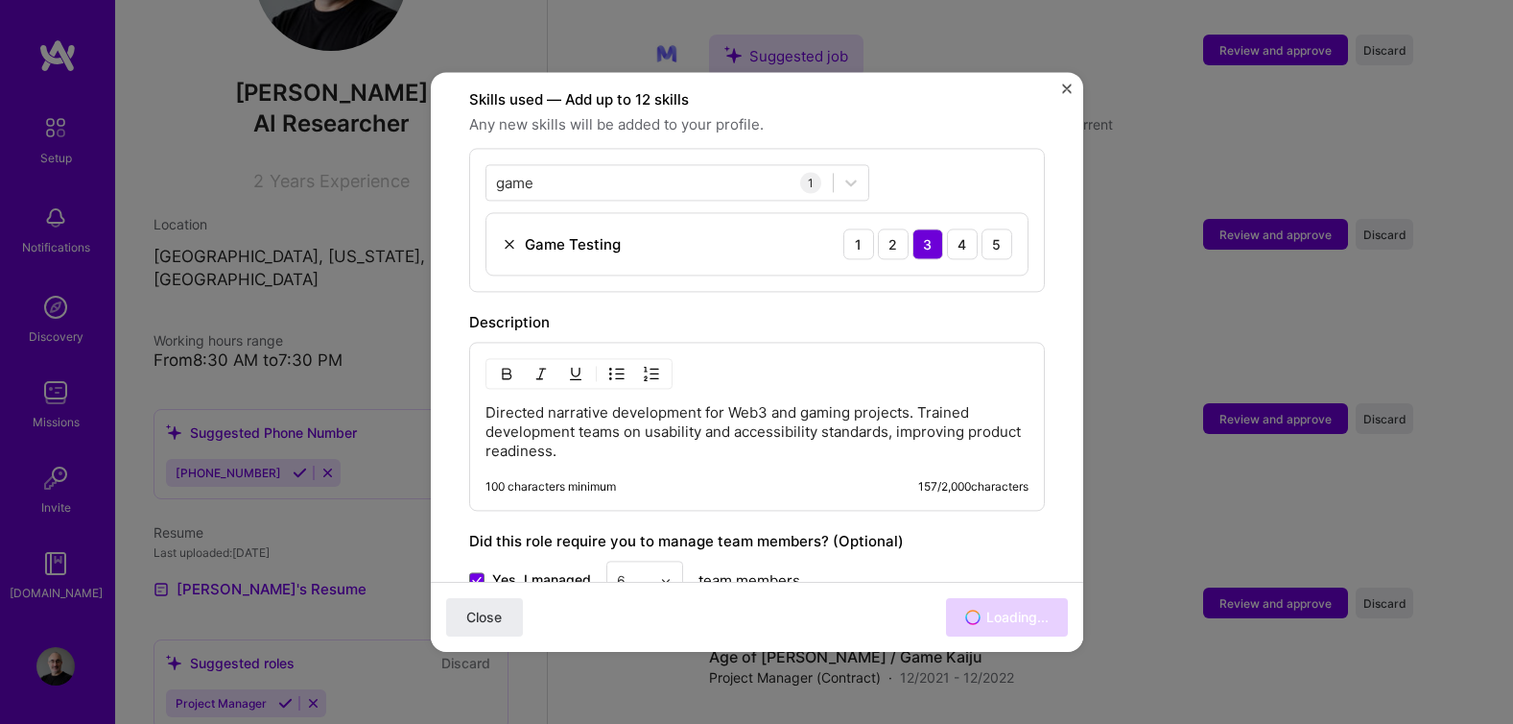
click at [977, 609] on div "Close Loading..." at bounding box center [757, 617] width 653 height 70
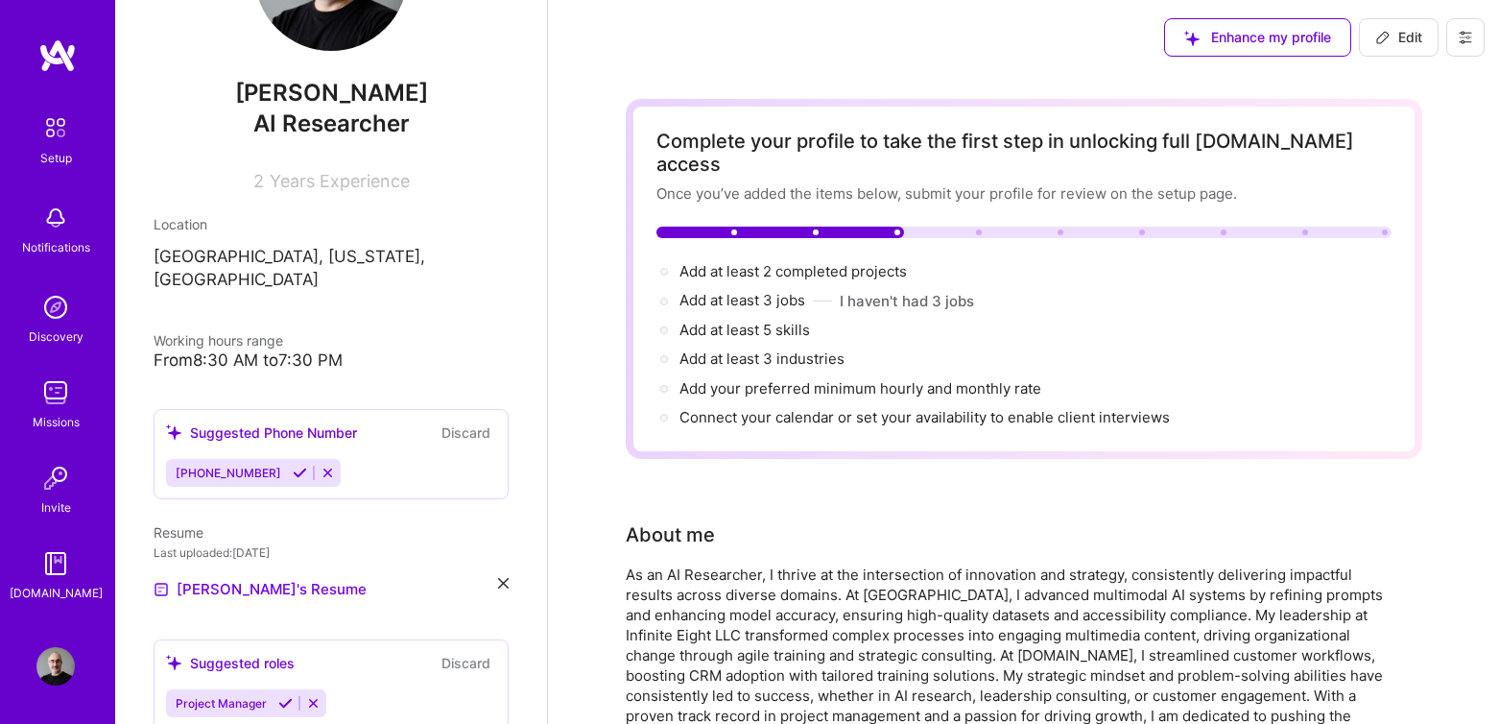
scroll to position [0, 0]
